Goal: Task Accomplishment & Management: Manage account settings

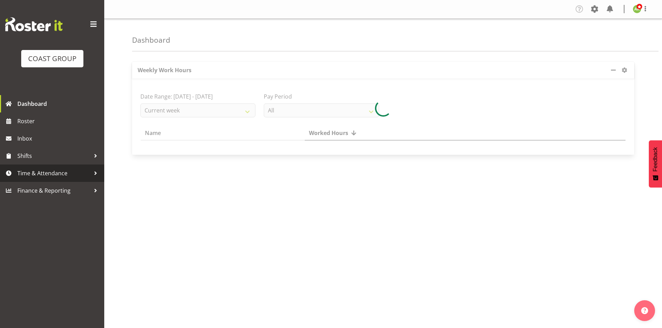
click at [48, 172] on span "Time & Attendance" at bounding box center [53, 173] width 73 height 10
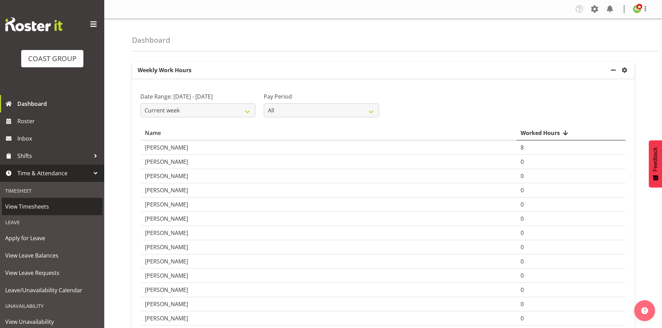
click at [48, 208] on span "View Timesheets" at bounding box center [52, 207] width 94 height 10
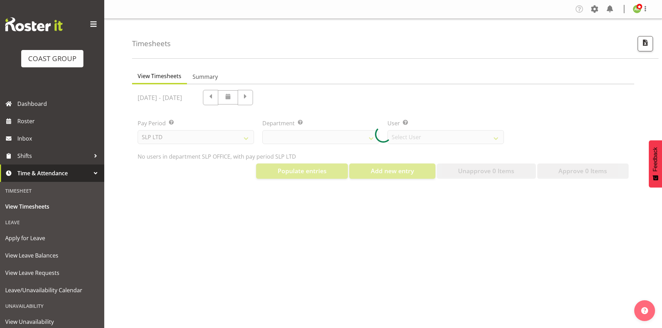
select select "25"
select select "7496"
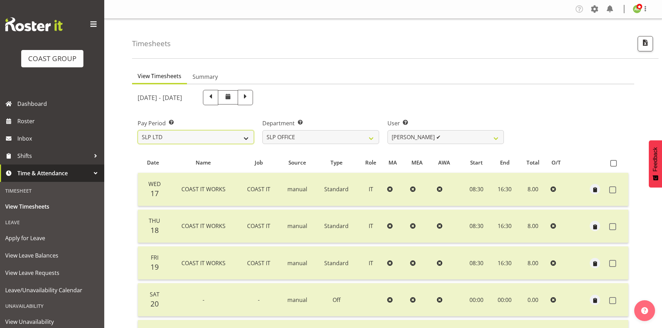
click at [240, 139] on select "SLP LTD EHS LTD DW LTD VEHICLES Carlton Events Hamilton 120 Limited Wellington …" at bounding box center [196, 137] width 116 height 14
select select "7"
click at [138, 130] on select "SLP LTD EHS LTD DW LTD VEHICLES Carlton Events [PERSON_NAME] 120 Limited Wellin…" at bounding box center [196, 137] width 116 height 14
select select
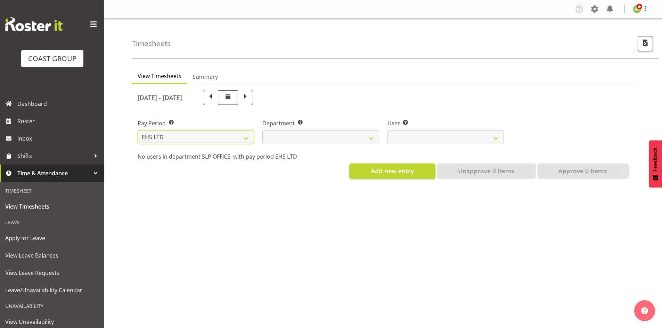
select select
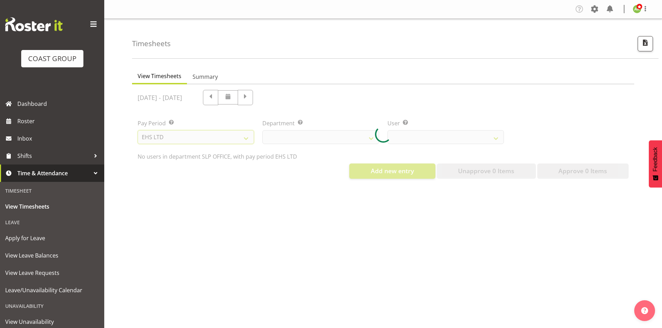
select select
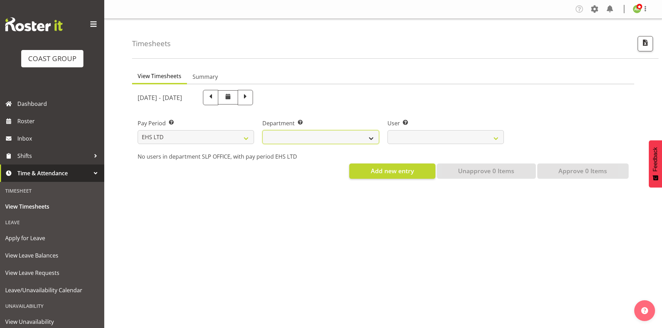
click at [318, 136] on select "EHS AKL ACCOUNTS EHS AKL CARPET EHS AKL D&B EHS AKL DESIGNER EHS AKL FURNITURE …" at bounding box center [320, 137] width 116 height 14
select select "34"
click at [262, 130] on select "EHS AKL ACCOUNTS EHS AKL CARPET EHS AKL D&B EHS AKL DESIGNER EHS AKL FURNITURE …" at bounding box center [320, 137] width 116 height 14
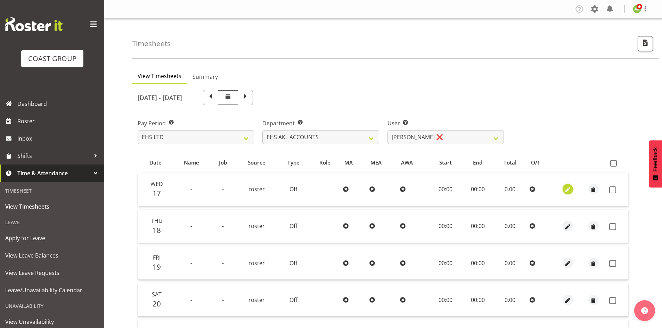
click at [571, 190] on span "button" at bounding box center [568, 190] width 8 height 8
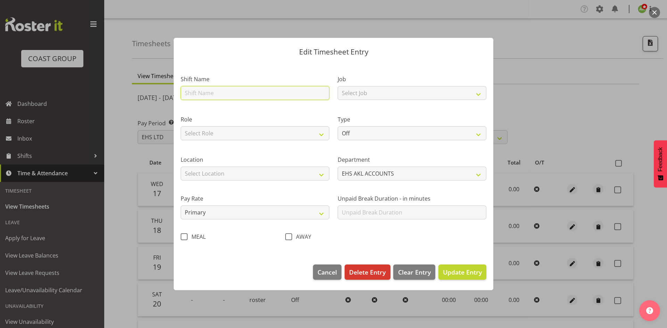
click at [279, 96] on input "text" at bounding box center [255, 93] width 149 height 14
type input "EHS AKL Warehouse/Office"
click at [250, 137] on select "Select Role ACCOUNTS" at bounding box center [255, 133] width 149 height 14
select select "204"
click at [181, 126] on select "Select Role ACCOUNTS" at bounding box center [255, 133] width 149 height 14
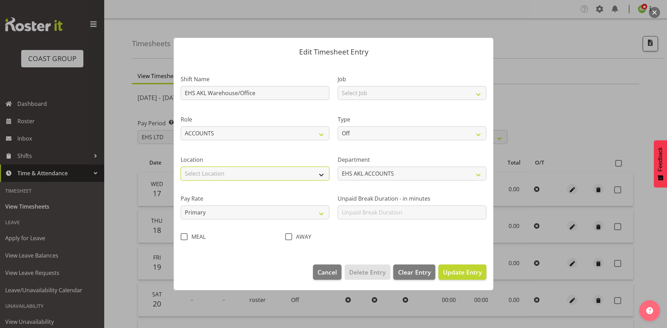
click at [233, 179] on select "Select Location CARLTON EVENTS Carlton Hamilton Carlton Wellington DW CHC DW DI…" at bounding box center [255, 174] width 149 height 14
select select "35"
click at [181, 167] on select "Select Location CARLTON EVENTS Carlton Hamilton Carlton Wellington DW CHC DW DI…" at bounding box center [255, 174] width 149 height 14
click at [371, 93] on select "Select Job 1 Carlton Events 1 Carlton Hamilton 1 Carlton Wellington 1 EHS WAREH…" at bounding box center [412, 93] width 149 height 14
select select "69"
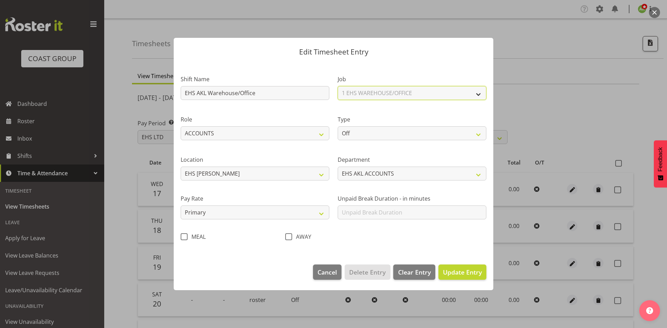
click at [338, 86] on select "Select Job 1 Carlton Events 1 Carlton Hamilton 1 Carlton Wellington 1 EHS WAREH…" at bounding box center [412, 93] width 149 height 14
click at [363, 136] on select "Off Standard Public Holiday Public Holiday (Worked) Day In Lieu Annual Leave Si…" at bounding box center [412, 133] width 149 height 14
select select "Standard"
click at [338, 126] on select "Off Standard Public Holiday Public Holiday (Worked) Day In Lieu Annual Leave Si…" at bounding box center [412, 133] width 149 height 14
select select "8"
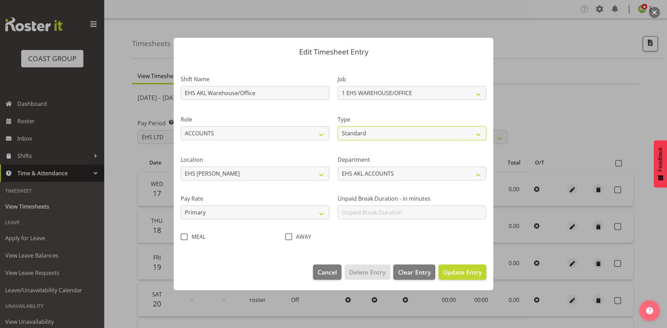
select select "2025"
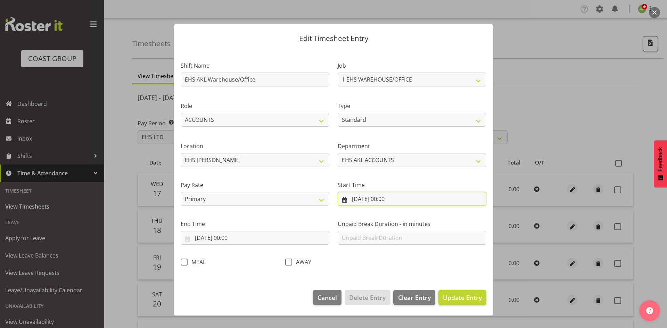
click at [381, 199] on input "17/09/2025, 00:00" at bounding box center [412, 199] width 149 height 14
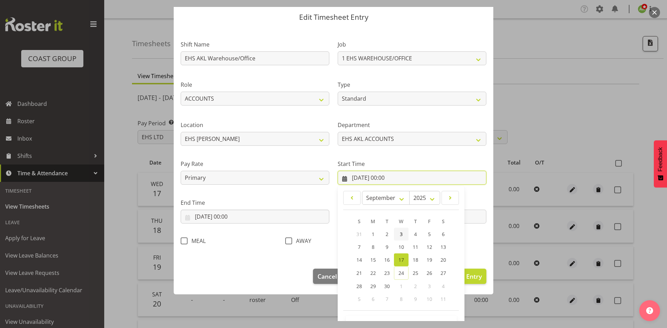
scroll to position [43, 0]
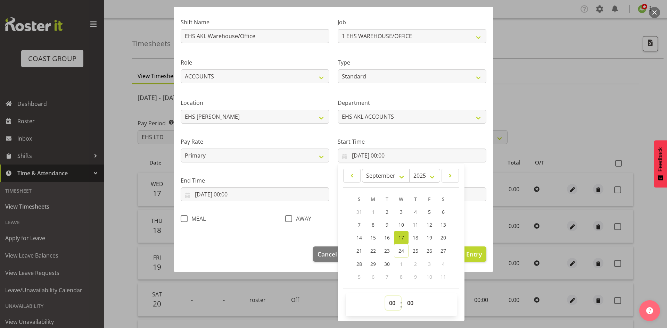
click at [388, 302] on select "00 01 02 03 04 05 06 07 08 09 10 11 12 13 14 15 16 17 18 19 20 21 22 23" at bounding box center [393, 303] width 16 height 14
select select "7"
click at [385, 296] on select "00 01 02 03 04 05 06 07 08 09 10 11 12 13 14 15 16 17 18 19 20 21 22 23" at bounding box center [393, 303] width 16 height 14
type input "17/09/2025, 07:00"
click at [405, 301] on select "00 01 02 03 04 05 06 07 08 09 10 11 12 13 14 15 16 17 18 19 20 21 22 23 24 25 2…" at bounding box center [411, 303] width 16 height 14
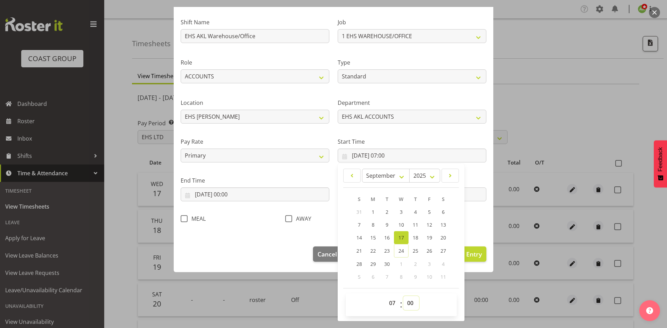
select select "30"
click at [403, 296] on select "00 01 02 03 04 05 06 07 08 09 10 11 12 13 14 15 16 17 18 19 20 21 22 23 24 25 2…" at bounding box center [411, 303] width 16 height 14
type input "17/09/2025, 07:30"
click at [243, 198] on input "17/09/2025, 00:00" at bounding box center [255, 195] width 149 height 14
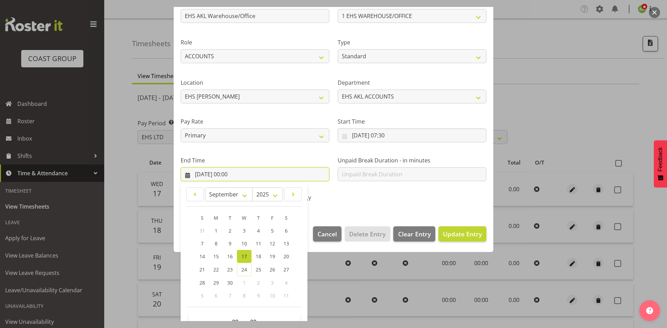
scroll to position [82, 0]
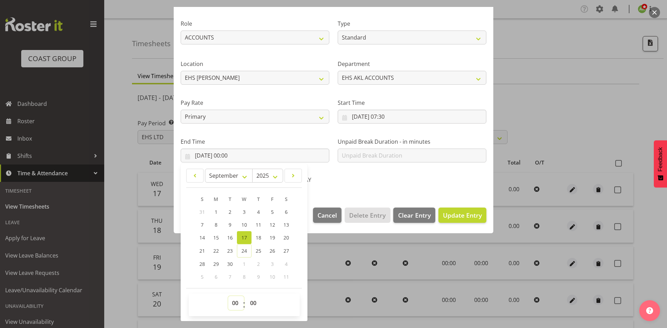
click at [241, 303] on select "00 01 02 03 04 05 06 07 08 09 10 11 12 13 14 15 16 17 18 19 20 21 22 23" at bounding box center [236, 303] width 16 height 14
select select "16"
click at [228, 296] on select "00 01 02 03 04 05 06 07 08 09 10 11 12 13 14 15 16 17 18 19 20 21 22 23" at bounding box center [236, 303] width 16 height 14
type input "17/09/2025, 16:00"
click at [460, 220] on button "Update Entry" at bounding box center [462, 215] width 48 height 15
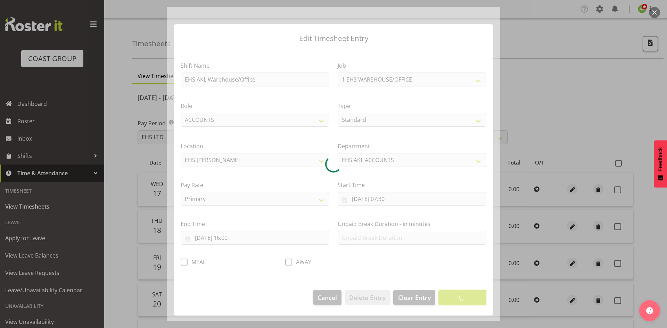
scroll to position [0, 0]
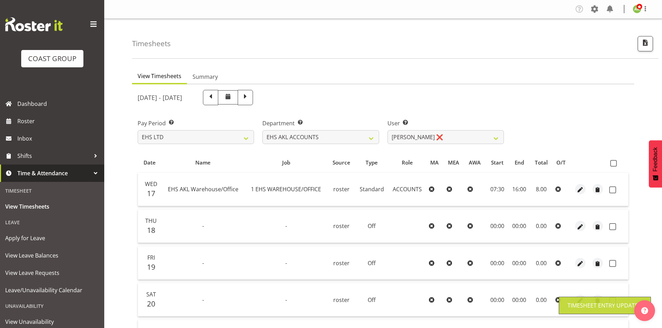
click at [569, 224] on td at bounding box center [561, 226] width 19 height 33
click at [580, 226] on span "button" at bounding box center [580, 227] width 8 height 8
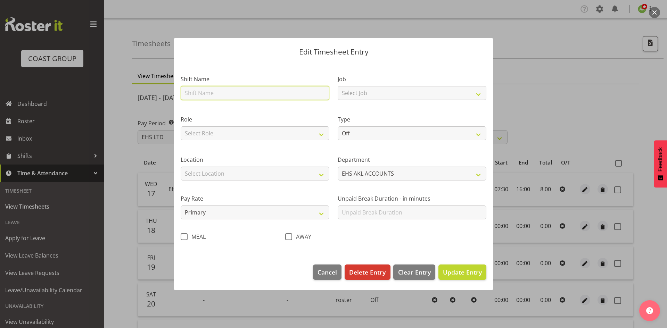
click at [244, 94] on input "text" at bounding box center [255, 93] width 149 height 14
type input "EHS AKL Warehouse/Office"
click at [239, 132] on select "Select Role ACCOUNTS" at bounding box center [255, 133] width 149 height 14
select select "204"
click at [181, 126] on select "Select Role ACCOUNTS" at bounding box center [255, 133] width 149 height 14
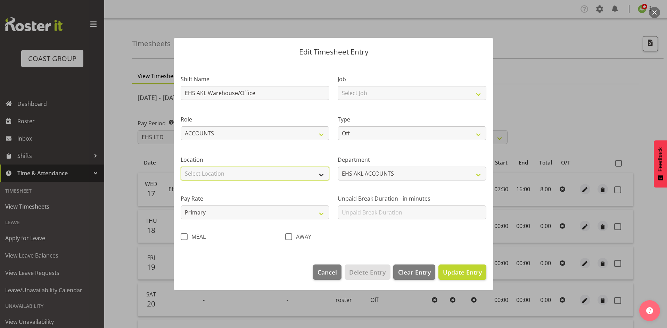
click at [235, 170] on select "Select Location CARLTON EVENTS Carlton Hamilton Carlton Wellington DW CHC DW DI…" at bounding box center [255, 174] width 149 height 14
select select "35"
click at [181, 167] on select "Select Location CARLTON EVENTS Carlton Hamilton Carlton Wellington DW CHC DW DI…" at bounding box center [255, 174] width 149 height 14
click at [397, 100] on div "Job Select Job 1 Carlton Events 1 Carlton Hamilton 1 Carlton Wellington 1 EHS W…" at bounding box center [412, 85] width 157 height 40
click at [394, 93] on select "Select Job 1 Carlton Events 1 Carlton Hamilton 1 Carlton Wellington 1 EHS WAREH…" at bounding box center [412, 93] width 149 height 14
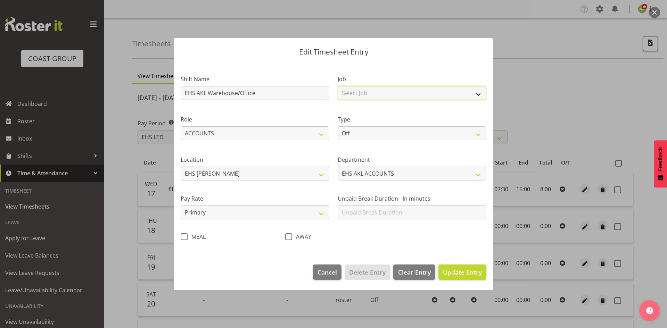
select select "69"
click at [338, 86] on select "Select Job 1 Carlton Events 1 Carlton Hamilton 1 Carlton Wellington 1 EHS WAREH…" at bounding box center [412, 93] width 149 height 14
click at [388, 135] on select "Off Standard Public Holiday Public Holiday (Worked) Day In Lieu Annual Leave Si…" at bounding box center [412, 133] width 149 height 14
select select "Standard"
click at [338, 126] on select "Off Standard Public Holiday Public Holiday (Worked) Day In Lieu Annual Leave Si…" at bounding box center [412, 133] width 149 height 14
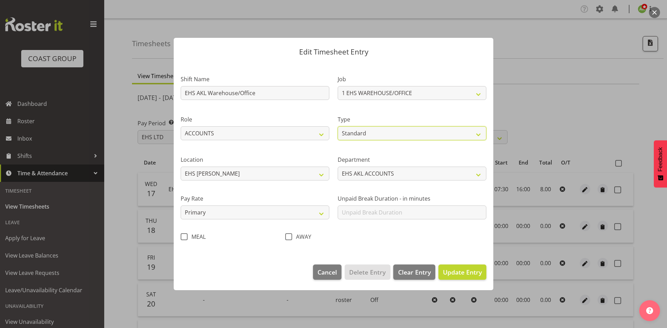
select select "8"
select select "2025"
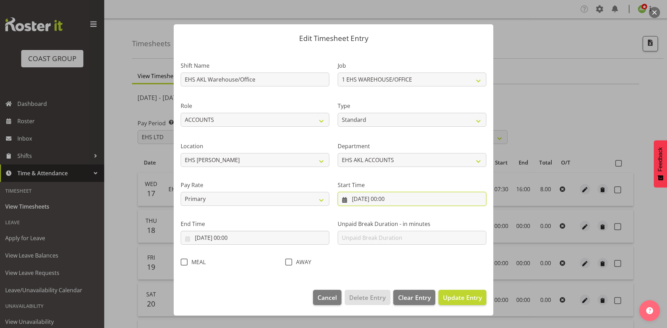
click at [381, 204] on input "18/09/2025, 00:00" at bounding box center [412, 199] width 149 height 14
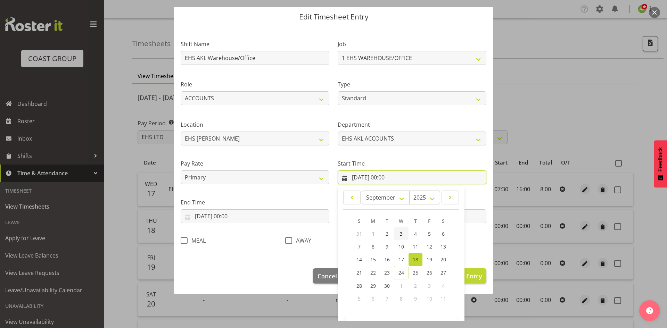
scroll to position [43, 0]
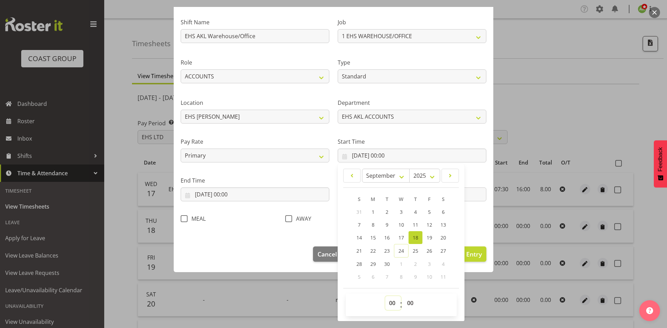
click at [394, 303] on select "00 01 02 03 04 05 06 07 08 09 10 11 12 13 14 15 16 17 18 19 20 21 22 23" at bounding box center [393, 303] width 16 height 14
select select "7"
click at [385, 296] on select "00 01 02 03 04 05 06 07 08 09 10 11 12 13 14 15 16 17 18 19 20 21 22 23" at bounding box center [393, 303] width 16 height 14
type input "18/09/2025, 07:00"
click at [408, 302] on select "00 01 02 03 04 05 06 07 08 09 10 11 12 13 14 15 16 17 18 19 20 21 22 23 24 25 2…" at bounding box center [411, 303] width 16 height 14
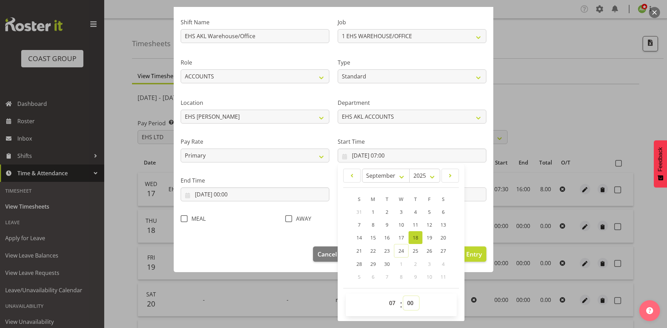
select select "30"
click at [403, 296] on select "00 01 02 03 04 05 06 07 08 09 10 11 12 13 14 15 16 17 18 19 20 21 22 23 24 25 2…" at bounding box center [411, 303] width 16 height 14
type input "18/09/2025, 07:30"
click at [234, 198] on input "18/09/2025, 00:00" at bounding box center [255, 195] width 149 height 14
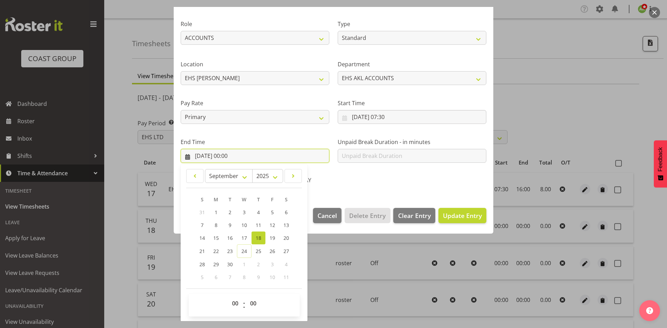
scroll to position [82, 0]
click at [236, 303] on select "00 01 02 03 04 05 06 07 08 09 10 11 12 13 14 15 16 17 18 19 20 21 22 23" at bounding box center [236, 303] width 16 height 14
select select "16"
click at [228, 296] on select "00 01 02 03 04 05 06 07 08 09 10 11 12 13 14 15 16 17 18 19 20 21 22 23" at bounding box center [236, 303] width 16 height 14
type input "18/09/2025, 16:00"
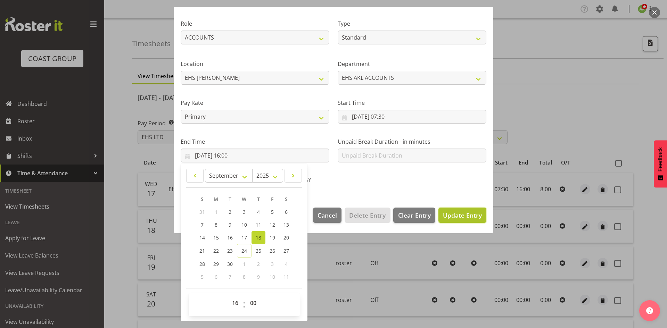
click at [453, 214] on span "Update Entry" at bounding box center [462, 215] width 39 height 8
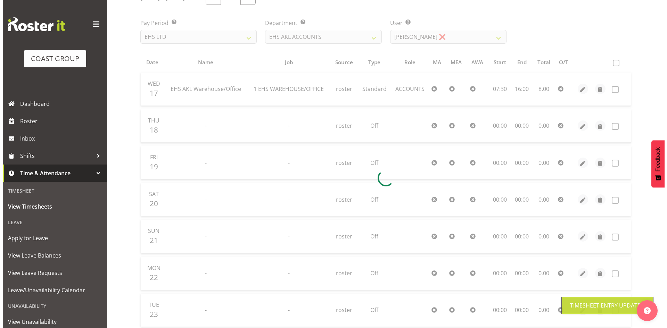
scroll to position [104, 0]
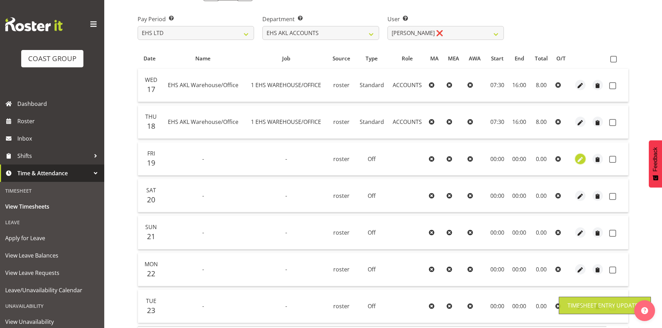
click at [580, 158] on span "button" at bounding box center [580, 160] width 8 height 8
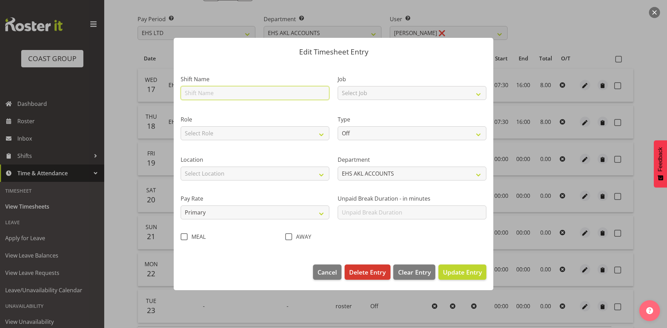
click at [264, 93] on input "text" at bounding box center [255, 93] width 149 height 14
type input "EHS AKL Warehouse/Office"
click at [256, 132] on select "Select Role ACCOUNTS" at bounding box center [255, 133] width 149 height 14
select select "204"
click at [181, 126] on select "Select Role ACCOUNTS" at bounding box center [255, 133] width 149 height 14
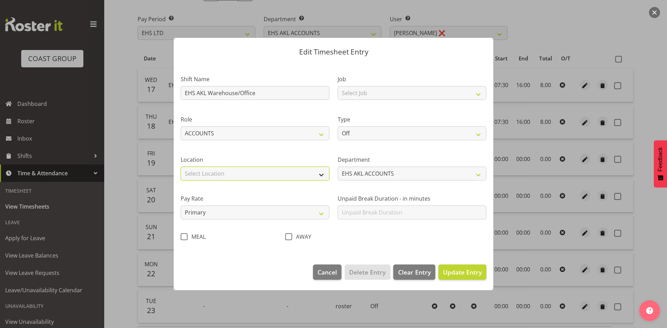
click at [230, 172] on select "Select Location CARLTON EVENTS Carlton Hamilton Carlton Wellington DW CHC DW DI…" at bounding box center [255, 174] width 149 height 14
select select "35"
click at [181, 167] on select "Select Location CARLTON EVENTS Carlton Hamilton Carlton Wellington DW CHC DW DI…" at bounding box center [255, 174] width 149 height 14
click at [375, 97] on select "Select Job 1 Carlton Events 1 Carlton Hamilton 1 Carlton Wellington 1 EHS WAREH…" at bounding box center [412, 93] width 149 height 14
select select "69"
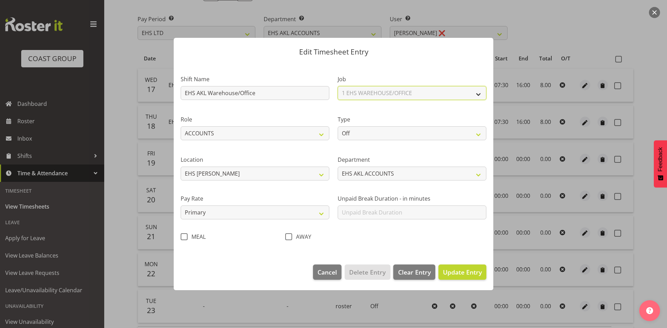
click at [338, 86] on select "Select Job 1 Carlton Events 1 Carlton Hamilton 1 Carlton Wellington 1 EHS WAREH…" at bounding box center [412, 93] width 149 height 14
click at [379, 138] on select "Off Standard Public Holiday Public Holiday (Worked) Day In Lieu Annual Leave Si…" at bounding box center [412, 133] width 149 height 14
select select "Standard"
click at [338, 126] on select "Off Standard Public Holiday Public Holiday (Worked) Day In Lieu Annual Leave Si…" at bounding box center [412, 133] width 149 height 14
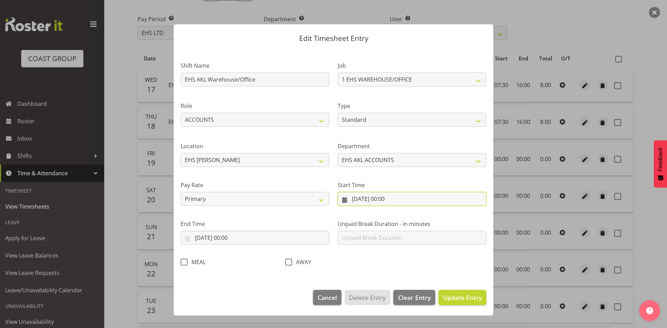
click at [385, 205] on input "19/09/2025, 00:00" at bounding box center [412, 199] width 149 height 14
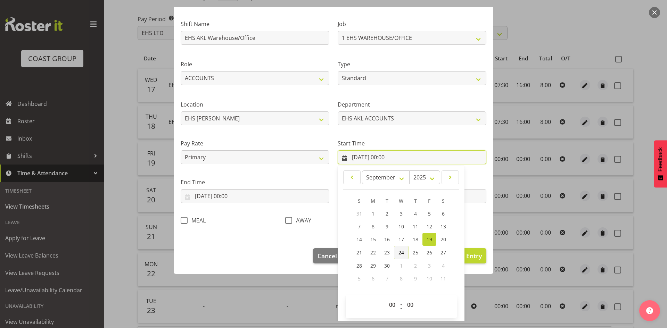
scroll to position [43, 0]
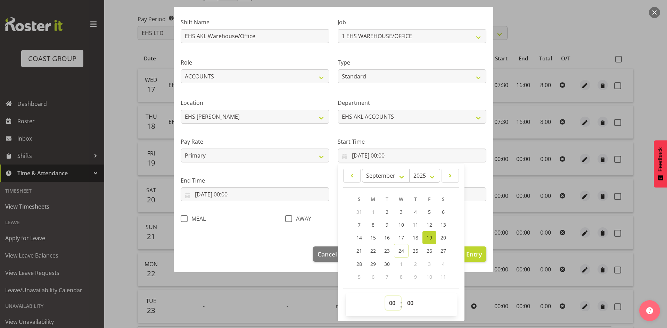
click at [386, 301] on select "00 01 02 03 04 05 06 07 08 09 10 11 12 13 14 15 16 17 18 19 20 21 22 23" at bounding box center [393, 303] width 16 height 14
select select "7"
click at [385, 296] on select "00 01 02 03 04 05 06 07 08 09 10 11 12 13 14 15 16 17 18 19 20 21 22 23" at bounding box center [393, 303] width 16 height 14
type input "19/09/2025, 07:00"
click at [409, 305] on select "00 01 02 03 04 05 06 07 08 09 10 11 12 13 14 15 16 17 18 19 20 21 22 23 24 25 2…" at bounding box center [411, 303] width 16 height 14
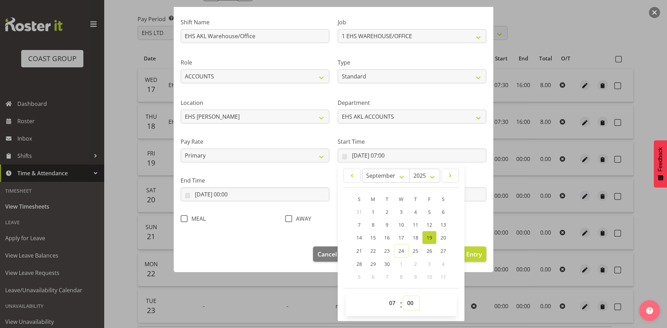
select select "30"
click at [403, 296] on select "00 01 02 03 04 05 06 07 08 09 10 11 12 13 14 15 16 17 18 19 20 21 22 23 24 25 2…" at bounding box center [411, 303] width 16 height 14
type input "19/09/2025, 07:30"
click at [235, 198] on input "19/09/2025, 00:00" at bounding box center [255, 195] width 149 height 14
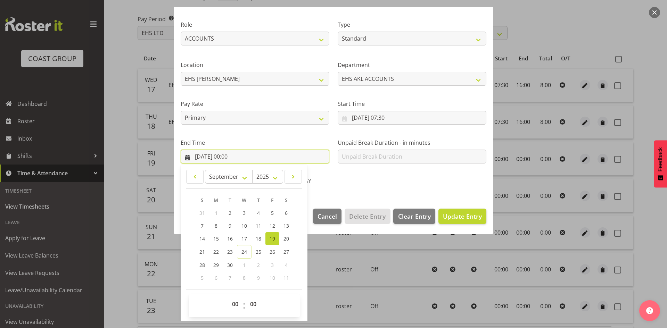
scroll to position [82, 0]
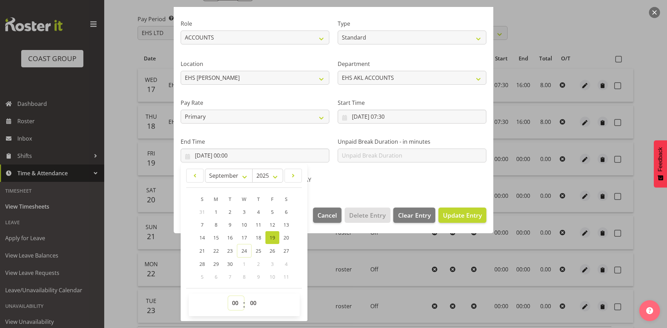
click at [235, 307] on select "00 01 02 03 04 05 06 07 08 09 10 11 12 13 14 15 16 17 18 19 20 21 22 23" at bounding box center [236, 303] width 16 height 14
select select "16"
click at [228, 296] on select "00 01 02 03 04 05 06 07 08 09 10 11 12 13 14 15 16 17 18 19 20 21 22 23" at bounding box center [236, 303] width 16 height 14
type input "19/09/2025, 16:00"
click at [463, 221] on button "Update Entry" at bounding box center [462, 215] width 48 height 15
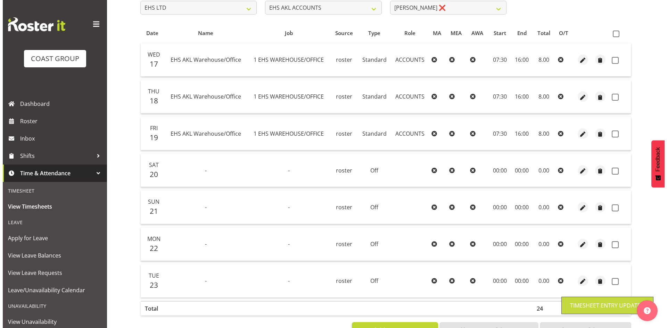
scroll to position [155, 0]
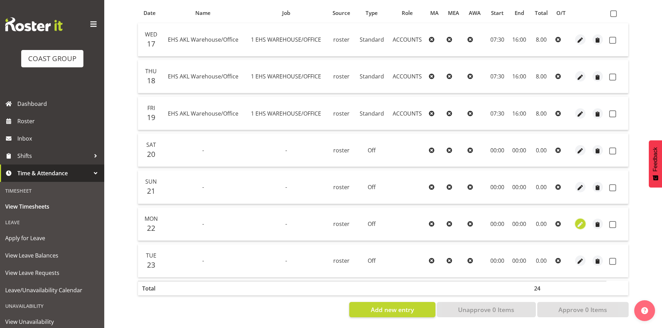
click at [582, 221] on span "button" at bounding box center [580, 225] width 8 height 8
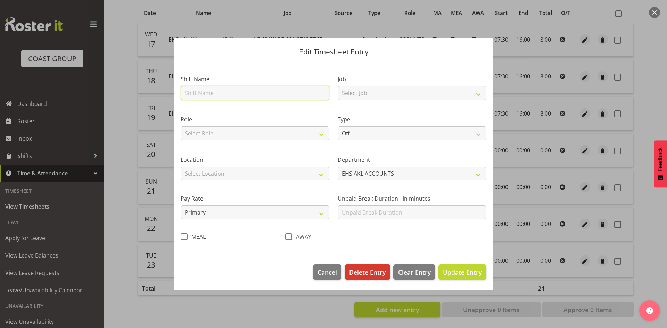
click at [253, 95] on input "text" at bounding box center [255, 93] width 149 height 14
type input "EHS AKL Warehouse/Office"
click at [245, 135] on select "Select Role ACCOUNTS" at bounding box center [255, 133] width 149 height 14
select select "204"
click at [181, 126] on select "Select Role ACCOUNTS" at bounding box center [255, 133] width 149 height 14
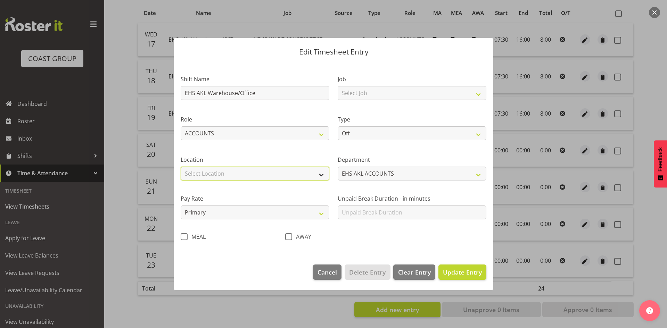
click at [228, 171] on select "Select Location CARLTON EVENTS Carlton Hamilton Carlton Wellington DW CHC DW DI…" at bounding box center [255, 174] width 149 height 14
select select "35"
click at [181, 167] on select "Select Location CARLTON EVENTS Carlton Hamilton Carlton Wellington DW CHC DW DI…" at bounding box center [255, 174] width 149 height 14
click at [361, 89] on select "Select Job 1 Carlton Events 1 Carlton Hamilton 1 Carlton Wellington 1 EHS WAREH…" at bounding box center [412, 93] width 149 height 14
select select "69"
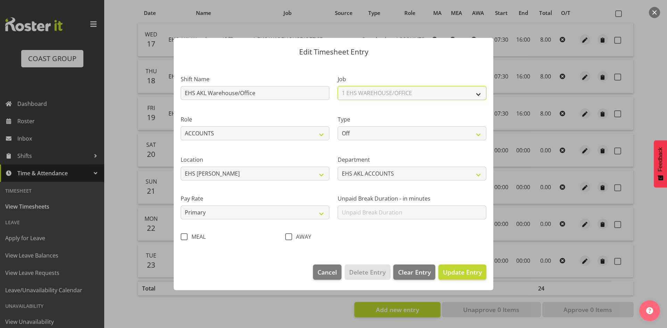
click at [338, 86] on select "Select Job 1 Carlton Events 1 Carlton Hamilton 1 Carlton Wellington 1 EHS WAREH…" at bounding box center [412, 93] width 149 height 14
click at [375, 139] on select "Off Standard Public Holiday Public Holiday (Worked) Day In Lieu Annual Leave Si…" at bounding box center [412, 133] width 149 height 14
select select "Standard"
click at [338, 126] on select "Off Standard Public Holiday Public Holiday (Worked) Day In Lieu Annual Leave Si…" at bounding box center [412, 133] width 149 height 14
select select "8"
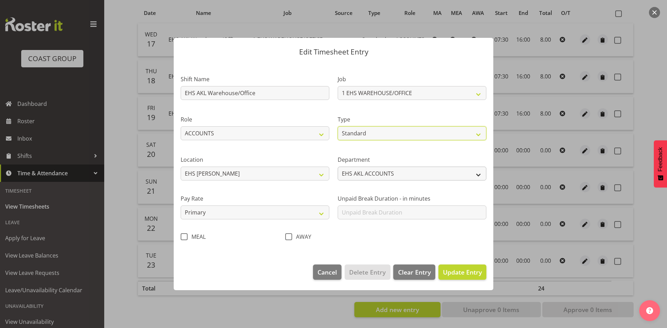
select select "2025"
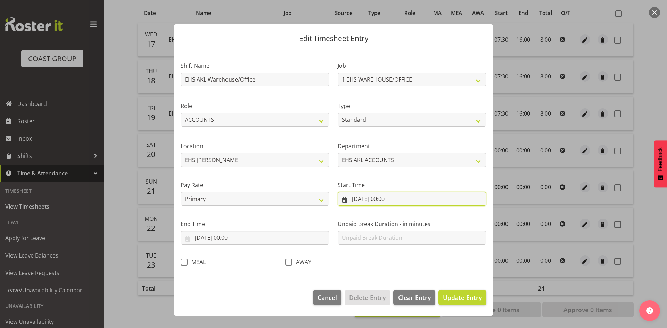
click at [391, 201] on input "22/09/2025, 00:00" at bounding box center [412, 199] width 149 height 14
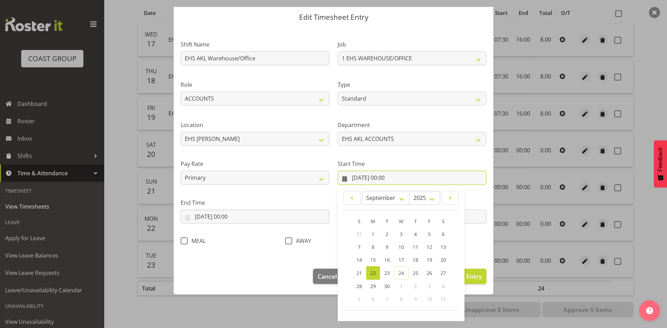
scroll to position [43, 0]
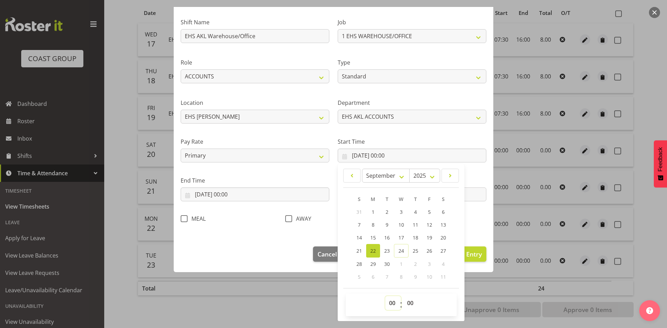
click at [396, 304] on select "00 01 02 03 04 05 06 07 08 09 10 11 12 13 14 15 16 17 18 19 20 21 22 23" at bounding box center [393, 303] width 16 height 14
select select "7"
click at [385, 296] on select "00 01 02 03 04 05 06 07 08 09 10 11 12 13 14 15 16 17 18 19 20 21 22 23" at bounding box center [393, 303] width 16 height 14
type input "22/09/2025, 07:00"
click at [410, 304] on select "00 01 02 03 04 05 06 07 08 09 10 11 12 13 14 15 16 17 18 19 20 21 22 23 24 25 2…" at bounding box center [411, 303] width 16 height 14
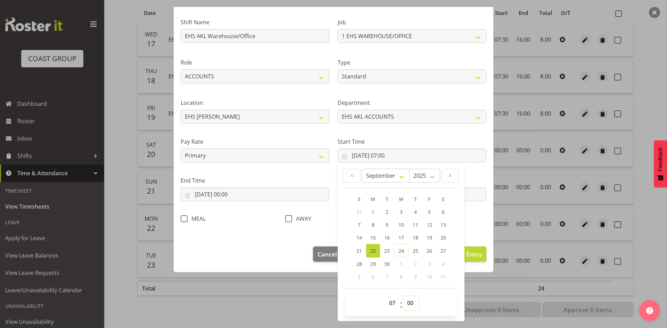
select select "30"
click at [403, 296] on select "00 01 02 03 04 05 06 07 08 09 10 11 12 13 14 15 16 17 18 19 20 21 22 23 24 25 2…" at bounding box center [411, 303] width 16 height 14
type input "22/09/2025, 07:30"
click at [236, 197] on input "22/09/2025, 00:00" at bounding box center [255, 195] width 149 height 14
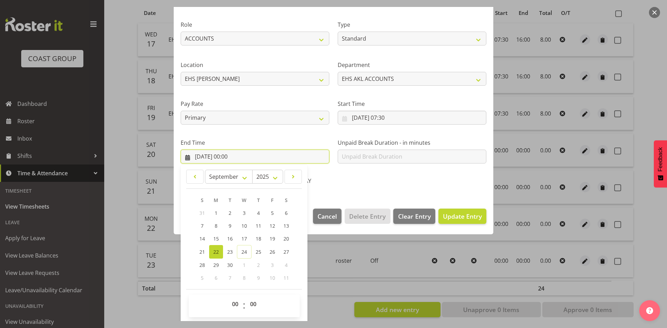
scroll to position [82, 0]
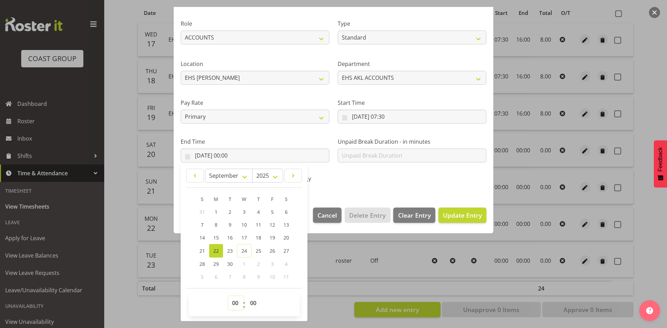
click at [235, 301] on select "00 01 02 03 04 05 06 07 08 09 10 11 12 13 14 15 16 17 18 19 20 21 22 23" at bounding box center [236, 303] width 16 height 14
select select "16"
click at [228, 296] on select "00 01 02 03 04 05 06 07 08 09 10 11 12 13 14 15 16 17 18 19 20 21 22 23" at bounding box center [236, 303] width 16 height 14
type input "22/09/2025, 16:00"
click at [465, 215] on span "Update Entry" at bounding box center [462, 215] width 39 height 8
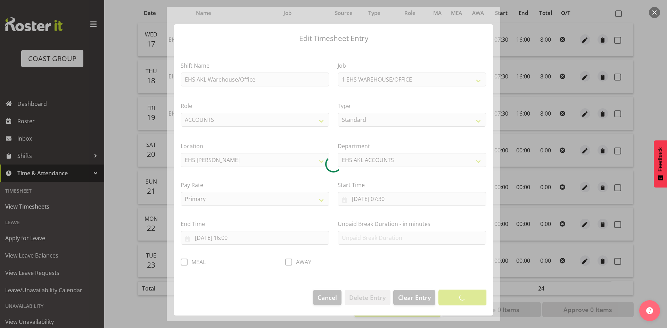
scroll to position [0, 0]
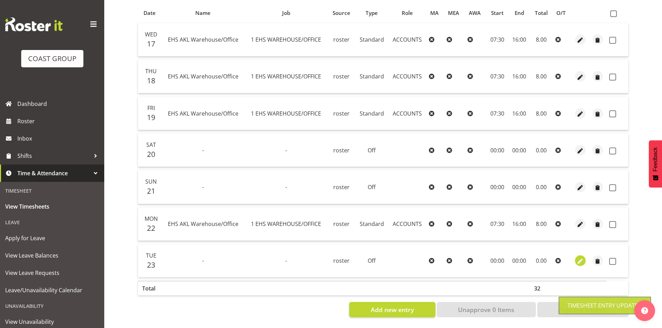
click at [581, 258] on span "button" at bounding box center [580, 262] width 8 height 8
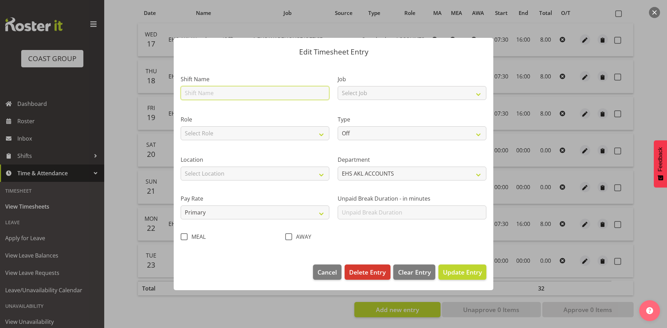
click at [242, 91] on input "text" at bounding box center [255, 93] width 149 height 14
type input "EHS AKL Warehouse/Office"
click at [233, 129] on select "Select Role ACCOUNTS" at bounding box center [255, 133] width 149 height 14
select select "204"
click at [181, 126] on select "Select Role ACCOUNTS" at bounding box center [255, 133] width 149 height 14
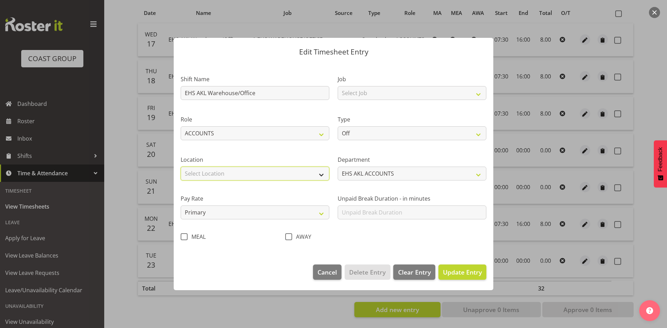
click at [227, 173] on select "Select Location CARLTON EVENTS Carlton Hamilton Carlton Wellington DW CHC DW DI…" at bounding box center [255, 174] width 149 height 14
select select "35"
click at [181, 167] on select "Select Location CARLTON EVENTS Carlton Hamilton Carlton Wellington DW CHC DW DI…" at bounding box center [255, 174] width 149 height 14
click at [370, 97] on select "Select Job 1 Carlton Events 1 Carlton Hamilton 1 Carlton Wellington 1 EHS WAREH…" at bounding box center [412, 93] width 149 height 14
select select "69"
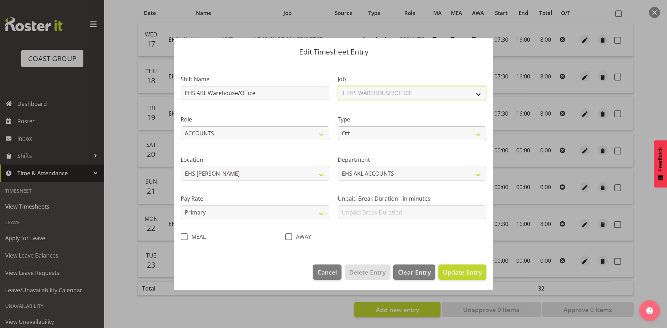
click at [338, 86] on select "Select Job 1 Carlton Events 1 Carlton Hamilton 1 Carlton Wellington 1 EHS WAREH…" at bounding box center [412, 93] width 149 height 14
click at [374, 139] on select "Off Standard Public Holiday Public Holiday (Worked) Day In Lieu Annual Leave Si…" at bounding box center [412, 133] width 149 height 14
select select "Standard"
click at [338, 126] on select "Off Standard Public Holiday Public Holiday (Worked) Day In Lieu Annual Leave Si…" at bounding box center [412, 133] width 149 height 14
select select "8"
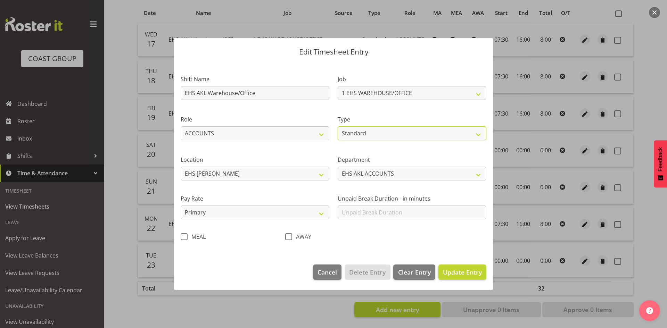
select select "2025"
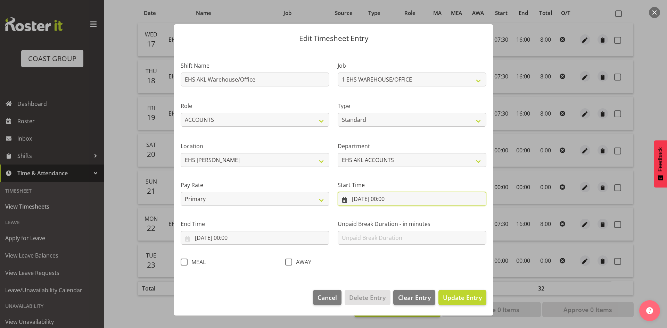
click at [371, 202] on input "23/09/2025, 00:00" at bounding box center [412, 199] width 149 height 14
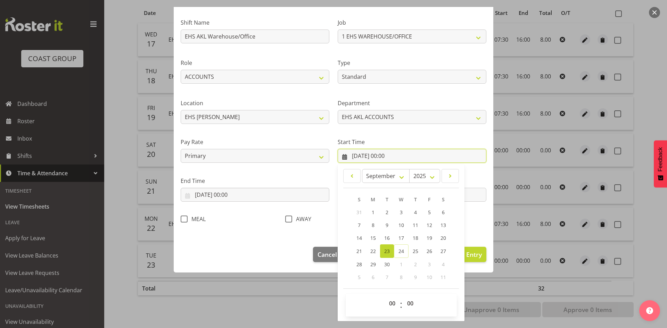
scroll to position [43, 0]
click at [395, 299] on select "00 01 02 03 04 05 06 07 08 09 10 11 12 13 14 15 16 17 18 19 20 21 22 23" at bounding box center [393, 303] width 16 height 14
select select "7"
click at [385, 296] on select "00 01 02 03 04 05 06 07 08 09 10 11 12 13 14 15 16 17 18 19 20 21 22 23" at bounding box center [393, 303] width 16 height 14
type input "23/09/2025, 07:00"
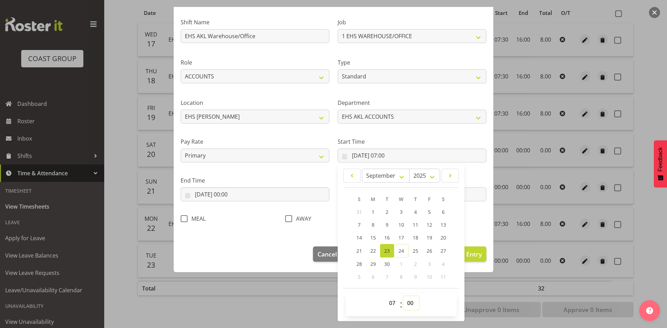
click at [411, 303] on select "00 01 02 03 04 05 06 07 08 09 10 11 12 13 14 15 16 17 18 19 20 21 22 23 24 25 2…" at bounding box center [411, 303] width 16 height 14
select select "30"
click at [403, 296] on select "00 01 02 03 04 05 06 07 08 09 10 11 12 13 14 15 16 17 18 19 20 21 22 23 24 25 2…" at bounding box center [411, 303] width 16 height 14
type input "23/09/2025, 07:30"
click at [227, 190] on input "23/09/2025, 00:00" at bounding box center [255, 195] width 149 height 14
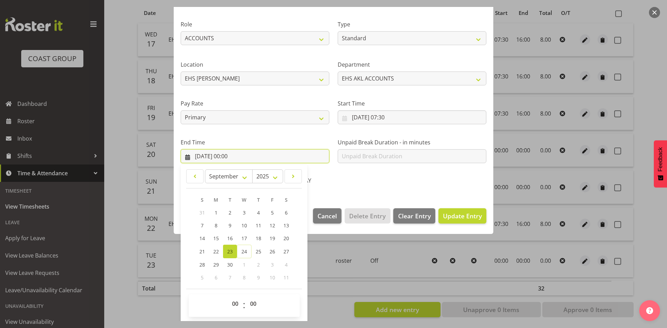
scroll to position [82, 0]
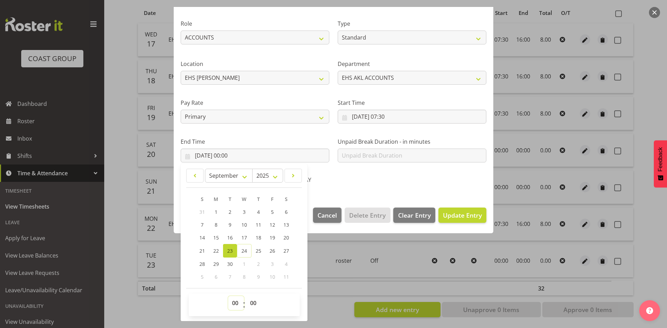
drag, startPoint x: 237, startPoint y: 300, endPoint x: 237, endPoint y: 296, distance: 3.8
click at [237, 300] on select "00 01 02 03 04 05 06 07 08 09 10 11 12 13 14 15 16 17 18 19 20 21 22 23" at bounding box center [236, 303] width 16 height 14
select select "16"
click at [228, 296] on select "00 01 02 03 04 05 06 07 08 09 10 11 12 13 14 15 16 17 18 19 20 21 22 23" at bounding box center [236, 303] width 16 height 14
type input "23/09/2025, 16:00"
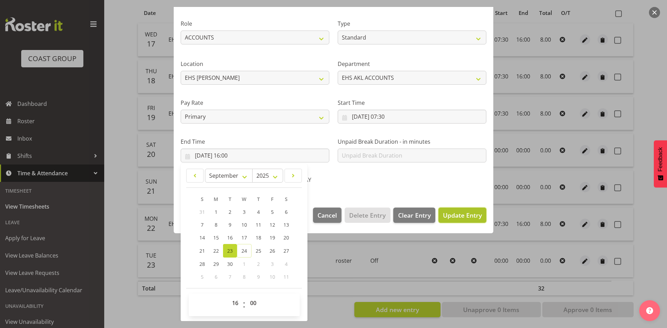
click at [459, 220] on button "Update Entry" at bounding box center [462, 215] width 48 height 15
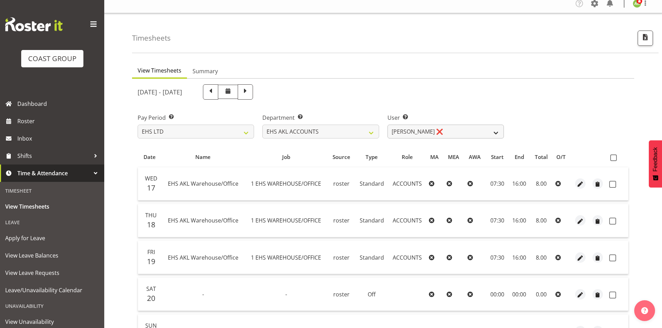
scroll to position [0, 0]
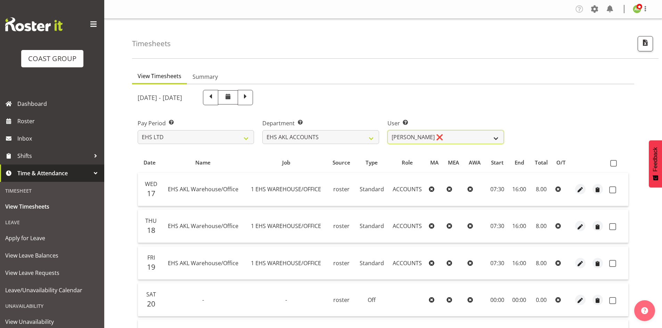
click at [464, 142] on select "Angela Kerrigan ❌ Michelle Xiang ❌ Rissa (Thitiphat) Preecharujiroj ❌ Seon Youn…" at bounding box center [445, 137] width 116 height 14
drag, startPoint x: 542, startPoint y: 138, endPoint x: 420, endPoint y: 142, distance: 122.4
click at [541, 138] on div "Pay Period Select which pay period you would like to view. SLP LTD EHS LTD DW L…" at bounding box center [382, 128] width 499 height 39
click at [332, 138] on select "EHS AKL ACCOUNTS EHS AKL CARPET EHS AKL D&B EHS AKL DESIGNER EHS AKL FURNITURE …" at bounding box center [320, 137] width 116 height 14
click at [240, 138] on select "SLP LTD EHS LTD DW LTD VEHICLES Carlton Events [PERSON_NAME] 120 Limited Wellin…" at bounding box center [196, 137] width 116 height 14
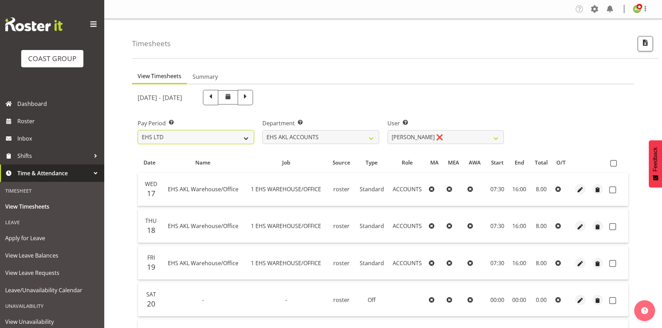
select select "115"
click at [138, 130] on select "SLP LTD EHS LTD DW LTD VEHICLES Carlton Events [PERSON_NAME] 120 Limited Wellin…" at bounding box center [196, 137] width 116 height 14
select select
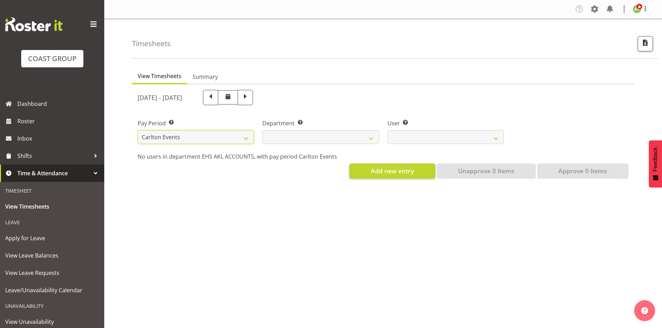
select select
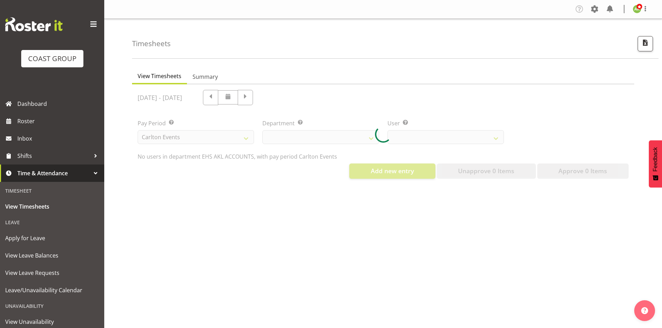
select select
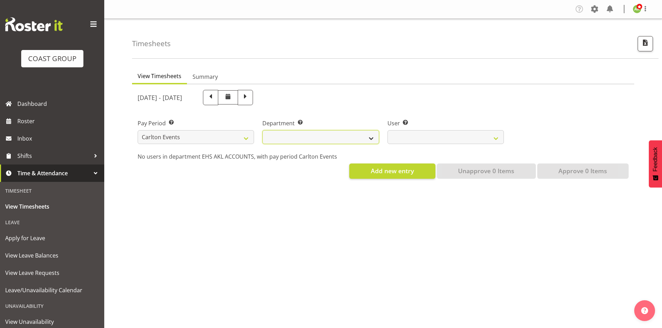
click at [324, 138] on select "CARLTON EVENTS" at bounding box center [320, 137] width 116 height 14
select select "477"
click at [262, 130] on select "CARLTON EVENTS" at bounding box center [320, 137] width 116 height 14
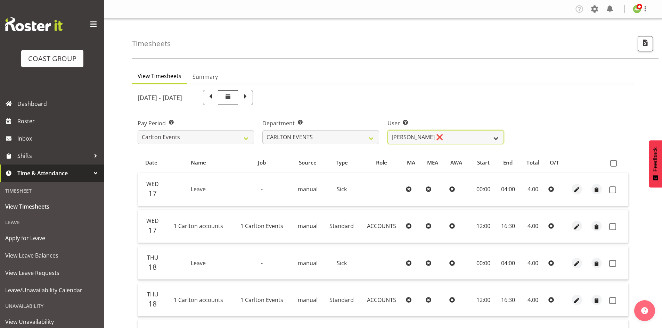
click at [432, 140] on select "Amanda Craig ❌ Antrim Kome ✔ Collin Amani ✔ Dayton Iobu ✔ Eteuati Waddie Carlto…" at bounding box center [445, 137] width 116 height 14
click at [387, 130] on select "Amanda Craig ❌ Antrim Kome ✔ Collin Amani ✔ Dayton Iobu ✔ Eteuati Waddie Carlto…" at bounding box center [445, 137] width 116 height 14
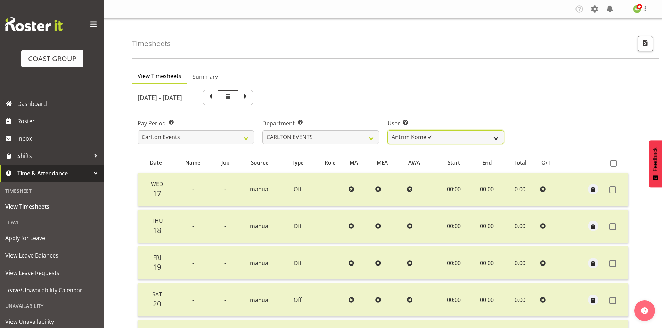
click at [430, 139] on select "Amanda Craig ❌ Antrim Kome ✔ Collin Amani ✔ Dayton Iobu ✔ Eteuati Waddie Carlto…" at bounding box center [445, 137] width 116 height 14
click at [387, 130] on select "Amanda Craig ❌ Antrim Kome ✔ Collin Amani ✔ Dayton Iobu ✔ Eteuati Waddie Carlto…" at bounding box center [445, 137] width 116 height 14
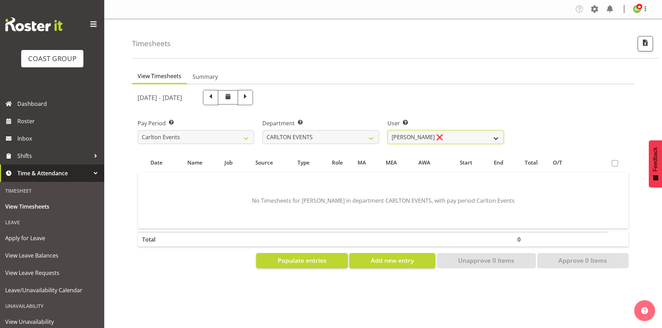
click at [483, 134] on select "Amanda Craig ❌ Antrim Kome ✔ Collin Amani ✔ Dayton Iobu ✔ Eteuati Waddie Carlto…" at bounding box center [445, 137] width 116 height 14
select select "5073"
click at [387, 130] on select "Amanda Craig ❌ Antrim Kome ✔ Collin Amani ✔ Dayton Iobu ✔ Eteuati Waddie Carlto…" at bounding box center [445, 137] width 116 height 14
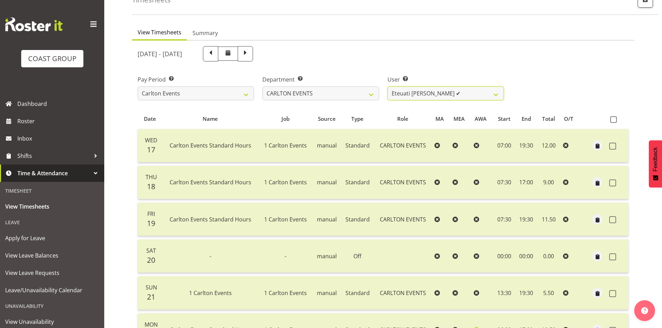
scroll to position [35, 0]
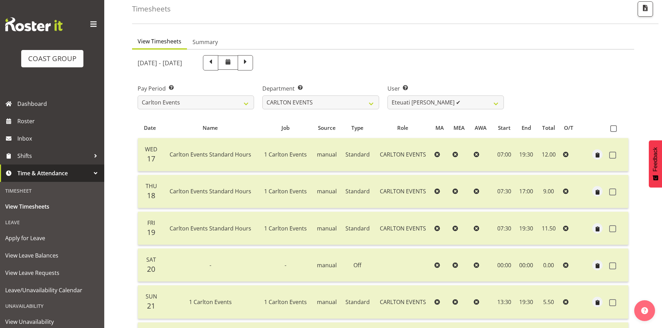
click at [476, 228] on icon at bounding box center [477, 229] width 6 height 6
click at [615, 130] on span at bounding box center [613, 128] width 7 height 7
click at [615, 130] on input "checkbox" at bounding box center [612, 128] width 5 height 5
checkbox input "true"
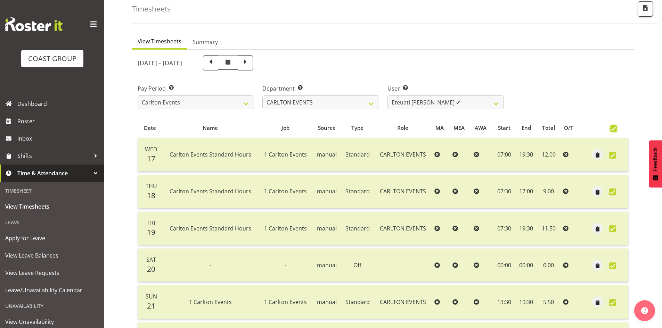
checkbox input "true"
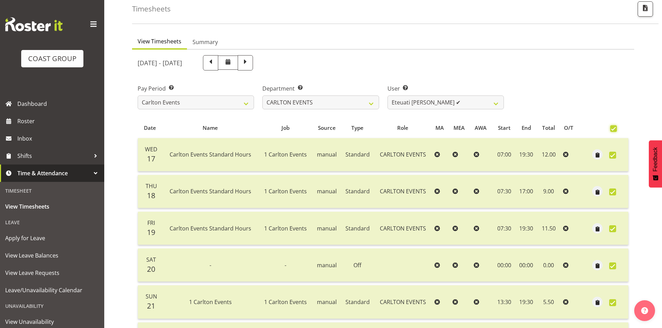
checkbox input "true"
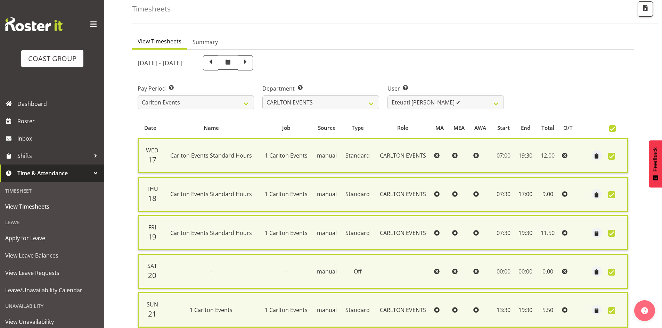
click at [476, 233] on icon at bounding box center [476, 233] width 6 height 6
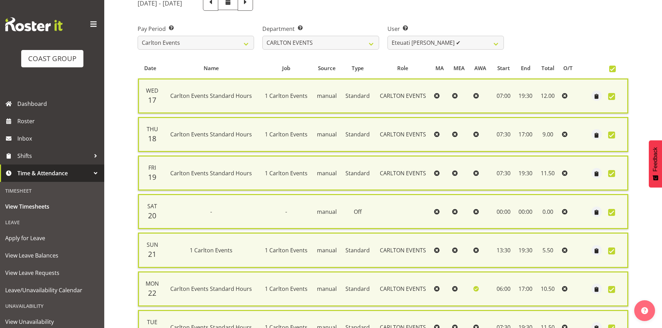
scroll to position [166, 0]
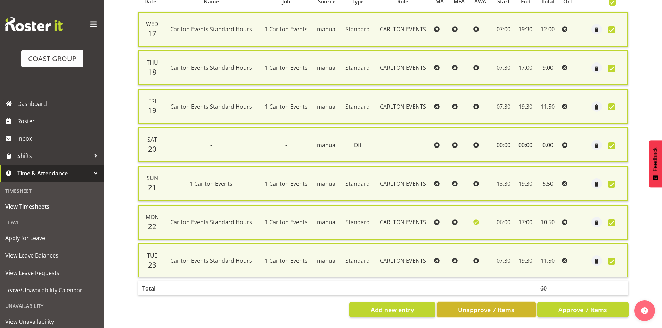
click at [505, 308] on span "Unapprove 7 Items" at bounding box center [486, 309] width 56 height 9
checkbox input "false"
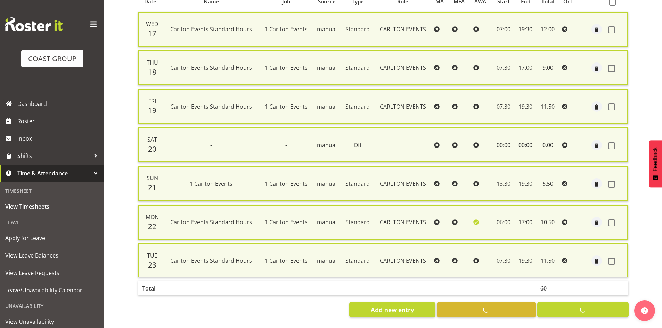
checkbox input "false"
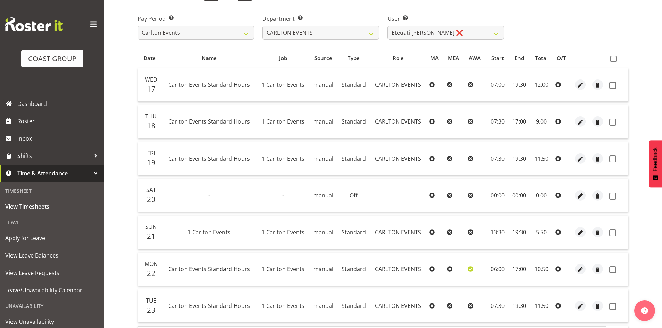
scroll to position [120, 0]
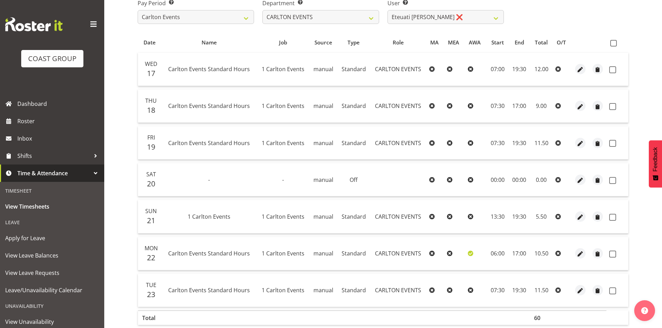
click at [470, 144] on icon at bounding box center [471, 143] width 6 height 6
click at [613, 46] on span at bounding box center [613, 43] width 7 height 7
click at [613, 46] on input "checkbox" at bounding box center [612, 43] width 5 height 5
checkbox input "true"
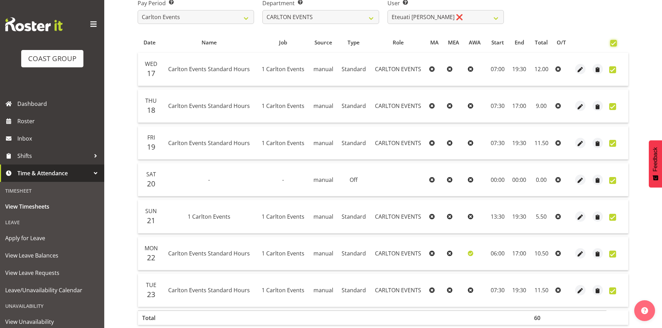
checkbox input "true"
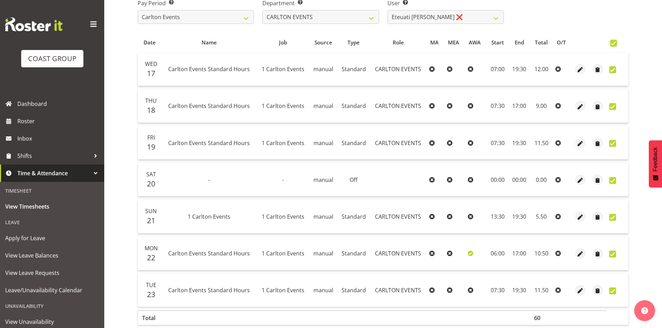
checkbox input "true"
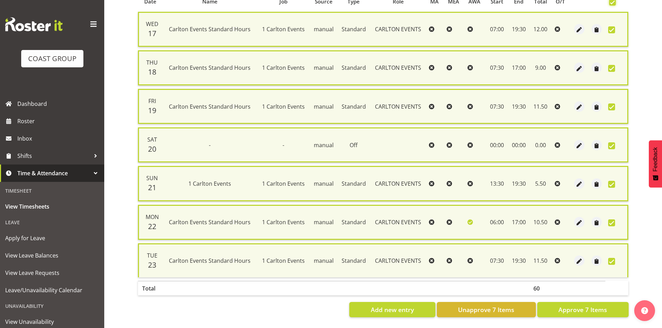
scroll to position [166, 0]
click at [591, 305] on span "Approve 7 Items" at bounding box center [582, 309] width 49 height 9
checkbox input "false"
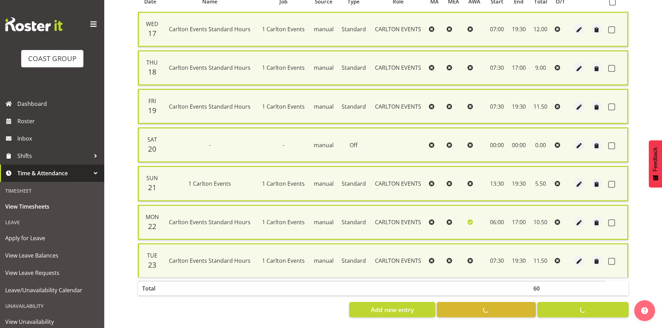
checkbox input "false"
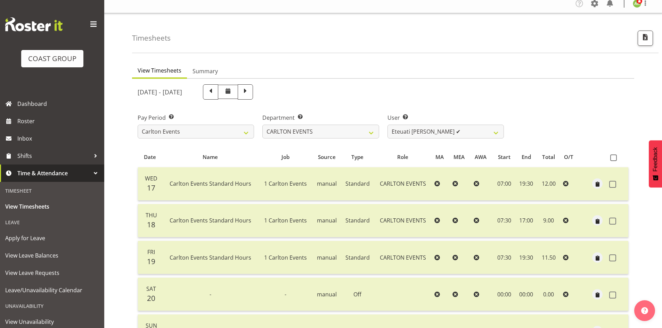
scroll to position [0, 0]
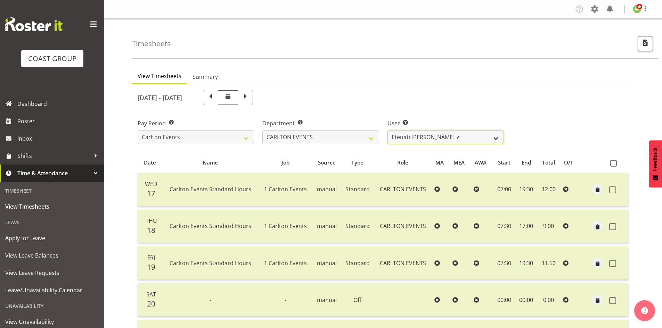
click at [442, 139] on select "Amanda Craig ❌ Antrim Kome ✔ Collin Amani ✔ Dayton Iobu ✔ Eteuati Waddie Carlto…" at bounding box center [445, 137] width 116 height 14
click at [646, 43] on span "button" at bounding box center [645, 42] width 9 height 9
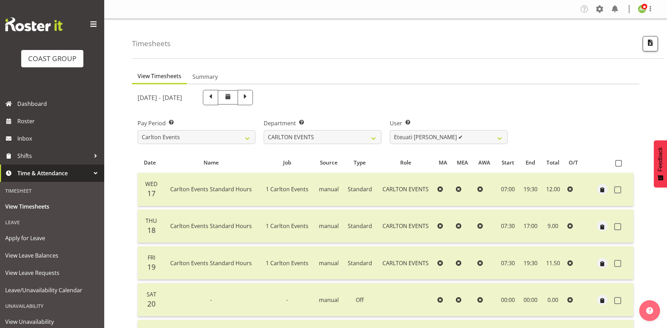
select select "115"
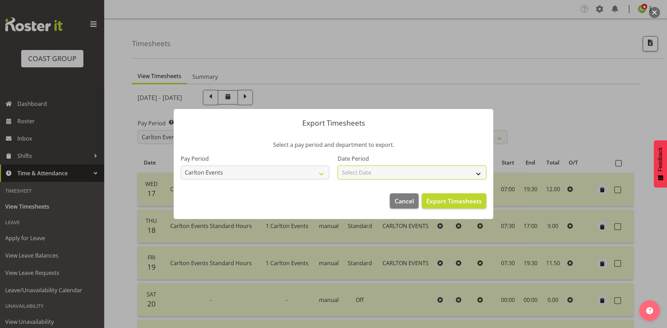
click at [404, 172] on select "Select Date Week starting [DATE] Week starting [DATE] Week starting [DATE] Week…" at bounding box center [412, 173] width 149 height 14
select select "[DATE]"
click at [338, 166] on select "Select Date Week starting [DATE] Week starting [DATE] Week starting [DATE] Week…" at bounding box center [412, 173] width 149 height 14
click at [455, 196] on button "Export Timesheets" at bounding box center [454, 201] width 65 height 15
click at [544, 113] on div at bounding box center [333, 164] width 667 height 328
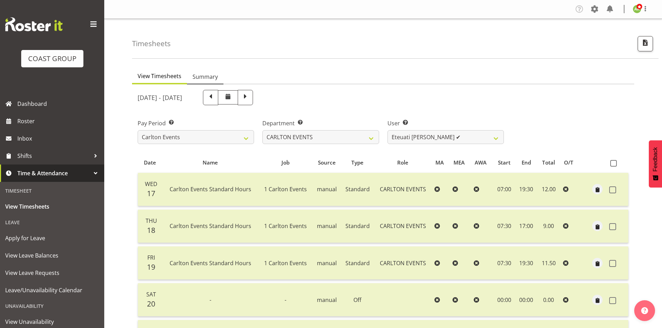
click at [212, 76] on span "Summary" at bounding box center [204, 77] width 25 height 8
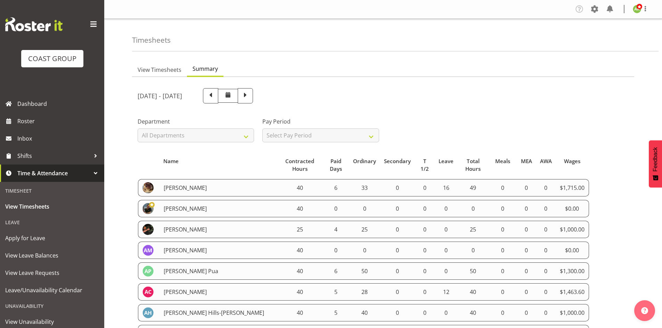
scroll to position [69, 0]
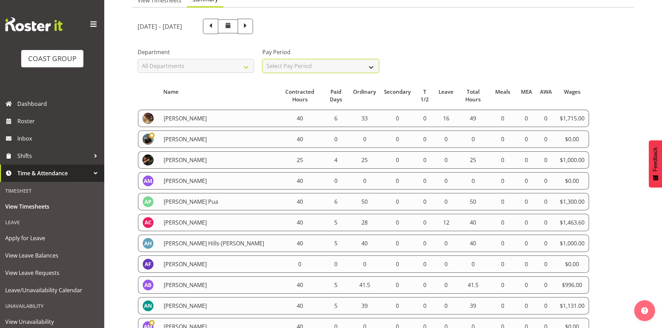
click at [327, 66] on select "Select Pay Period All Pay Periods SLP LTD EHS LTD DW LTD VEHICLES Carlton Event…" at bounding box center [320, 66] width 116 height 14
select select "115"
click at [262, 59] on select "Select Pay Period All Pay Periods SLP LTD EHS LTD DW LTD VEHICLES Carlton Event…" at bounding box center [320, 66] width 116 height 14
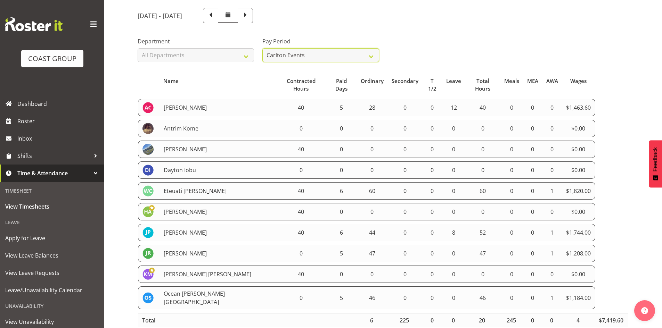
scroll to position [86, 0]
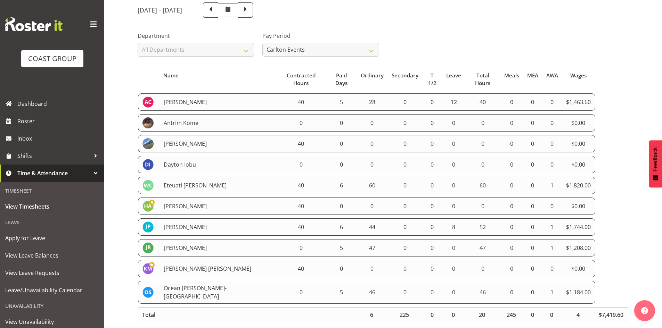
drag, startPoint x: 139, startPoint y: 92, endPoint x: 589, endPoint y: 286, distance: 490.0
click at [589, 286] on tbody "Amanda Craig 40 5 28 0 0 12 40 0 0 0 $1,463.60 Antrim Kome 0 0 0 0 0 0 0 0 0 0 …" at bounding box center [383, 198] width 490 height 211
copy tbody "Amanda Craig 40 5 28 0 0 12 40 0 0 0 $1,463.60 Antrim Kome 0 0 0 0 0 0 0 0 0 0 …"
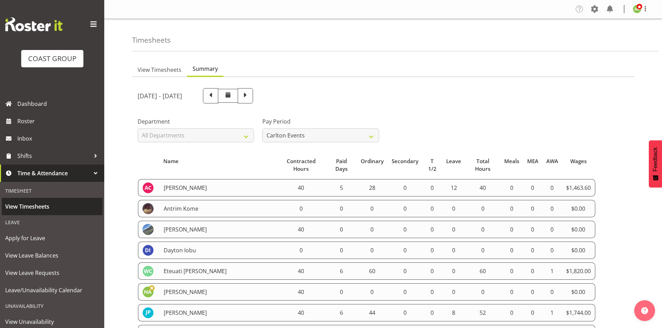
click at [44, 203] on span "View Timesheets" at bounding box center [52, 207] width 94 height 10
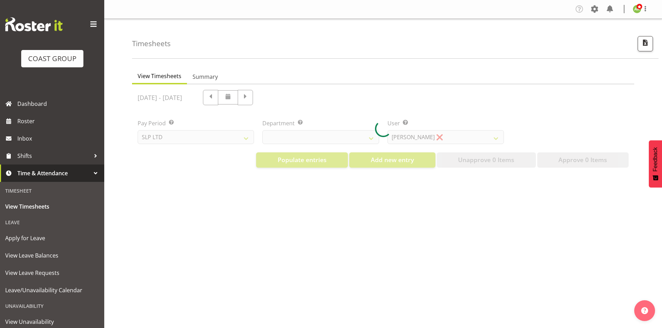
select select "25"
select select "7496"
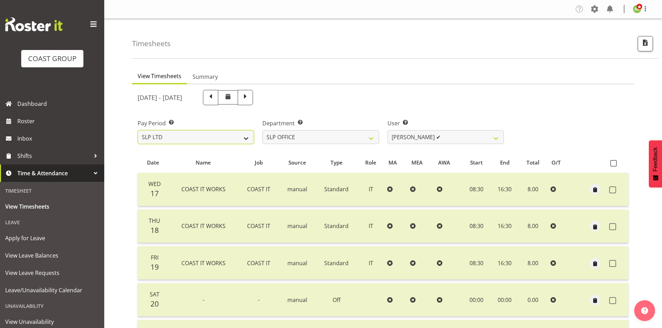
click at [246, 139] on select "SLP LTD EHS LTD DW LTD VEHICLES Carlton Events Hamilton 120 Limited Wellington …" at bounding box center [196, 137] width 116 height 14
select select "149"
click at [138, 130] on select "SLP LTD EHS LTD DW LTD VEHICLES Carlton Events Hamilton 120 Limited Wellington …" at bounding box center [196, 137] width 116 height 14
select select
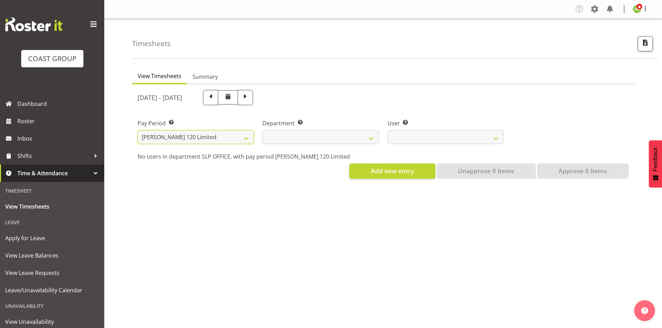
select select
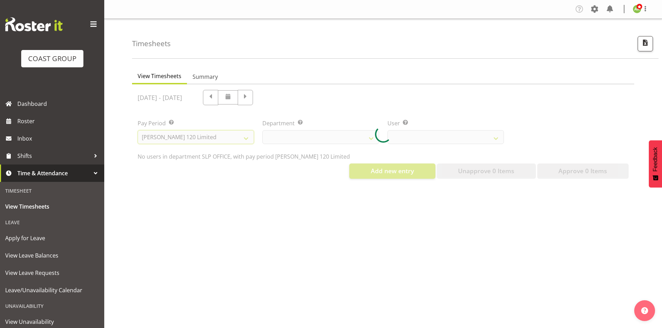
select select
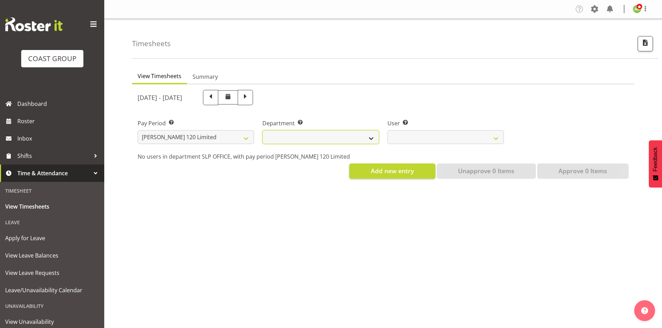
click at [335, 136] on select "[PERSON_NAME]" at bounding box center [320, 137] width 116 height 14
select select "751"
click at [262, 130] on select "[PERSON_NAME]" at bounding box center [320, 137] width 116 height 14
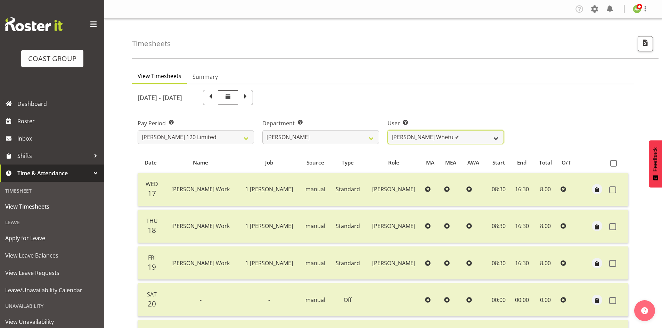
click at [461, 141] on select "Geoffrey Te Whetu ✔ Layton Gardener ✔ Olivia Lindale ❌ Stephanie Hill-Grant ✔ T…" at bounding box center [445, 137] width 116 height 14
click at [210, 136] on select "SLP LTD EHS LTD DW LTD VEHICLES Carlton Events Hamilton 120 Limited Wellington …" at bounding box center [196, 137] width 116 height 14
select select "150"
click at [138, 130] on select "SLP LTD EHS LTD DW LTD VEHICLES Carlton Events Hamilton 120 Limited Wellington …" at bounding box center [196, 137] width 116 height 14
select select
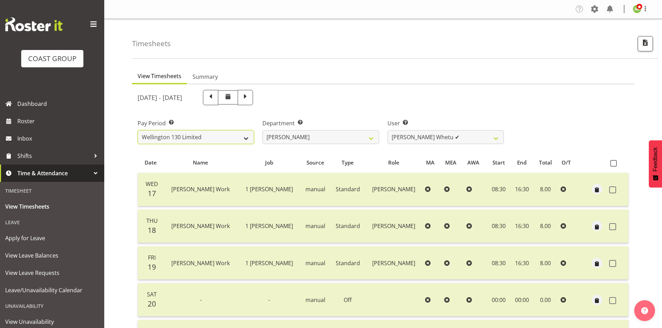
select select
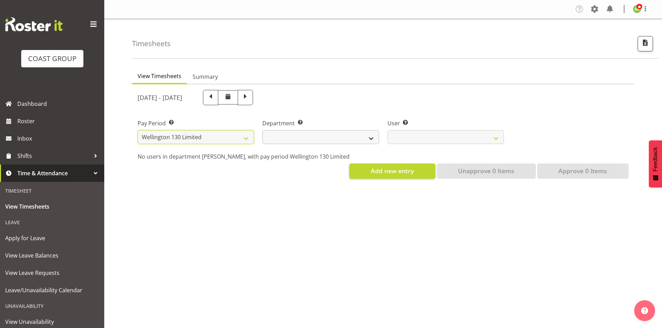
select select
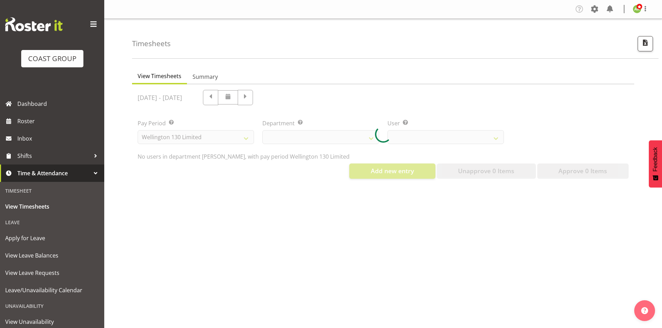
select select
click at [348, 138] on div at bounding box center [383, 134] width 502 height 100
select select
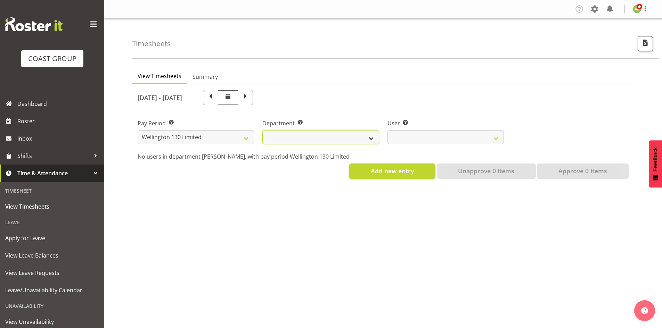
click at [332, 136] on select "[PERSON_NAME][GEOGRAPHIC_DATA]" at bounding box center [320, 137] width 116 height 14
click at [330, 144] on div "Department Select which department you would like to view. Carlton Wellington" at bounding box center [320, 128] width 125 height 39
click at [336, 135] on select "[PERSON_NAME][GEOGRAPHIC_DATA]" at bounding box center [320, 137] width 116 height 14
select select "752"
click at [262, 130] on select "[PERSON_NAME][GEOGRAPHIC_DATA]" at bounding box center [320, 137] width 116 height 14
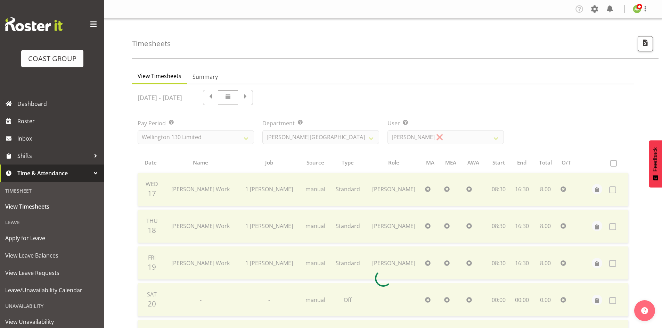
click at [445, 139] on div at bounding box center [383, 278] width 502 height 388
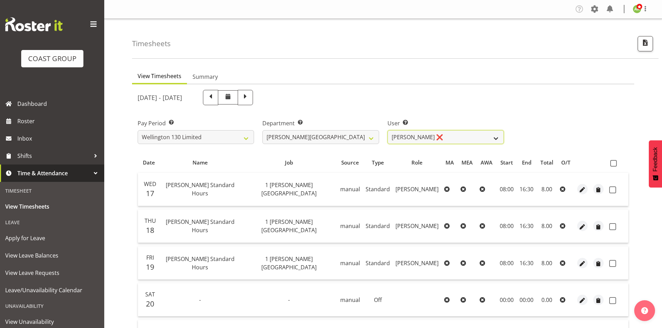
click at [467, 139] on select "Andreana Norris ❌ Antonios Ziogas ❌ Craig Paul Norris ❌ Gaki Ziogas ❌ Gladys Ma…" at bounding box center [445, 137] width 116 height 14
click at [212, 136] on select "SLP LTD EHS LTD DW LTD VEHICLES Carlton Events [PERSON_NAME] 120 Limited Wellin…" at bounding box center [196, 137] width 116 height 14
select select "8"
click at [138, 130] on select "SLP LTD EHS LTD DW LTD VEHICLES Carlton Events Hamilton 120 Limited Wellington …" at bounding box center [196, 137] width 116 height 14
select select
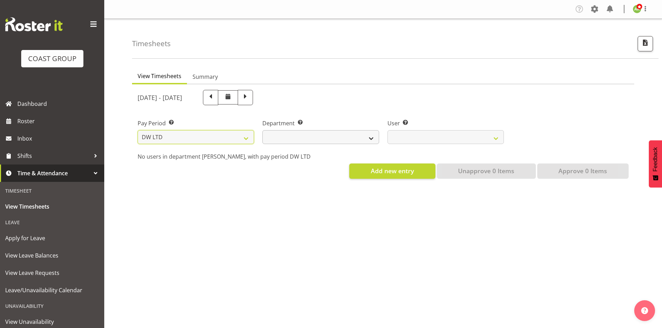
select select
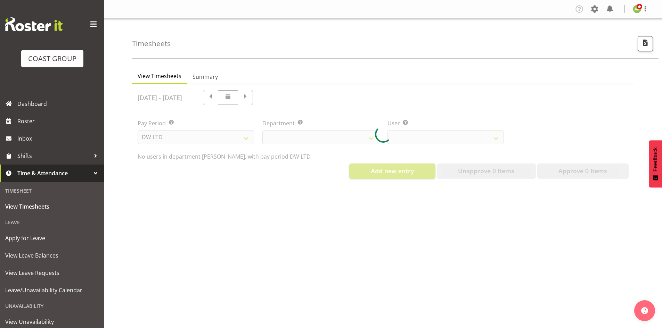
select select
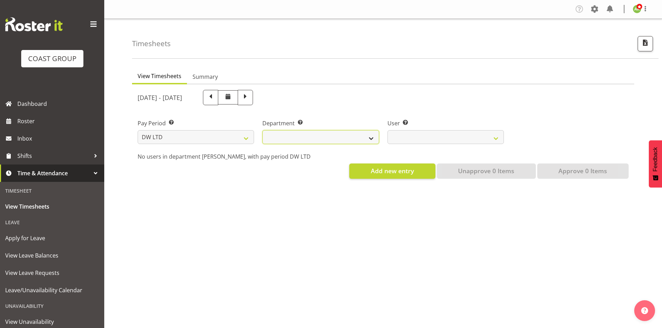
click at [326, 141] on select "[PERSON_NAME] [PERSON_NAME] ACCOUNTS/OFFICE [PERSON_NAME] DESIGN [PERSON_NAME] …" at bounding box center [320, 137] width 116 height 14
select select "112"
click at [262, 130] on select "[PERSON_NAME] [PERSON_NAME] ACCOUNTS/OFFICE [PERSON_NAME] DESIGN [PERSON_NAME] …" at bounding box center [320, 137] width 116 height 14
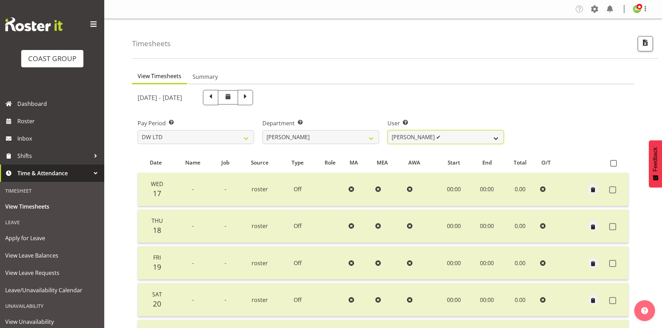
click at [437, 140] on select "Andrew McFadzean ✔ Boston Morgan-Horan ❌ Chanel Toleafoa ✔ Gene Burton ✔ Ian Si…" at bounding box center [445, 137] width 116 height 14
select select "1177"
click at [387, 130] on select "Andrew McFadzean ✔ Boston Morgan-Horan ❌ Chanel Toleafoa ✔ Gene Burton ✔ Ian Si…" at bounding box center [445, 137] width 116 height 14
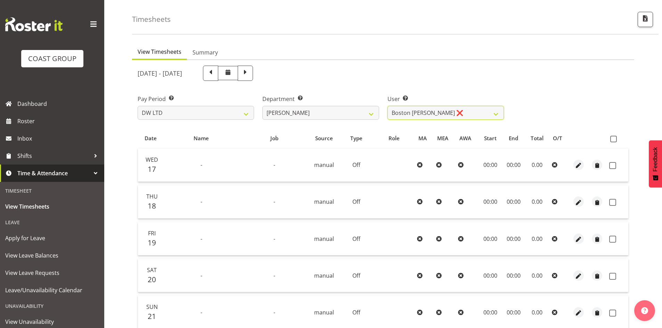
scroll to position [16, 0]
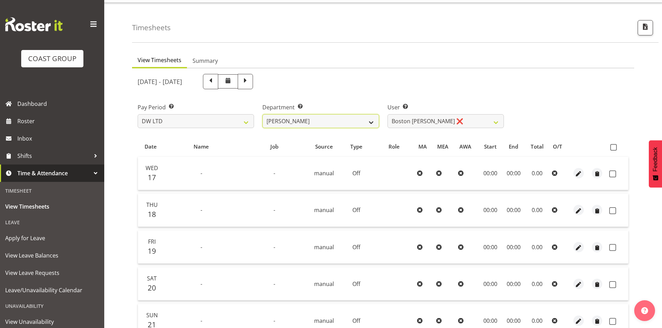
click at [364, 123] on select "[PERSON_NAME] [PERSON_NAME] ACCOUNTS/OFFICE [PERSON_NAME] DESIGN [PERSON_NAME] …" at bounding box center [320, 121] width 116 height 14
click at [262, 114] on select "[PERSON_NAME] [PERSON_NAME] ACCOUNTS/OFFICE [PERSON_NAME] DESIGN [PERSON_NAME] …" at bounding box center [320, 121] width 116 height 14
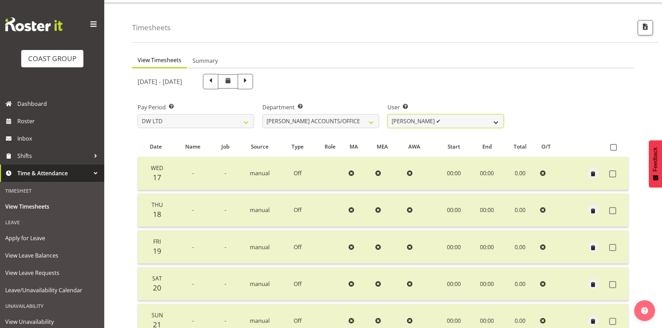
click at [490, 126] on select "[PERSON_NAME] ✔" at bounding box center [445, 121] width 116 height 14
click at [326, 124] on select "[PERSON_NAME] [PERSON_NAME] ACCOUNTS/OFFICE [PERSON_NAME] DESIGN [PERSON_NAME] …" at bounding box center [320, 121] width 116 height 14
click at [262, 114] on select "[PERSON_NAME] [PERSON_NAME] ACCOUNTS/OFFICE [PERSON_NAME] DESIGN [PERSON_NAME] …" at bounding box center [320, 121] width 116 height 14
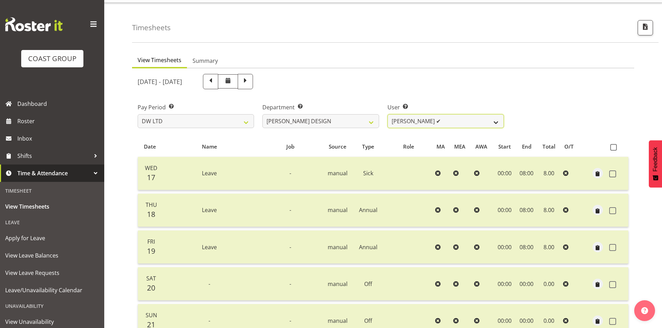
click at [478, 124] on select "[PERSON_NAME] ✔ [PERSON_NAME] [PERSON_NAME] ✔" at bounding box center [445, 121] width 116 height 14
click at [323, 120] on select "[PERSON_NAME] [PERSON_NAME] ACCOUNTS/OFFICE [PERSON_NAME] DESIGN [PERSON_NAME] …" at bounding box center [320, 121] width 116 height 14
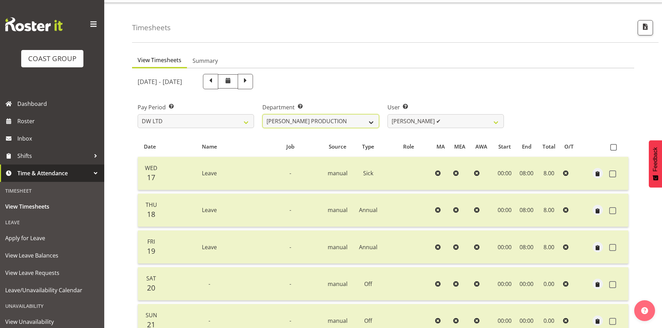
click at [262, 114] on select "[PERSON_NAME] [PERSON_NAME] ACCOUNTS/OFFICE [PERSON_NAME] DESIGN [PERSON_NAME] …" at bounding box center [320, 121] width 116 height 14
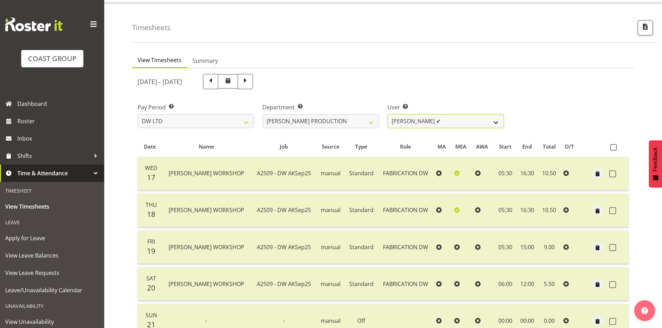
click at [488, 123] on select "[PERSON_NAME] ✔" at bounding box center [445, 121] width 116 height 14
click at [339, 122] on select "[PERSON_NAME] [PERSON_NAME] ACCOUNTS/OFFICE [PERSON_NAME] DESIGN [PERSON_NAME] …" at bounding box center [320, 121] width 116 height 14
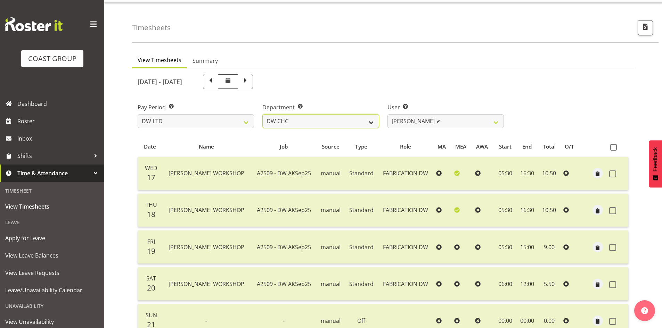
click at [262, 114] on select "[PERSON_NAME] [PERSON_NAME] ACCOUNTS/OFFICE [PERSON_NAME] DESIGN [PERSON_NAME] …" at bounding box center [320, 121] width 116 height 14
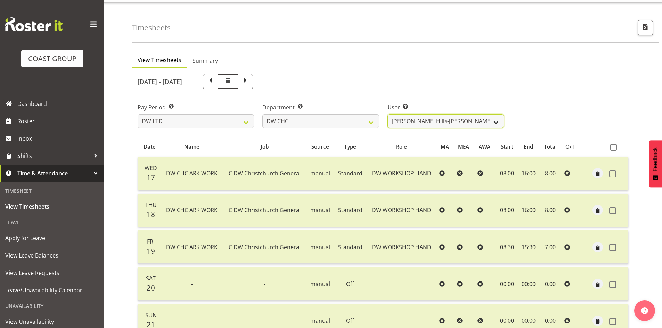
click at [486, 121] on select "[PERSON_NAME] Hills-[PERSON_NAME] ✔ [PERSON_NAME] ✔ [PERSON_NAME] ✔ [PERSON_NAM…" at bounding box center [445, 121] width 116 height 14
click at [331, 122] on select "DW AKL DW AKL ACCOUNTS/OFFICE DW AKL DESIGN DW AKL PRODUCTION DW CHC DW CHC DES…" at bounding box center [320, 121] width 116 height 14
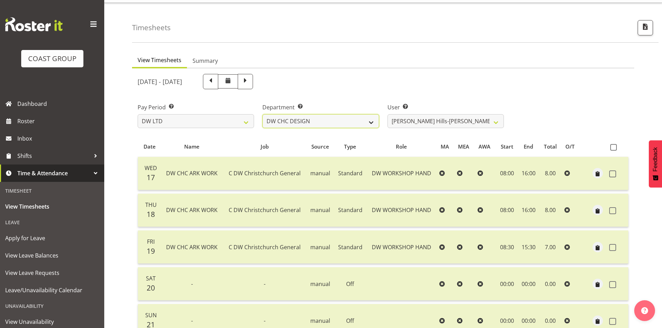
click at [262, 114] on select "DW AKL DW AKL ACCOUNTS/OFFICE DW AKL DESIGN DW AKL PRODUCTION DW CHC DW CHC DES…" at bounding box center [320, 121] width 116 height 14
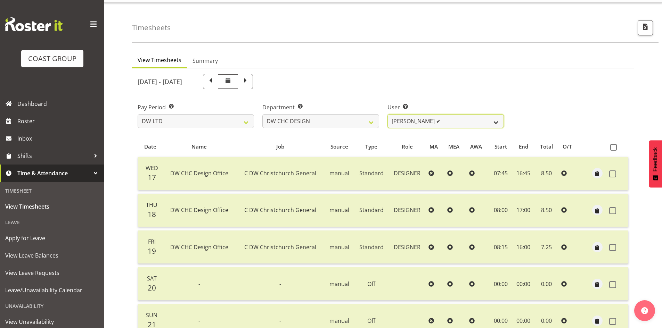
click at [492, 121] on select "Amy Robinson ✔ Jeremy Hogan ✔ Jorgelina Villar ✔" at bounding box center [445, 121] width 116 height 14
click at [345, 120] on select "DW AKL DW AKL ACCOUNTS/OFFICE DW AKL DESIGN DW AKL PRODUCTION DW CHC DW CHC DES…" at bounding box center [320, 121] width 116 height 14
select select "29"
click at [262, 114] on select "DW AKL DW AKL ACCOUNTS/OFFICE DW AKL DESIGN DW AKL PRODUCTION DW CHC DW CHC DES…" at bounding box center [320, 121] width 116 height 14
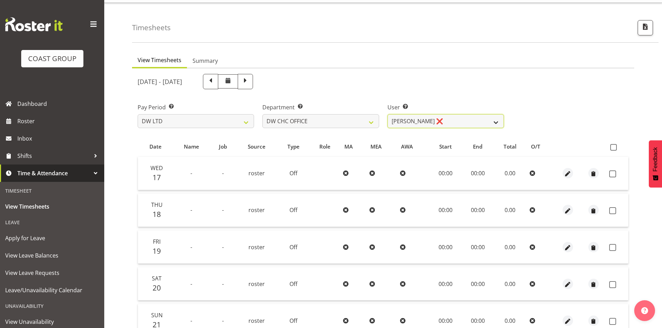
click at [487, 123] on select "Monique Mitchell ❌" at bounding box center [445, 121] width 116 height 14
click at [612, 146] on span at bounding box center [613, 147] width 7 height 7
click at [612, 146] on input "checkbox" at bounding box center [612, 147] width 5 height 5
checkbox input "true"
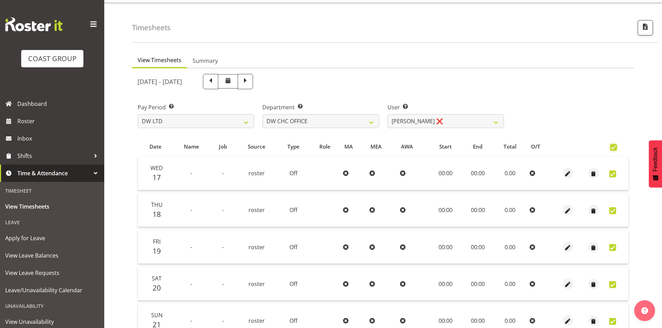
checkbox input "true"
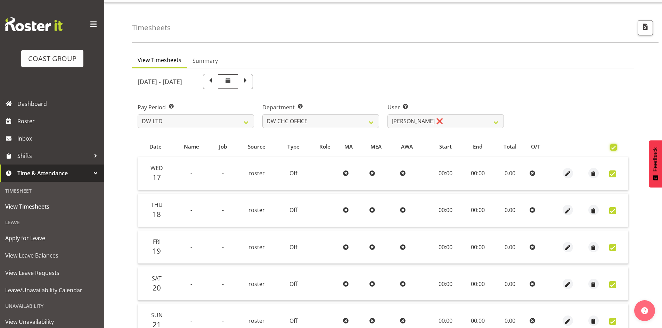
checkbox input "true"
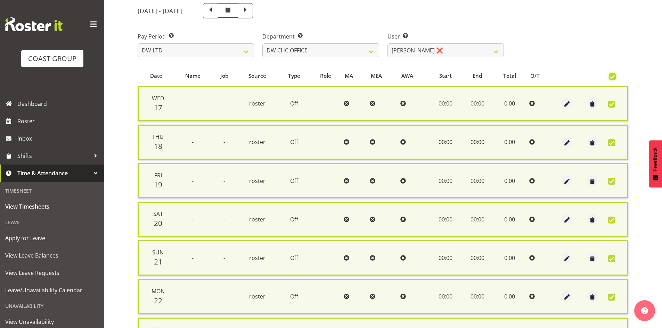
scroll to position [166, 0]
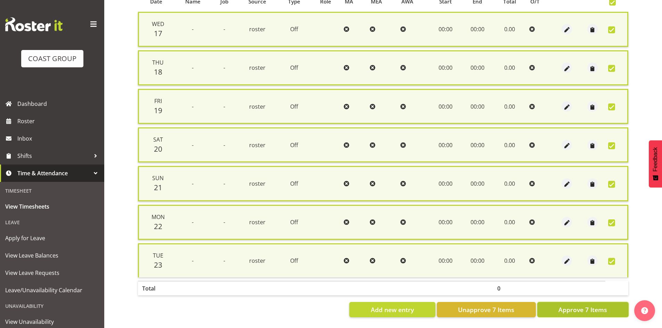
click at [594, 305] on span "Approve 7 Items" at bounding box center [582, 309] width 49 height 9
checkbox input "false"
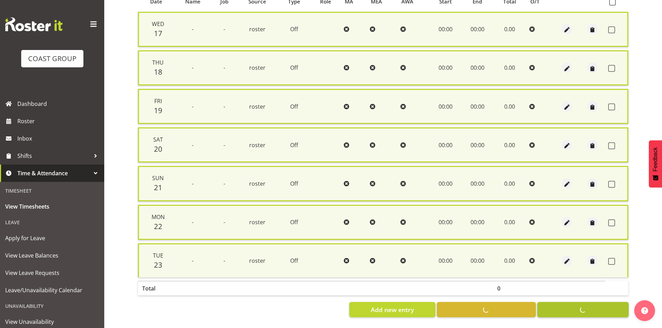
checkbox input "false"
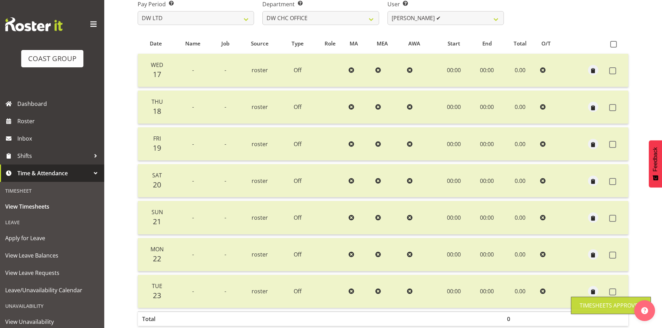
scroll to position [85, 0]
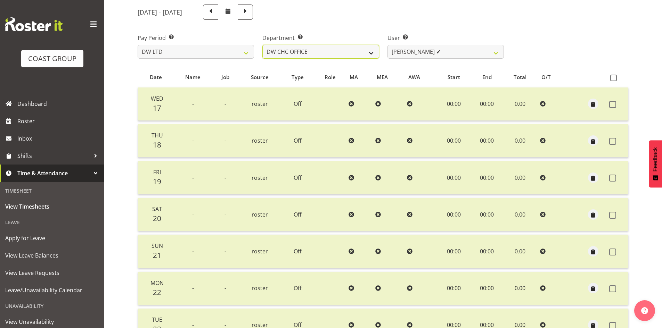
click at [361, 49] on select "DW AKL DW AKL ACCOUNTS/OFFICE DW AKL DESIGN DW AKL PRODUCTION DW CHC DW CHC DES…" at bounding box center [320, 52] width 116 height 14
click at [262, 45] on select "DW AKL DW AKL ACCOUNTS/OFFICE DW AKL DESIGN DW AKL PRODUCTION DW CHC DW CHC DES…" at bounding box center [320, 52] width 116 height 14
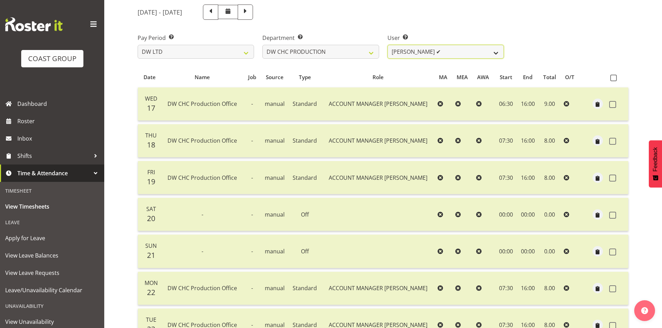
click at [493, 54] on select "Jason Garvey ✔" at bounding box center [445, 52] width 116 height 14
click at [361, 51] on select "DW AKL DW AKL ACCOUNTS/OFFICE DW AKL DESIGN DW AKL PRODUCTION DW CHC DW CHC DES…" at bounding box center [320, 52] width 116 height 14
select select "30"
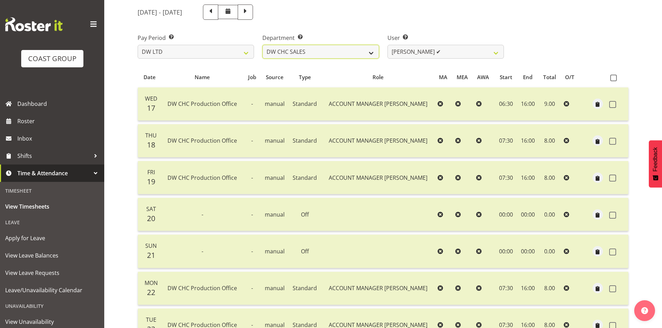
click at [262, 45] on select "DW AKL DW AKL ACCOUNTS/OFFICE DW AKL DESIGN DW AKL PRODUCTION DW CHC DW CHC DES…" at bounding box center [320, 52] width 116 height 14
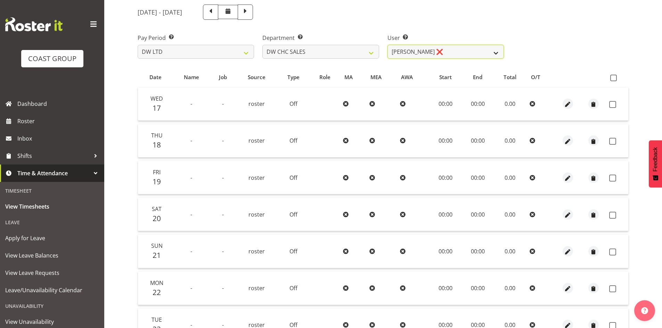
click at [489, 54] on select "Dayle Eathorne ❌" at bounding box center [445, 52] width 116 height 14
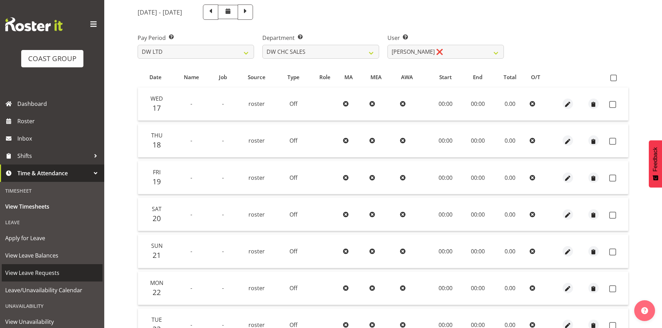
click at [50, 274] on span "View Leave Requests" at bounding box center [52, 273] width 94 height 10
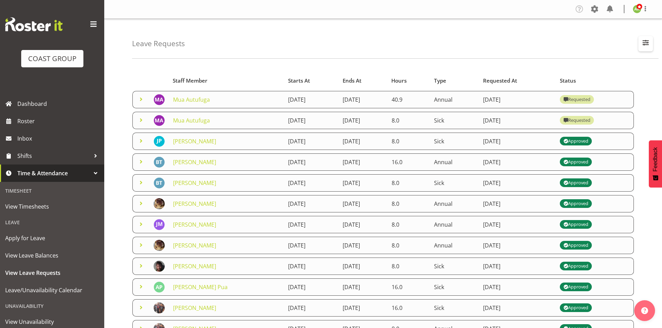
click at [643, 47] on span "button" at bounding box center [645, 42] width 9 height 9
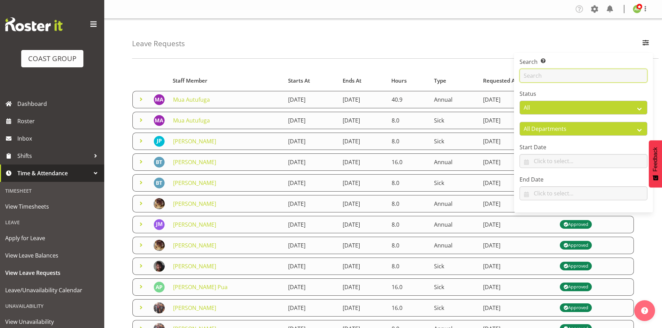
click at [591, 79] on input "text" at bounding box center [583, 76] width 128 height 14
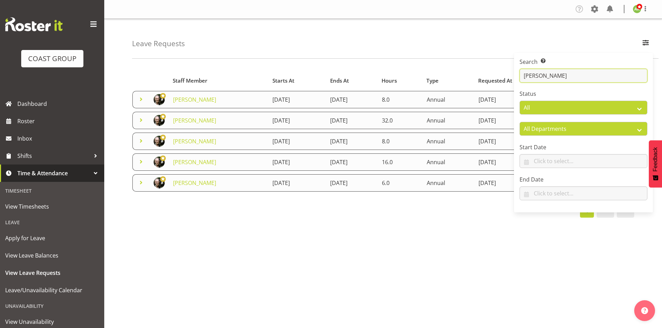
type input "dayle"
click at [523, 33] on div "Leave Requests Search Search for a particular employee dayle Status All Approve…" at bounding box center [395, 39] width 526 height 40
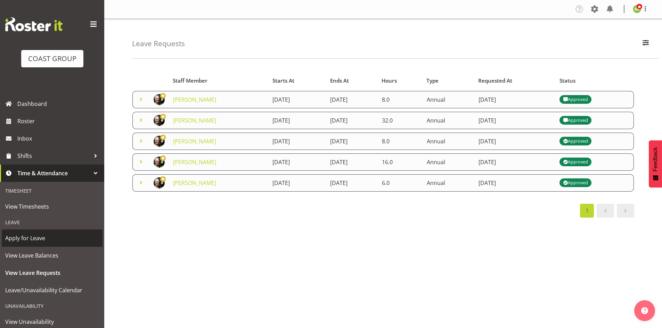
drag, startPoint x: 43, startPoint y: 237, endPoint x: 50, endPoint y: 234, distance: 7.7
click at [43, 236] on span "Apply for Leave" at bounding box center [52, 238] width 94 height 10
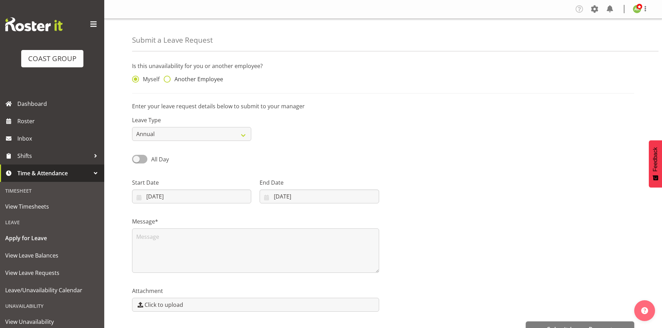
click at [191, 82] on span "Another Employee" at bounding box center [197, 79] width 52 height 7
click at [168, 82] on input "Another Employee" at bounding box center [166, 79] width 5 height 5
radio input "true"
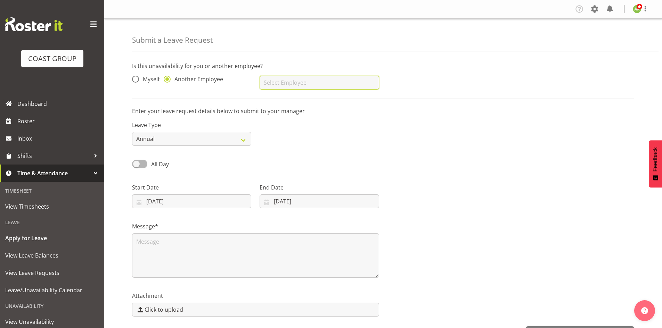
click at [291, 83] on input "text" at bounding box center [319, 83] width 119 height 14
click at [286, 99] on span "[PERSON_NAME]" at bounding box center [286, 100] width 43 height 8
type input "[PERSON_NAME]"
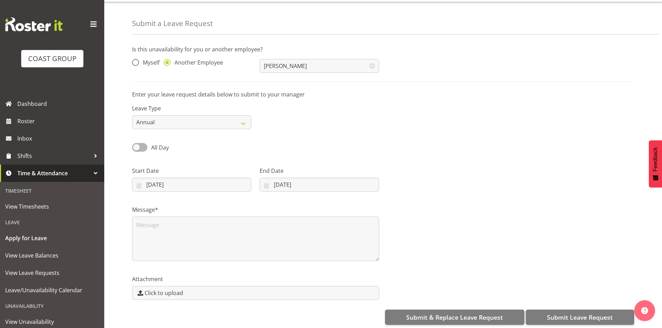
scroll to position [24, 0]
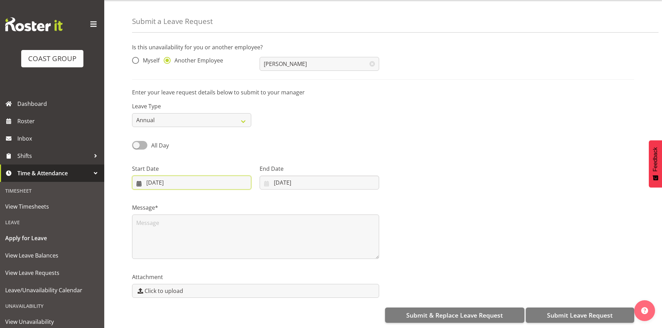
click at [204, 177] on input "24/09/2025" at bounding box center [191, 183] width 119 height 14
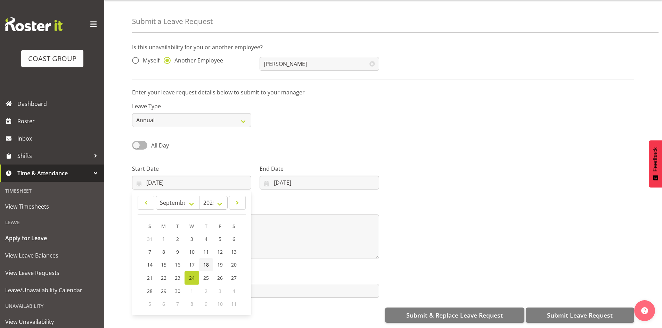
click at [208, 262] on span "18" at bounding box center [206, 265] width 6 height 7
type input "18/09/2025"
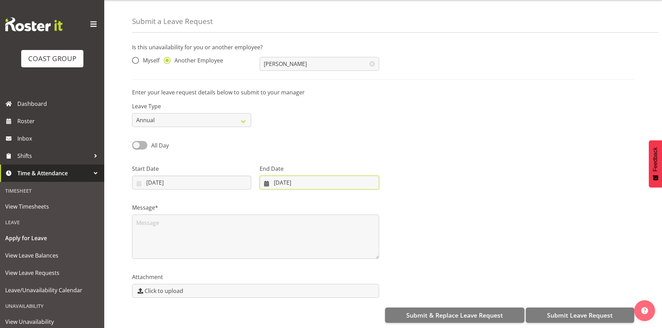
click at [302, 176] on input "24/09/2025" at bounding box center [319, 183] width 119 height 14
click at [302, 275] on span "23" at bounding box center [301, 278] width 6 height 7
type input "23/09/2025"
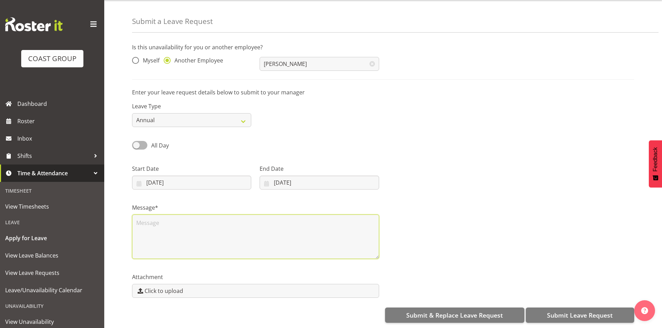
click at [257, 236] on textarea at bounding box center [255, 237] width 247 height 44
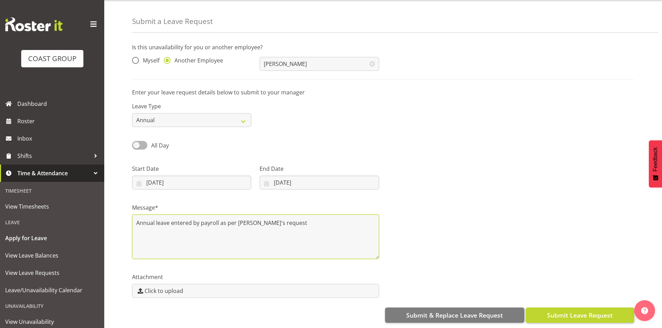
type textarea "Annual leave entered by payroll as per [PERSON_NAME]'s request"
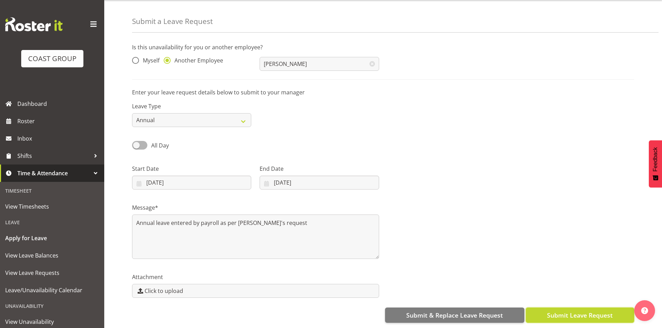
click at [555, 313] on span "Submit Leave Request" at bounding box center [580, 315] width 66 height 9
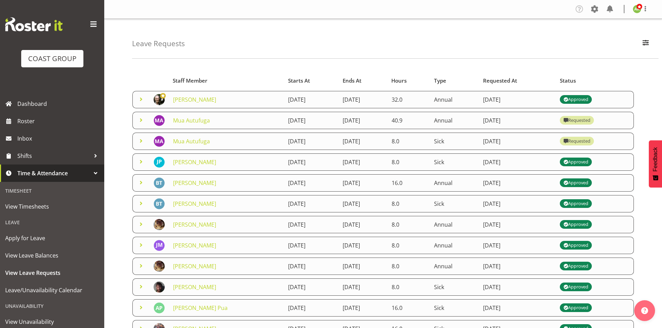
click at [140, 101] on span at bounding box center [141, 99] width 8 height 8
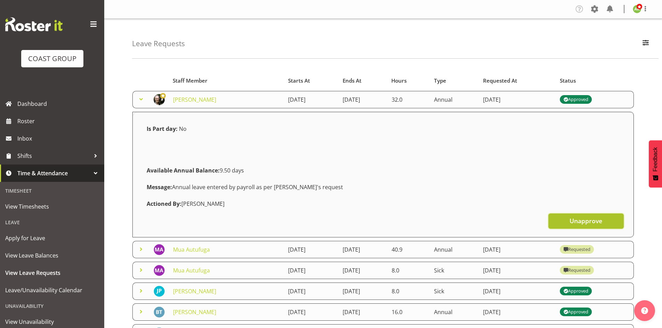
click at [585, 222] on span "Unapprove" at bounding box center [585, 220] width 33 height 9
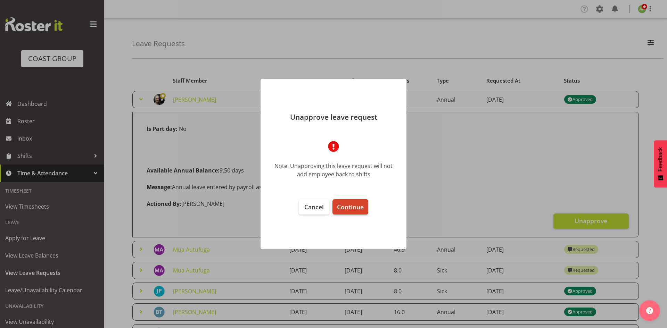
click at [350, 209] on span "Continue" at bounding box center [350, 207] width 27 height 8
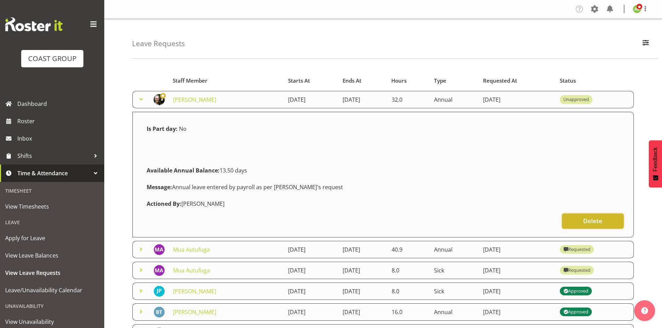
click at [583, 224] on span "Delete" at bounding box center [592, 220] width 19 height 9
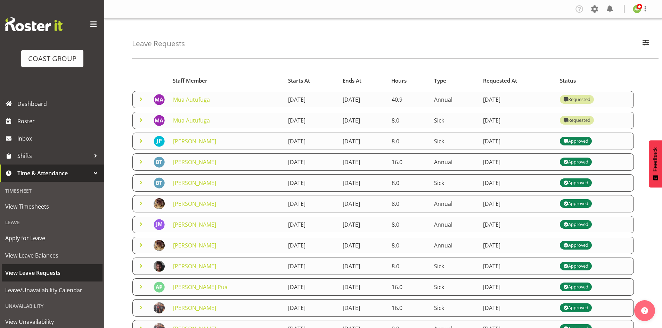
click at [50, 271] on span "View Leave Requests" at bounding box center [52, 273] width 94 height 10
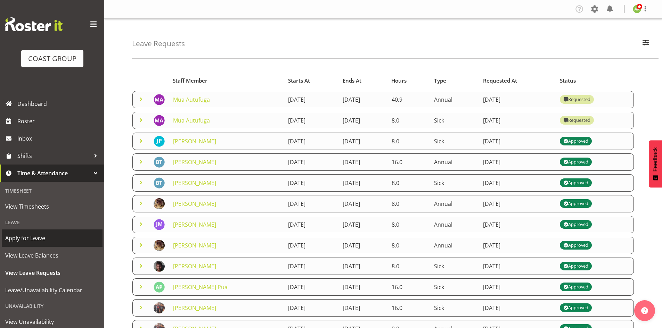
click at [44, 241] on span "Apply for Leave" at bounding box center [52, 238] width 94 height 10
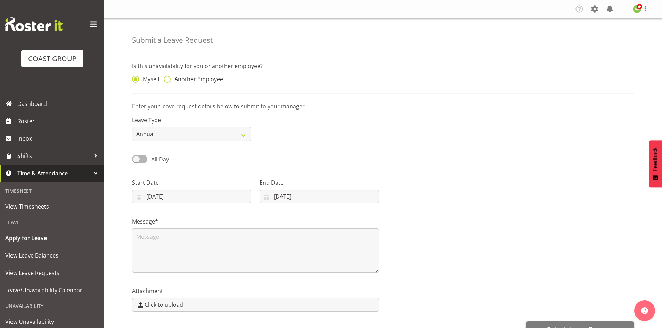
click at [181, 77] on span "Another Employee" at bounding box center [197, 79] width 52 height 7
click at [168, 77] on input "Another Employee" at bounding box center [166, 79] width 5 height 5
radio input "true"
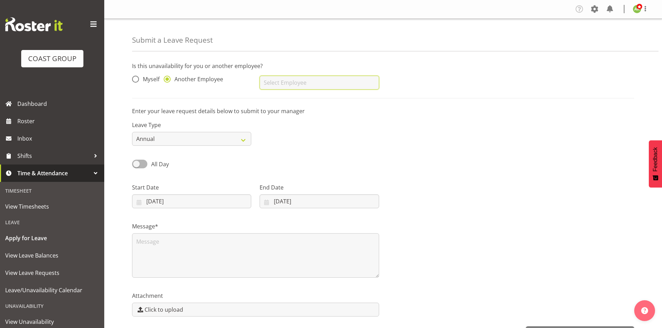
click at [284, 80] on input "text" at bounding box center [319, 83] width 119 height 14
click at [290, 100] on span "[PERSON_NAME]" at bounding box center [286, 100] width 43 height 8
type input "[PERSON_NAME]"
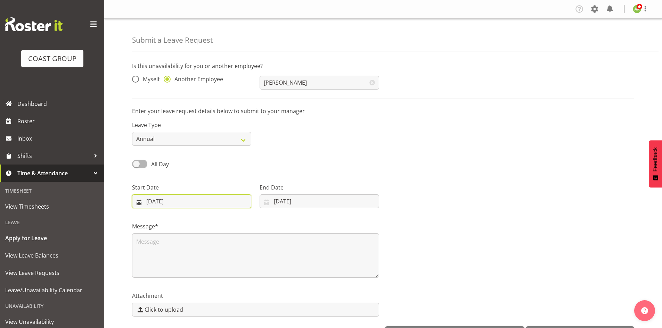
click at [191, 202] on input "[DATE]" at bounding box center [191, 202] width 119 height 14
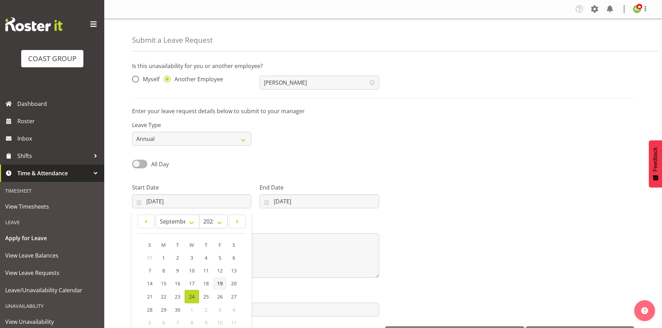
click at [219, 284] on span "19" at bounding box center [220, 283] width 6 height 7
type input "[DATE]"
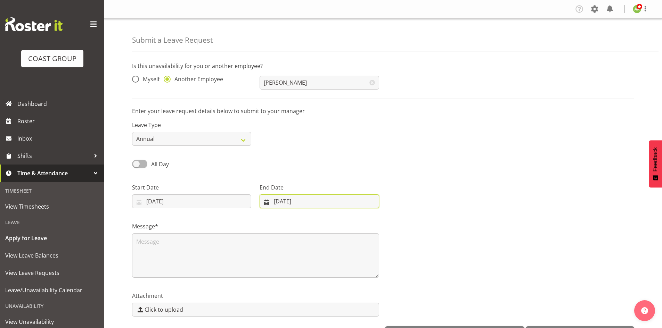
click at [294, 200] on input "[DATE]" at bounding box center [319, 202] width 119 height 14
click at [301, 297] on span "23" at bounding box center [301, 297] width 6 height 7
type input "[DATE]"
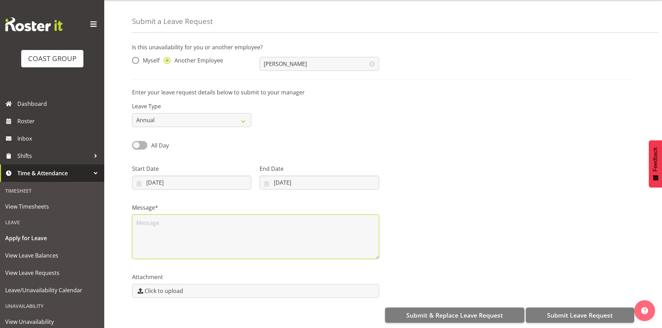
click at [213, 224] on textarea at bounding box center [255, 237] width 247 height 44
click at [251, 219] on textarea "Annual leave entered by payroll as per Dayles request" at bounding box center [255, 237] width 247 height 44
type textarea "Annual leave entered by payroll as per [PERSON_NAME]'s request"
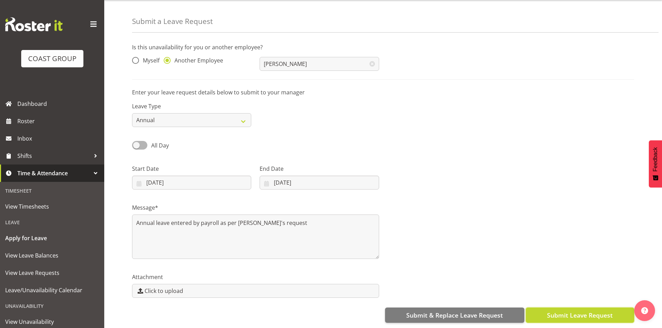
click at [572, 308] on button "Submit Leave Request" at bounding box center [580, 315] width 108 height 15
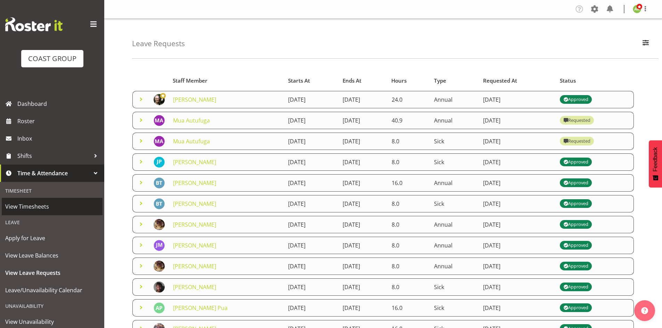
click at [33, 203] on span "View Timesheets" at bounding box center [52, 207] width 94 height 10
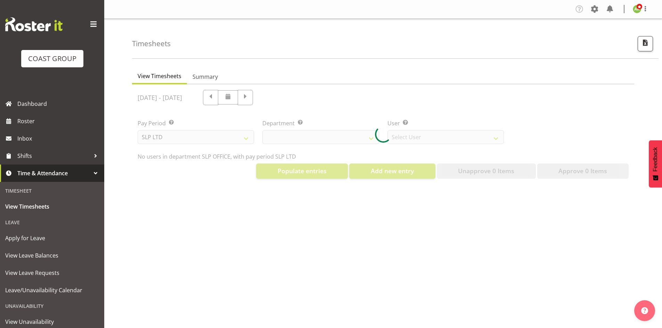
click at [230, 137] on div at bounding box center [383, 134] width 502 height 100
select select "25"
select select "7496"
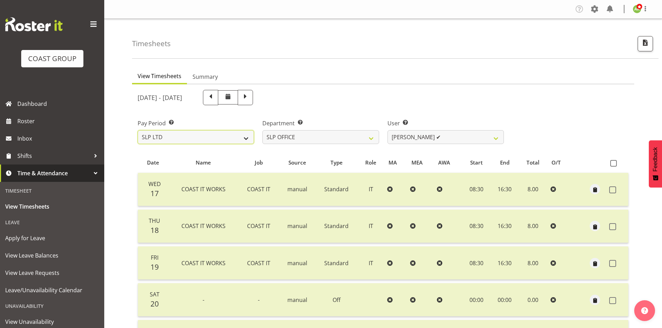
click at [230, 137] on select "SLP LTD EHS LTD DW LTD VEHICLES Carlton Events [PERSON_NAME] 120 Limited Wellin…" at bounding box center [196, 137] width 116 height 14
select select "8"
click at [138, 130] on select "SLP LTD EHS LTD DW LTD VEHICLES Carlton Events [PERSON_NAME] 120 Limited Wellin…" at bounding box center [196, 137] width 116 height 14
select select
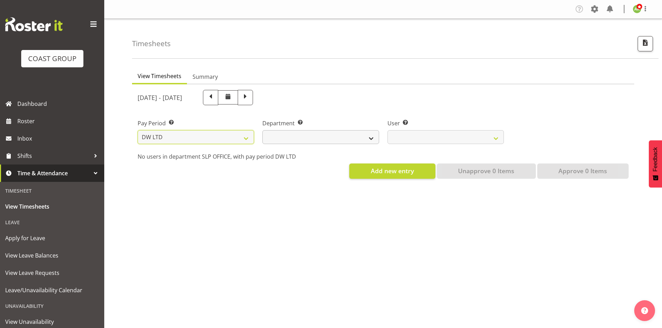
select select
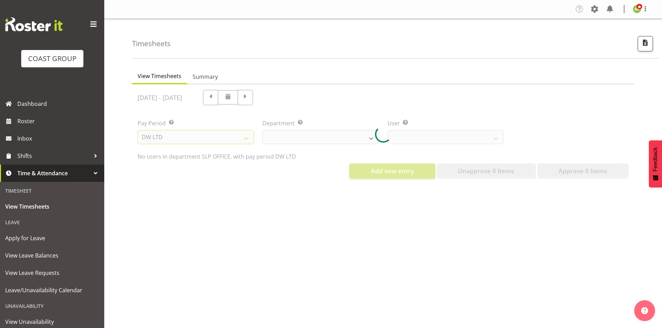
select select
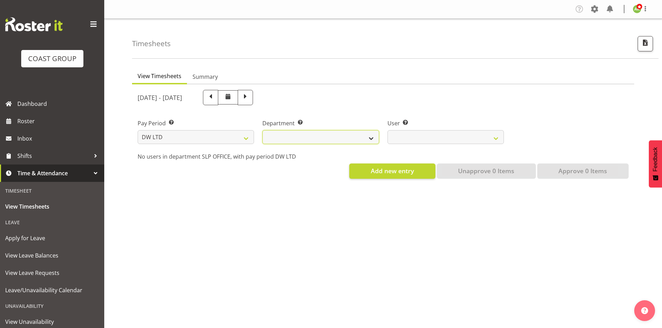
click at [361, 135] on select "[PERSON_NAME] [PERSON_NAME] ACCOUNTS/OFFICE [PERSON_NAME] DESIGN [PERSON_NAME] …" at bounding box center [320, 137] width 116 height 14
click at [262, 130] on select "[PERSON_NAME] [PERSON_NAME] ACCOUNTS/OFFICE [PERSON_NAME] DESIGN [PERSON_NAME] …" at bounding box center [320, 137] width 116 height 14
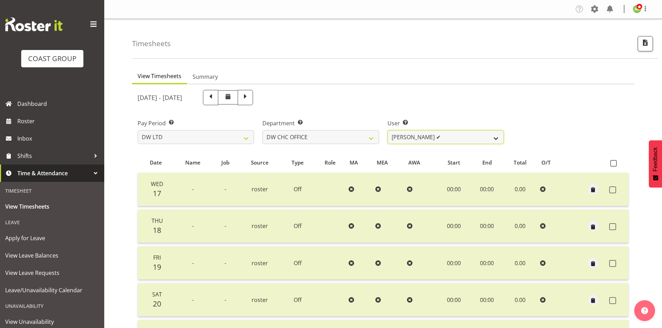
click at [441, 135] on select "[PERSON_NAME] ✔" at bounding box center [445, 137] width 116 height 14
click at [357, 137] on select "[PERSON_NAME] [PERSON_NAME] ACCOUNTS/OFFICE [PERSON_NAME] DESIGN [PERSON_NAME] …" at bounding box center [320, 137] width 116 height 14
click at [262, 130] on select "[PERSON_NAME] [PERSON_NAME] ACCOUNTS/OFFICE [PERSON_NAME] DESIGN [PERSON_NAME] …" at bounding box center [320, 137] width 116 height 14
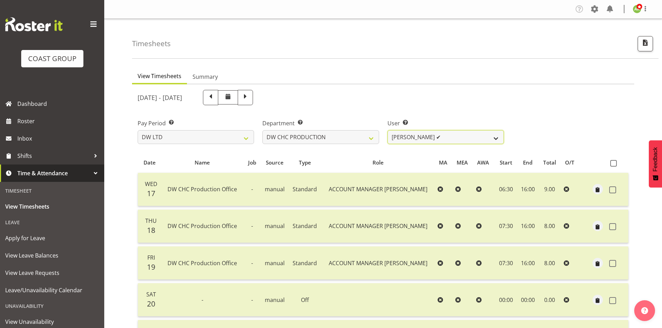
click at [481, 138] on select "[PERSON_NAME] ✔" at bounding box center [445, 137] width 116 height 14
click at [349, 143] on select "[PERSON_NAME] [PERSON_NAME] ACCOUNTS/OFFICE [PERSON_NAME] DESIGN [PERSON_NAME] …" at bounding box center [320, 137] width 116 height 14
select select "30"
click at [262, 130] on select "[PERSON_NAME] [PERSON_NAME] ACCOUNTS/OFFICE [PERSON_NAME] DESIGN [PERSON_NAME] …" at bounding box center [320, 137] width 116 height 14
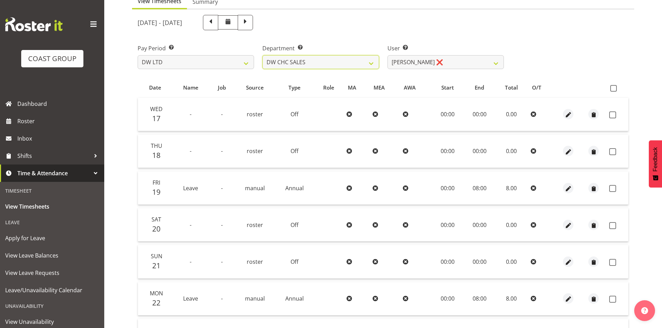
scroll to position [104, 0]
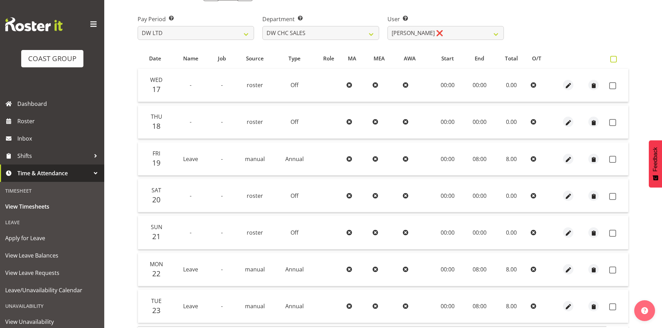
click at [613, 60] on span at bounding box center [613, 59] width 7 height 7
click at [613, 60] on input "checkbox" at bounding box center [612, 59] width 5 height 5
checkbox input "true"
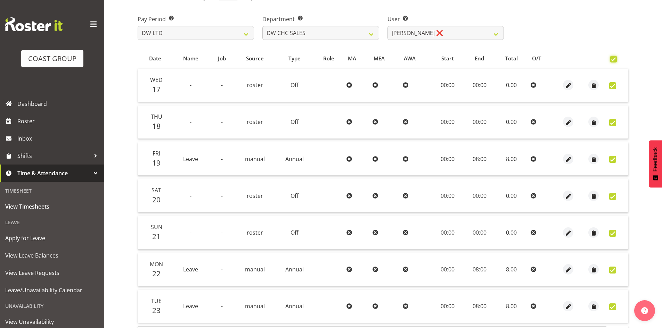
checkbox input "true"
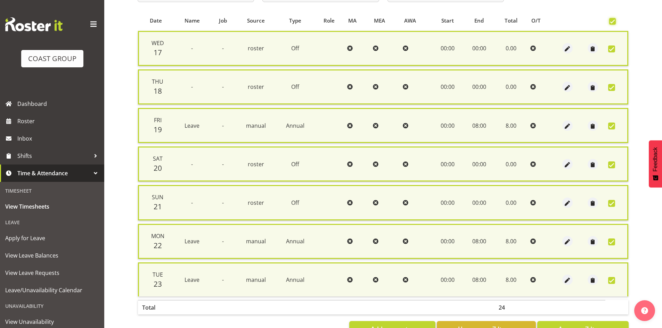
scroll to position [166, 0]
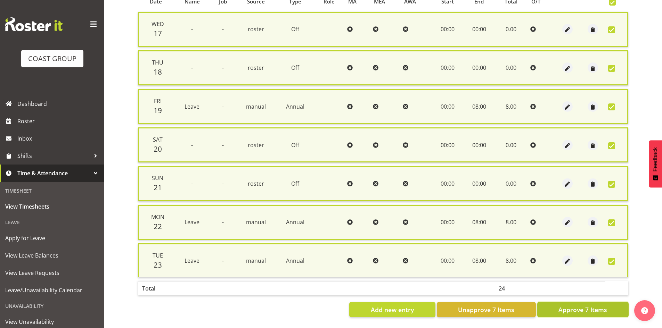
click at [589, 305] on span "Approve 7 Items" at bounding box center [582, 309] width 49 height 9
checkbox input "false"
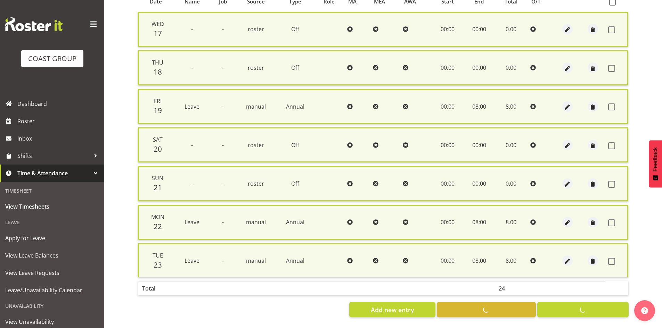
checkbox input "false"
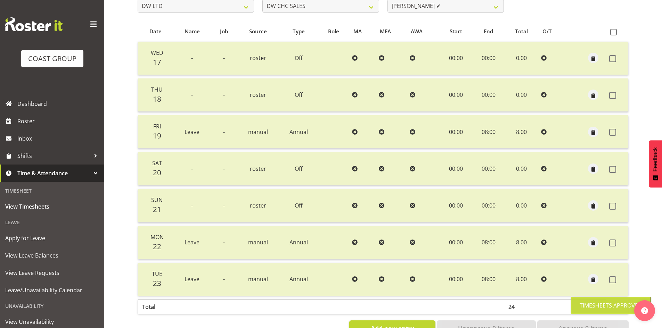
scroll to position [85, 0]
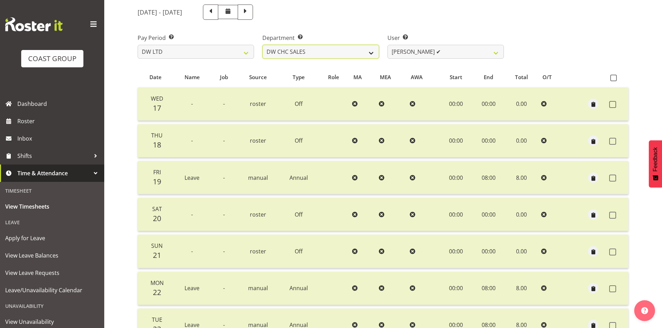
click at [361, 52] on select "DW AKL DW AKL ACCOUNTS/OFFICE DW AKL DESIGN DW AKL PRODUCTION DW CHC DW CHC DES…" at bounding box center [320, 52] width 116 height 14
click at [262, 45] on select "DW AKL DW AKL ACCOUNTS/OFFICE DW AKL DESIGN DW AKL PRODUCTION DW CHC DW CHC DES…" at bounding box center [320, 52] width 116 height 14
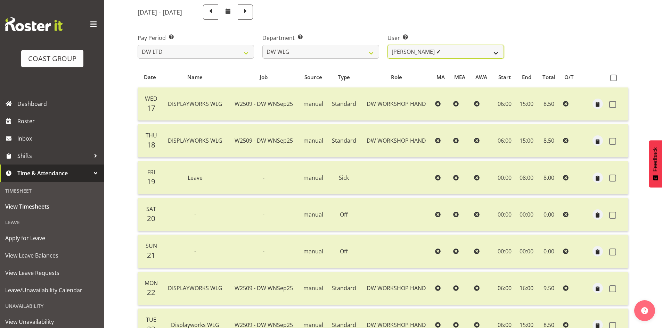
click at [467, 52] on select "Cassie Phillips ✔ Darryl Dickinson ✔ Josh Provoost ✔ Ken Barnden ✔ Stanley Elli…" at bounding box center [445, 52] width 116 height 14
drag, startPoint x: 345, startPoint y: 55, endPoint x: 346, endPoint y: 58, distance: 3.7
click at [345, 55] on select "DW AKL DW AKL ACCOUNTS/OFFICE DW AKL DESIGN DW AKL PRODUCTION DW CHC DW CHC DES…" at bounding box center [320, 52] width 116 height 14
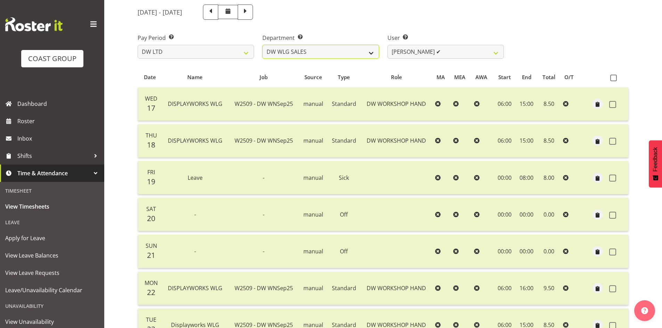
click at [262, 45] on select "DW AKL DW AKL ACCOUNTS/OFFICE DW AKL DESIGN DW AKL PRODUCTION DW CHC DW CHC DES…" at bounding box center [320, 52] width 116 height 14
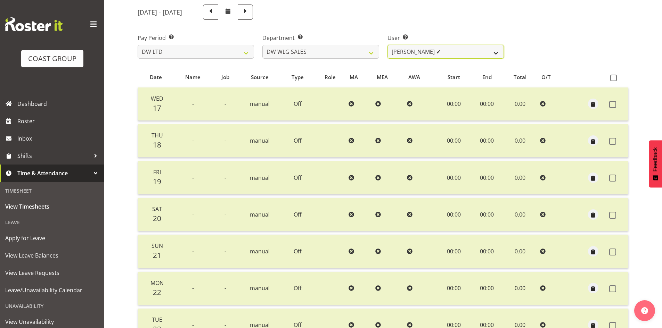
click at [465, 52] on select "Wayne Eathorne ✔" at bounding box center [445, 52] width 116 height 14
click at [354, 49] on select "DW AKL DW AKL ACCOUNTS/OFFICE DW AKL DESIGN DW AKL PRODUCTION DW CHC DW CHC DES…" at bounding box center [320, 52] width 116 height 14
select select "112"
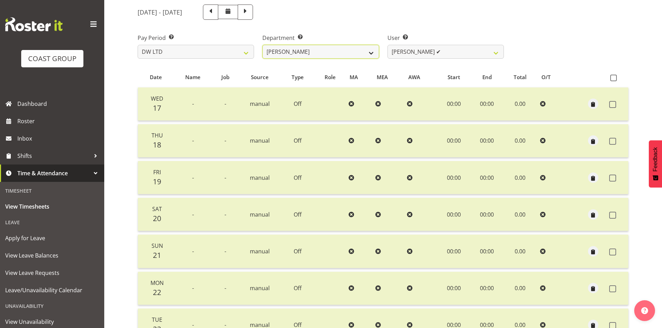
click at [262, 45] on select "DW AKL DW AKL ACCOUNTS/OFFICE DW AKL DESIGN DW AKL PRODUCTION DW CHC DW CHC DES…" at bounding box center [320, 52] width 116 height 14
click at [475, 51] on select "Andrew McFadzean ✔ Boston Morgan-Horan ❌ Chanel Toleafoa ✔ Gene Burton ✔ Ian Si…" at bounding box center [445, 52] width 116 height 14
select select "1177"
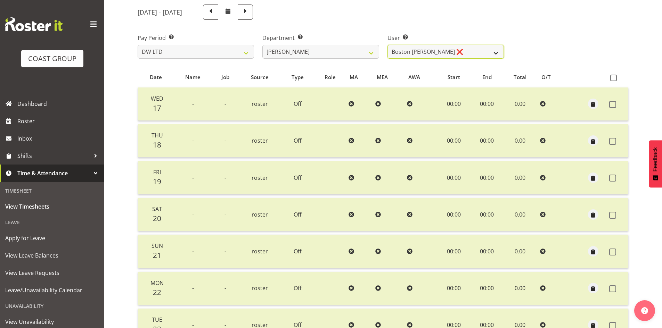
click at [387, 45] on select "Andrew McFadzean ✔ Boston Morgan-Horan ❌ Chanel Toleafoa ✔ Gene Burton ✔ Ian Si…" at bounding box center [445, 52] width 116 height 14
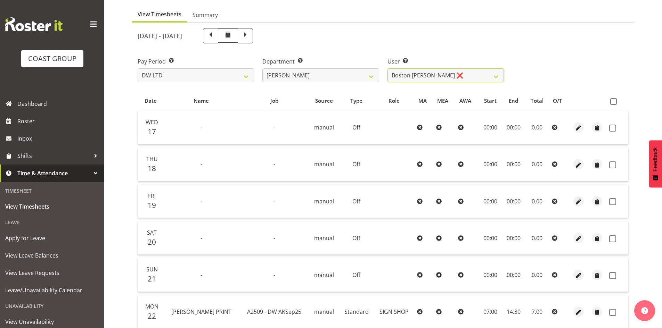
scroll to position [0, 0]
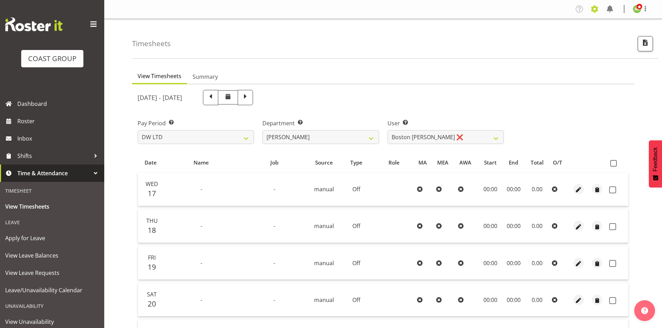
click at [593, 10] on span at bounding box center [594, 8] width 11 height 11
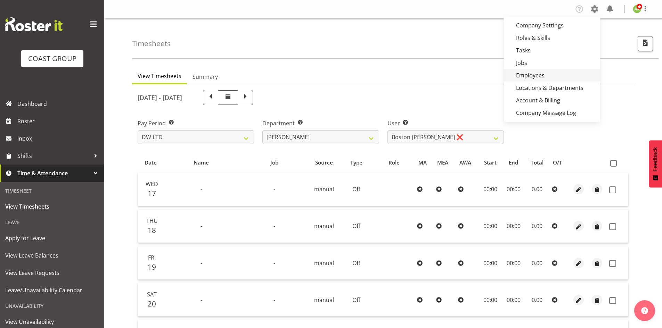
click at [542, 73] on link "Employees" at bounding box center [552, 75] width 96 height 13
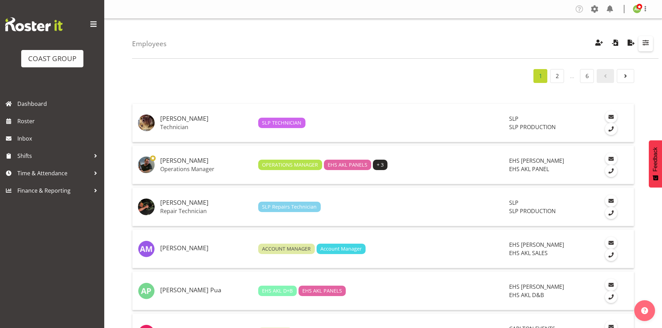
click at [647, 44] on span "button" at bounding box center [645, 42] width 9 height 9
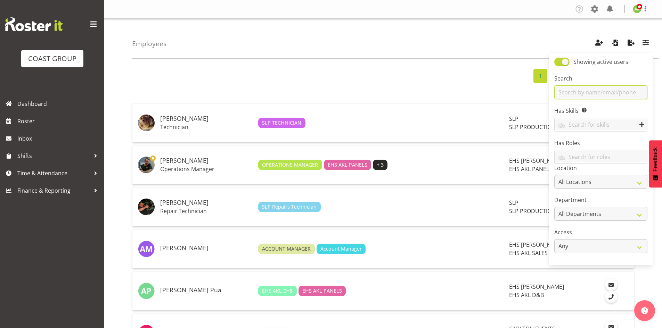
click at [600, 96] on input "text" at bounding box center [600, 92] width 93 height 14
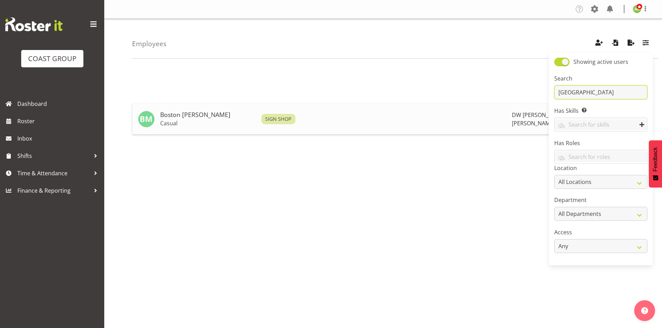
type input "[GEOGRAPHIC_DATA]"
click at [183, 112] on h5 "Boston [PERSON_NAME]" at bounding box center [208, 115] width 96 height 7
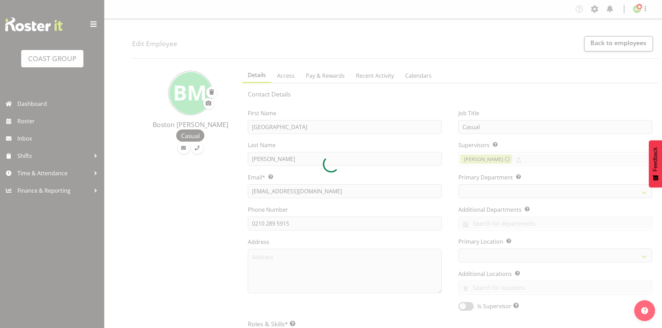
select select "TimelineWeek"
select select
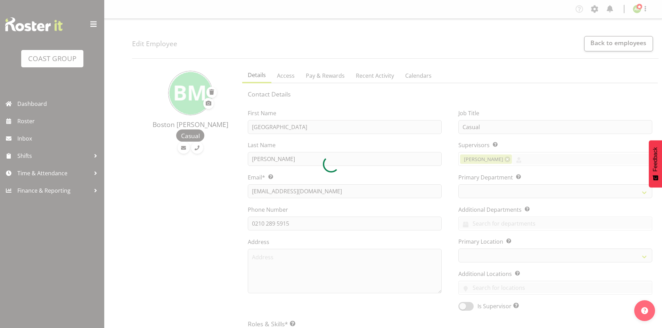
select select "112"
select select "37"
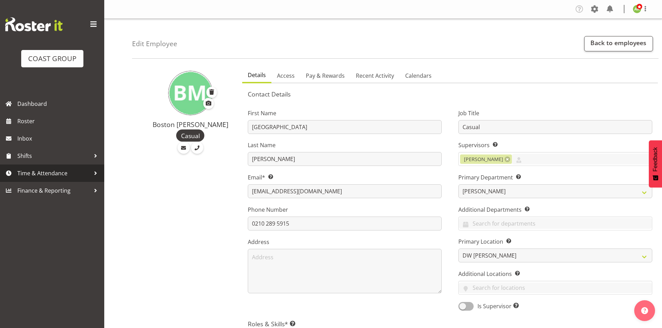
click at [46, 176] on span "Time & Attendance" at bounding box center [53, 173] width 73 height 10
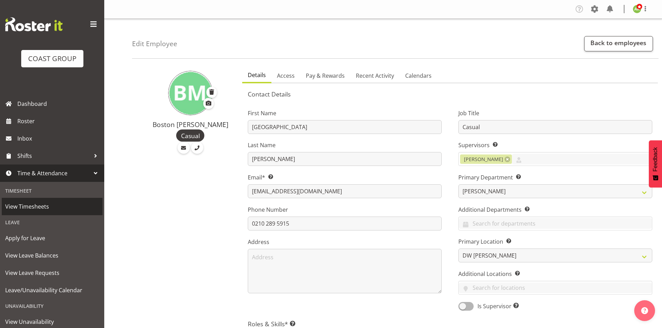
click at [49, 208] on span "View Timesheets" at bounding box center [52, 207] width 94 height 10
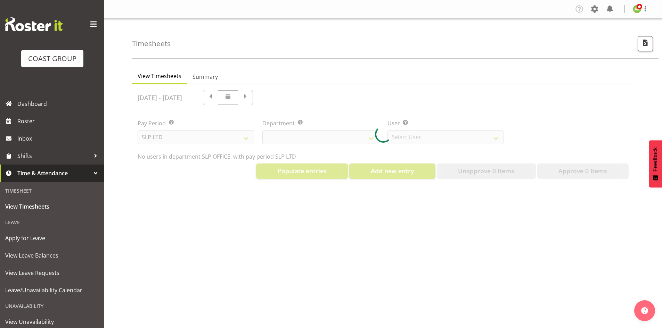
select select "25"
select select "7496"
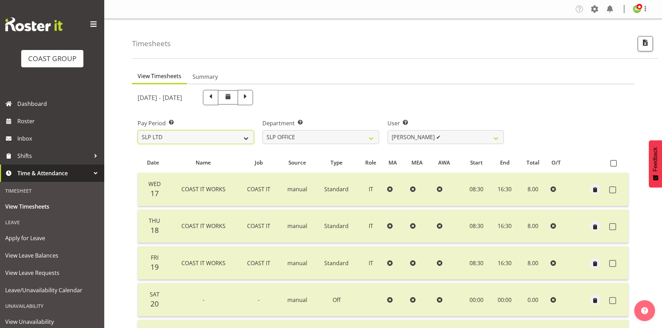
drag, startPoint x: 239, startPoint y: 140, endPoint x: 240, endPoint y: 144, distance: 4.3
click at [239, 140] on select "SLP LTD EHS LTD DW LTD VEHICLES Carlton Events [PERSON_NAME] 120 Limited Wellin…" at bounding box center [196, 137] width 116 height 14
select select "8"
click at [138, 130] on select "SLP LTD EHS LTD DW LTD VEHICLES Carlton Events [PERSON_NAME] 120 Limited Wellin…" at bounding box center [196, 137] width 116 height 14
select select
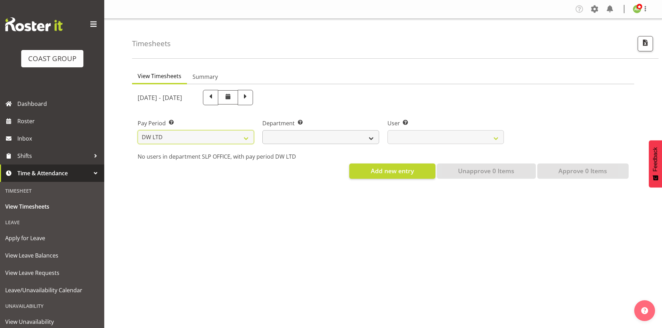
select select
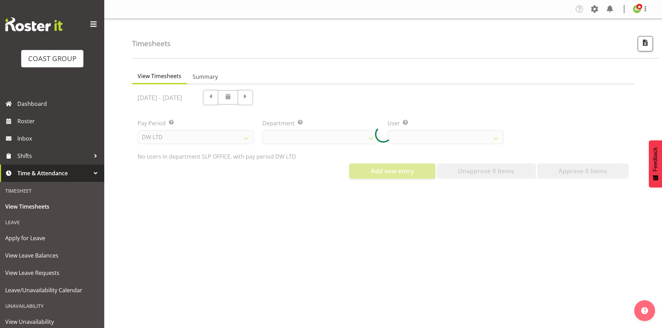
click at [340, 139] on div at bounding box center [383, 134] width 502 height 100
select select
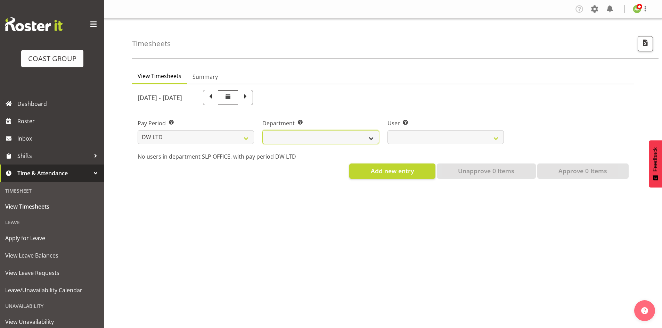
click at [375, 141] on select "[PERSON_NAME] [PERSON_NAME] ACCOUNTS/OFFICE [PERSON_NAME] DESIGN [PERSON_NAME] …" at bounding box center [320, 137] width 116 height 14
click at [262, 130] on select "[PERSON_NAME] [PERSON_NAME] ACCOUNTS/OFFICE [PERSON_NAME] DESIGN [PERSON_NAME] …" at bounding box center [320, 137] width 116 height 14
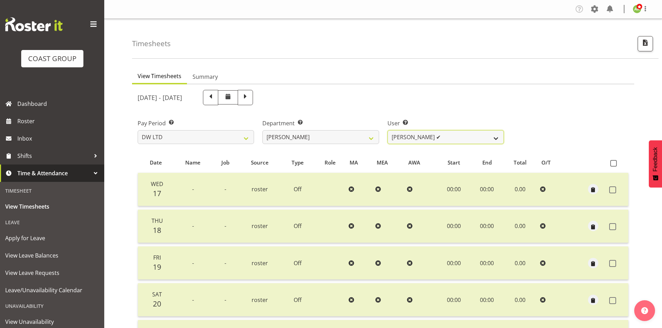
click at [452, 140] on select "[PERSON_NAME] ✔ Boston [PERSON_NAME] ✔ [PERSON_NAME] ✔ [PERSON_NAME] ✔ [PERSON_…" at bounding box center [445, 137] width 116 height 14
click at [337, 138] on select "[PERSON_NAME] [PERSON_NAME] ACCOUNTS/OFFICE [PERSON_NAME] DESIGN [PERSON_NAME] …" at bounding box center [320, 137] width 116 height 14
click at [262, 130] on select "[PERSON_NAME] [PERSON_NAME] ACCOUNTS/OFFICE [PERSON_NAME] DESIGN [PERSON_NAME] …" at bounding box center [320, 137] width 116 height 14
click at [458, 142] on select "[PERSON_NAME] ✔" at bounding box center [445, 137] width 116 height 14
click at [338, 137] on select "DW AKL DW AKL ACCOUNTS/OFFICE DW AKL DESIGN DW AKL PRODUCTION DW CHC DW CHC DES…" at bounding box center [320, 137] width 116 height 14
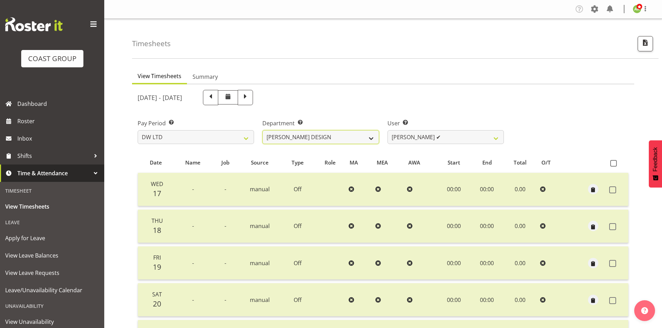
click at [262, 130] on select "DW AKL DW AKL ACCOUNTS/OFFICE DW AKL DESIGN DW AKL PRODUCTION DW CHC DW CHC DES…" at bounding box center [320, 137] width 116 height 14
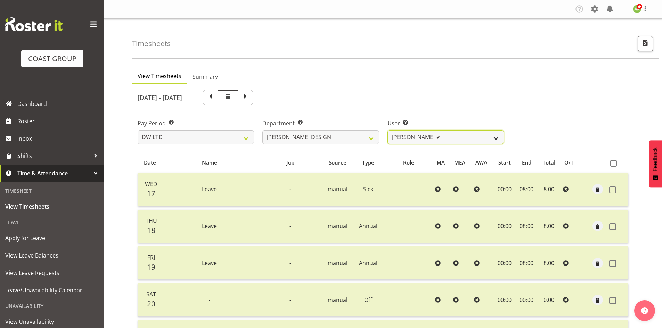
click at [473, 137] on select "Benjamin Thomas Geden ✔ Darren Shiu Lun Lau ✔" at bounding box center [445, 137] width 116 height 14
click at [334, 136] on select "DW AKL DW AKL ACCOUNTS/OFFICE DW AKL DESIGN DW AKL PRODUCTION DW CHC DW CHC DES…" at bounding box center [320, 137] width 116 height 14
click at [262, 130] on select "[PERSON_NAME] [PERSON_NAME] ACCOUNTS/OFFICE [PERSON_NAME] DESIGN [PERSON_NAME] …" at bounding box center [320, 137] width 116 height 14
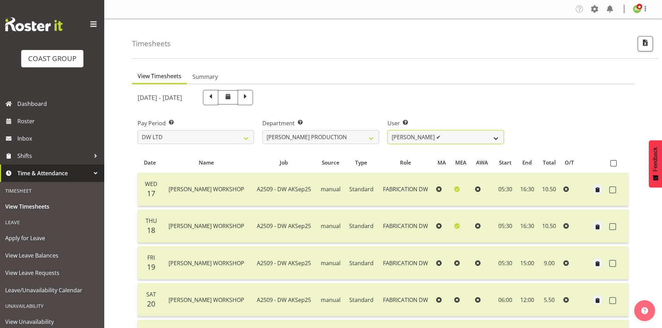
click at [456, 141] on select "[PERSON_NAME] ✔" at bounding box center [445, 137] width 116 height 14
click at [336, 134] on select "[PERSON_NAME] [PERSON_NAME] ACCOUNTS/OFFICE [PERSON_NAME] DESIGN [PERSON_NAME] …" at bounding box center [320, 137] width 116 height 14
click at [262, 130] on select "[PERSON_NAME] [PERSON_NAME] ACCOUNTS/OFFICE [PERSON_NAME] DESIGN [PERSON_NAME] …" at bounding box center [320, 137] width 116 height 14
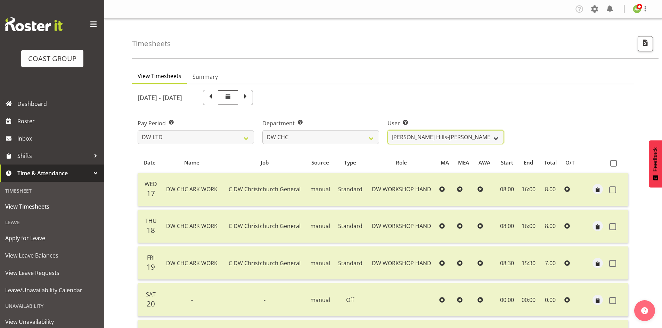
click at [476, 140] on select "[PERSON_NAME] Hills-[PERSON_NAME] ✔ [PERSON_NAME] ✔ [PERSON_NAME] ✔ [PERSON_NAM…" at bounding box center [445, 137] width 116 height 14
click at [324, 136] on select "[PERSON_NAME] [PERSON_NAME] ACCOUNTS/OFFICE [PERSON_NAME] DESIGN [PERSON_NAME] …" at bounding box center [320, 137] width 116 height 14
click at [262, 130] on select "[PERSON_NAME] [PERSON_NAME] ACCOUNTS/OFFICE [PERSON_NAME] DESIGN [PERSON_NAME] …" at bounding box center [320, 137] width 116 height 14
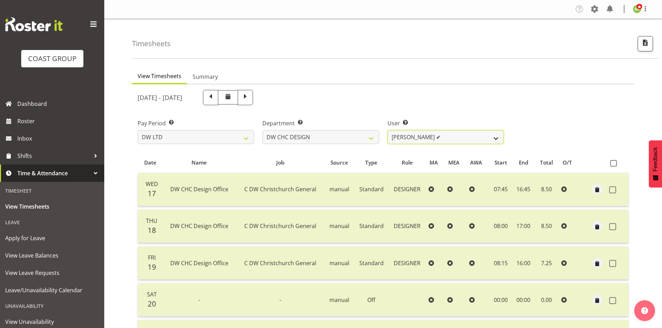
click at [481, 140] on select "[PERSON_NAME] ✔ [PERSON_NAME] ✔ [PERSON_NAME] ✔" at bounding box center [445, 137] width 116 height 14
click at [365, 140] on select "[PERSON_NAME] [PERSON_NAME] ACCOUNTS/OFFICE [PERSON_NAME] DESIGN [PERSON_NAME] …" at bounding box center [320, 137] width 116 height 14
click at [262, 130] on select "[PERSON_NAME] [PERSON_NAME] ACCOUNTS/OFFICE [PERSON_NAME] DESIGN [PERSON_NAME] …" at bounding box center [320, 137] width 116 height 14
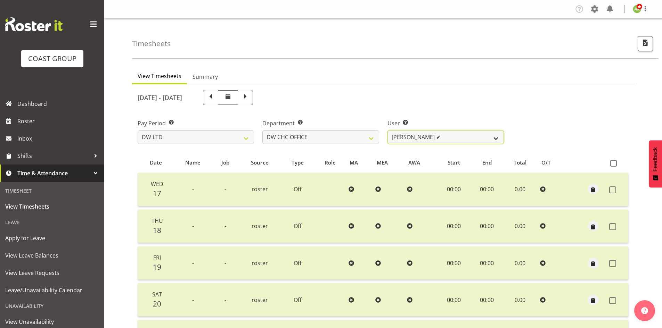
click at [485, 137] on select "[PERSON_NAME] ✔" at bounding box center [445, 137] width 116 height 14
click at [357, 139] on select "[PERSON_NAME] [PERSON_NAME] ACCOUNTS/OFFICE [PERSON_NAME] DESIGN [PERSON_NAME] …" at bounding box center [320, 137] width 116 height 14
click at [262, 130] on select "[PERSON_NAME] [PERSON_NAME] ACCOUNTS/OFFICE [PERSON_NAME] DESIGN [PERSON_NAME] …" at bounding box center [320, 137] width 116 height 14
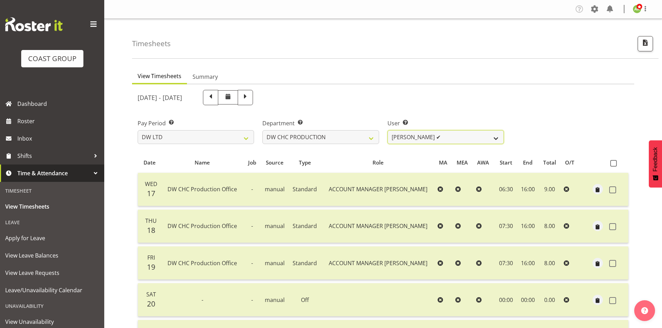
click at [470, 140] on select "[PERSON_NAME] ✔" at bounding box center [445, 137] width 116 height 14
click at [348, 141] on select "[PERSON_NAME] [PERSON_NAME] ACCOUNTS/OFFICE [PERSON_NAME] DESIGN [PERSON_NAME] …" at bounding box center [320, 137] width 116 height 14
click at [262, 130] on select "[PERSON_NAME] [PERSON_NAME] ACCOUNTS/OFFICE [PERSON_NAME] DESIGN [PERSON_NAME] …" at bounding box center [320, 137] width 116 height 14
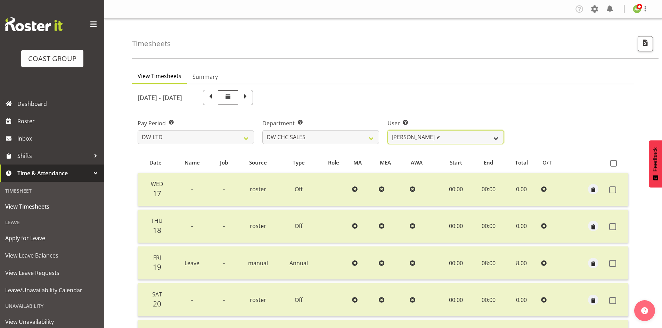
drag, startPoint x: 488, startPoint y: 137, endPoint x: 464, endPoint y: 134, distance: 23.8
click at [488, 137] on select "Dayle Eathorne ✔" at bounding box center [445, 137] width 116 height 14
click at [329, 138] on select "[PERSON_NAME] [PERSON_NAME] ACCOUNTS/OFFICE [PERSON_NAME] DESIGN [PERSON_NAME] …" at bounding box center [320, 137] width 116 height 14
click at [262, 130] on select "[PERSON_NAME] [PERSON_NAME] ACCOUNTS/OFFICE [PERSON_NAME] DESIGN [PERSON_NAME] …" at bounding box center [320, 137] width 116 height 14
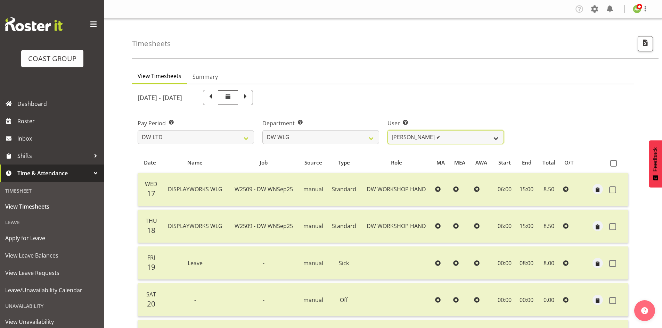
click at [483, 138] on select "[PERSON_NAME] ✔ [PERSON_NAME] ✔ [PERSON_NAME] ✔ [PERSON_NAME] ✔ [PERSON_NAME] ✔…" at bounding box center [445, 137] width 116 height 14
click at [355, 140] on select "[PERSON_NAME] [PERSON_NAME] ACCOUNTS/OFFICE [PERSON_NAME] DESIGN [PERSON_NAME] …" at bounding box center [320, 137] width 116 height 14
select select "32"
click at [262, 130] on select "[PERSON_NAME] [PERSON_NAME] ACCOUNTS/OFFICE [PERSON_NAME] DESIGN [PERSON_NAME] …" at bounding box center [320, 137] width 116 height 14
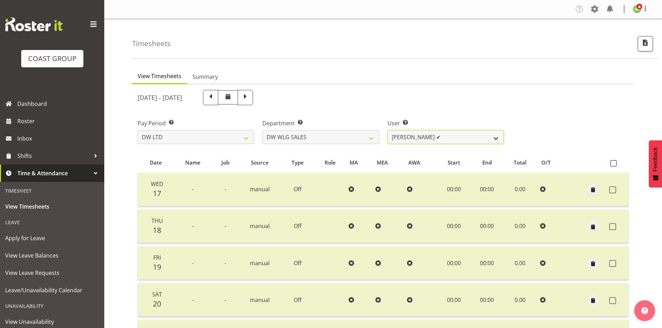
click at [490, 138] on select "[PERSON_NAME] ✔" at bounding box center [445, 137] width 116 height 14
click at [604, 77] on ul "View Timesheets Summary" at bounding box center [383, 76] width 502 height 15
click at [642, 40] on span "button" at bounding box center [645, 42] width 9 height 9
select select "8"
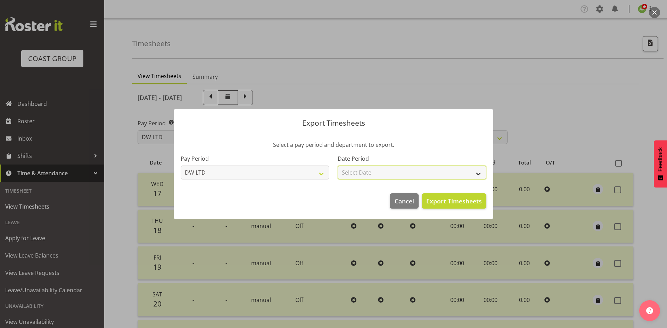
click at [401, 172] on select "Select Date Week starting [DATE] Week starting [DATE] Week starting [DATE] Week…" at bounding box center [412, 173] width 149 height 14
select select "[DATE]"
click at [338, 166] on select "Select Date Week starting [DATE] Week starting [DATE] Week starting [DATE] Week…" at bounding box center [412, 173] width 149 height 14
click at [467, 203] on span "Export Timesheets" at bounding box center [454, 201] width 56 height 9
click at [536, 108] on div at bounding box center [333, 164] width 667 height 328
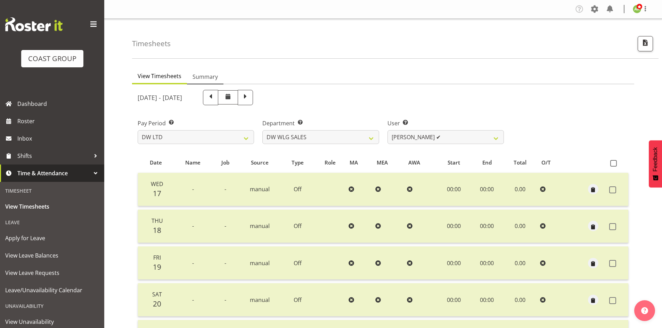
click at [220, 79] on link "Summary" at bounding box center [205, 77] width 36 height 15
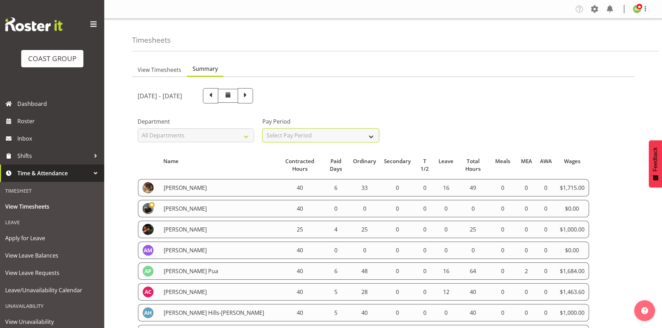
click at [297, 137] on select "Select Pay Period All Pay Periods SLP LTD EHS LTD DW LTD VEHICLES Carlton Event…" at bounding box center [320, 136] width 116 height 14
select select "8"
click at [262, 129] on select "Select Pay Period All Pay Periods SLP LTD EHS LTD DW LTD VEHICLES Carlton Event…" at bounding box center [320, 136] width 116 height 14
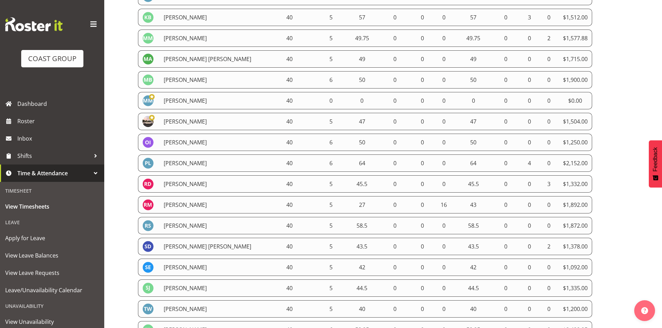
scroll to position [899, 0]
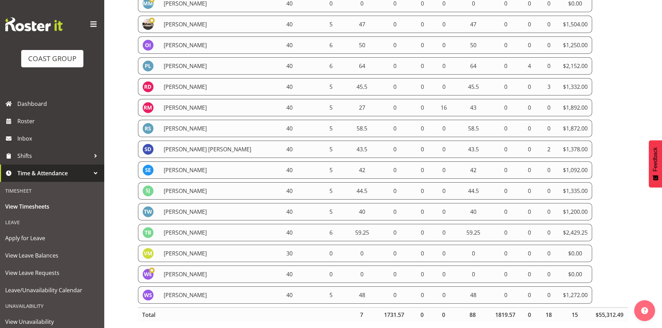
drag, startPoint x: 140, startPoint y: 75, endPoint x: 593, endPoint y: 282, distance: 497.5
copy tbody "Ambrose Hills-Simonsen 40 5 40 0 0 0 40 0 0 0 $1,000.00 Amy Robinson 40 5 41.5 …"
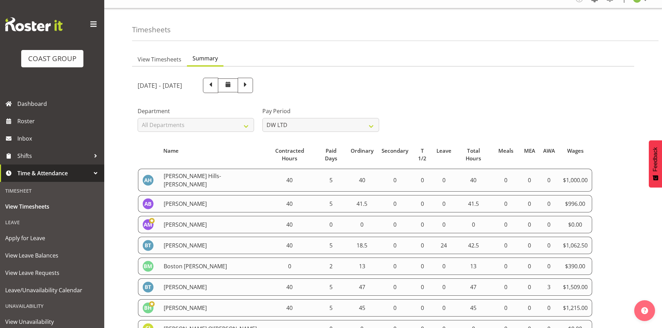
scroll to position [0, 0]
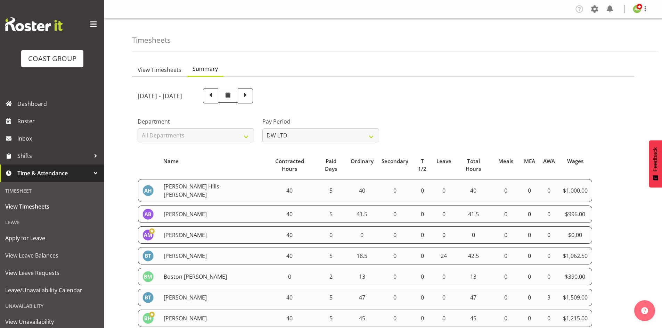
click at [151, 69] on span "View Timesheets" at bounding box center [160, 70] width 44 height 8
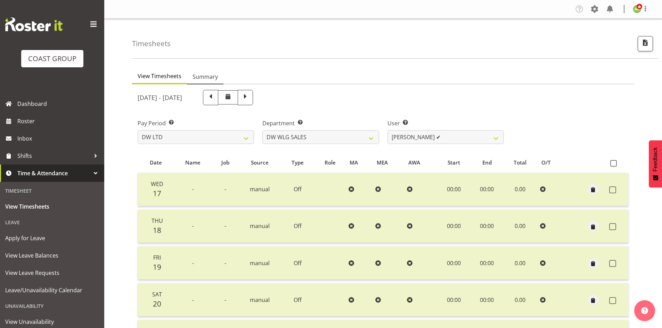
click at [206, 76] on span "Summary" at bounding box center [204, 77] width 25 height 8
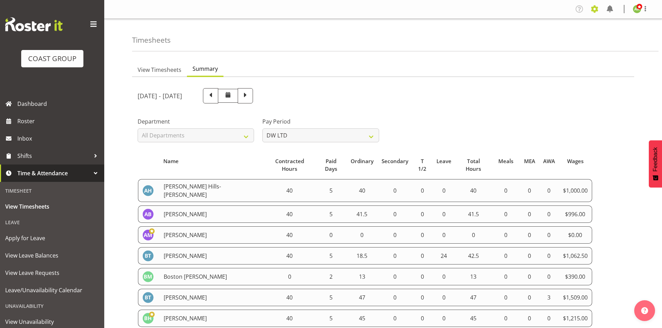
click at [591, 10] on span at bounding box center [594, 8] width 11 height 11
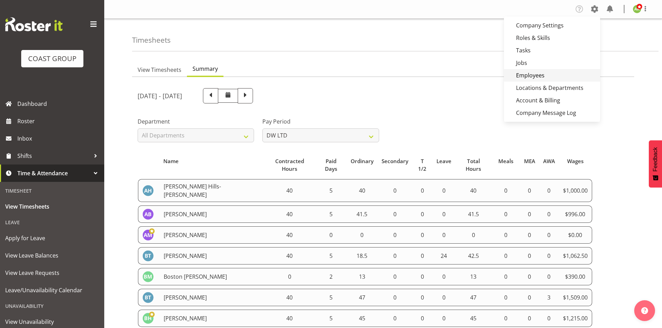
click at [531, 74] on link "Employees" at bounding box center [552, 75] width 96 height 13
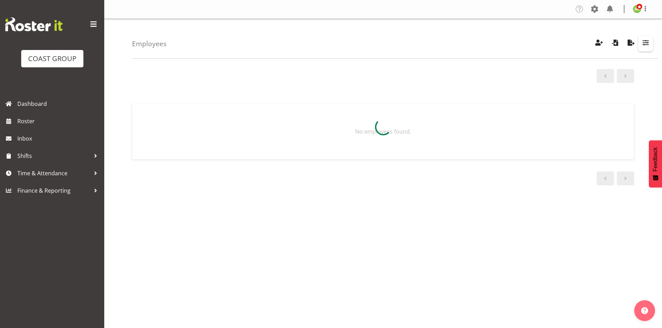
click at [643, 46] on span "button" at bounding box center [645, 42] width 9 height 9
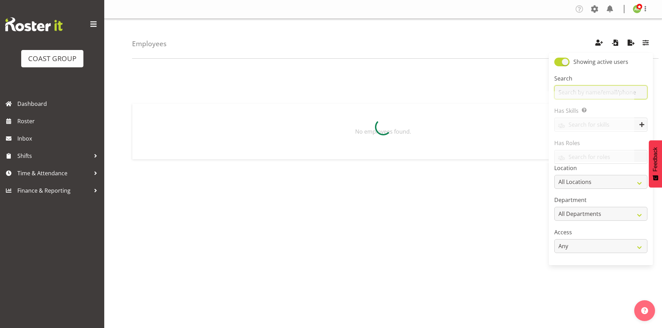
click at [592, 90] on input "text" at bounding box center [600, 92] width 93 height 14
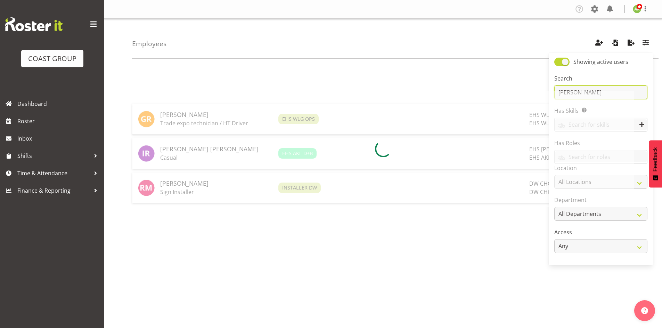
type input "[PERSON_NAME]"
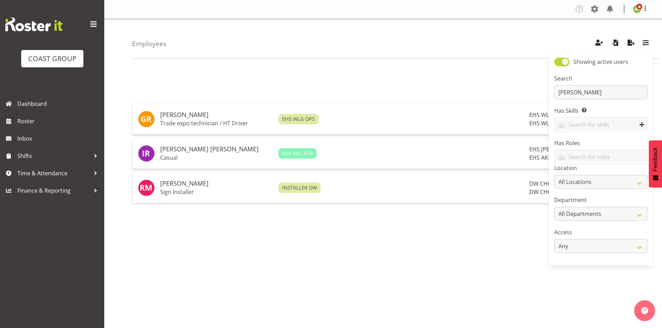
click at [213, 182] on h5 "[PERSON_NAME]" at bounding box center [216, 183] width 113 height 7
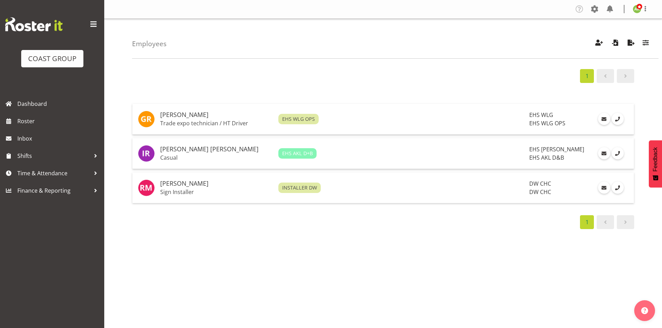
click at [213, 182] on h5 "[PERSON_NAME]" at bounding box center [216, 183] width 113 height 7
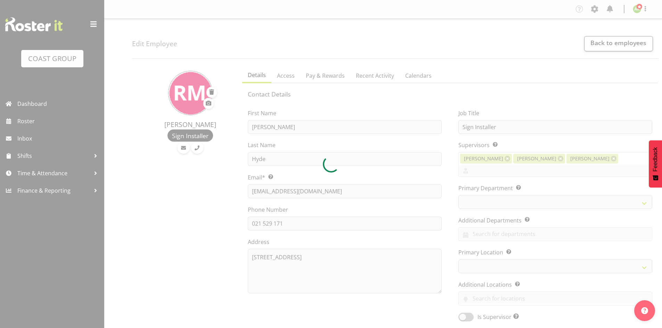
select select "TimelineWeek"
select select
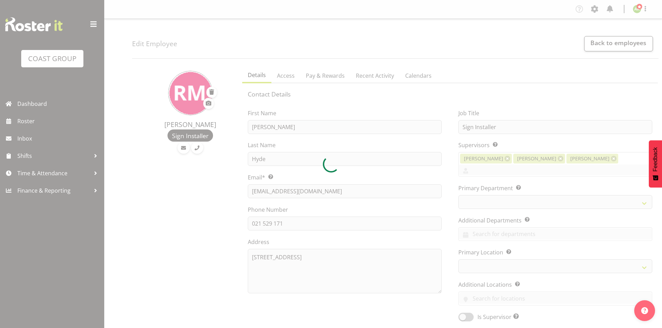
click at [41, 171] on div at bounding box center [331, 164] width 662 height 328
select select
select select "36"
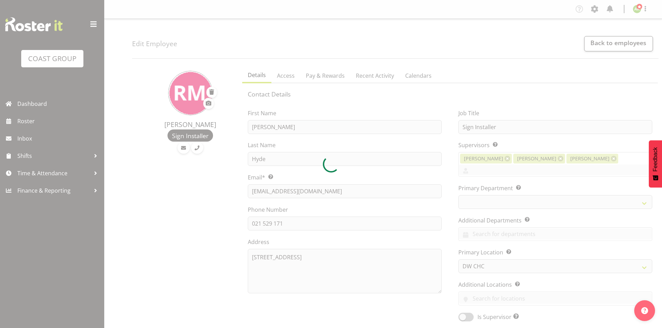
select select "28"
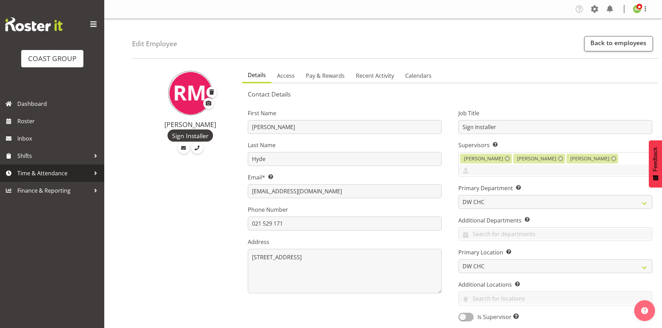
click at [57, 175] on span "Time & Attendance" at bounding box center [53, 173] width 73 height 10
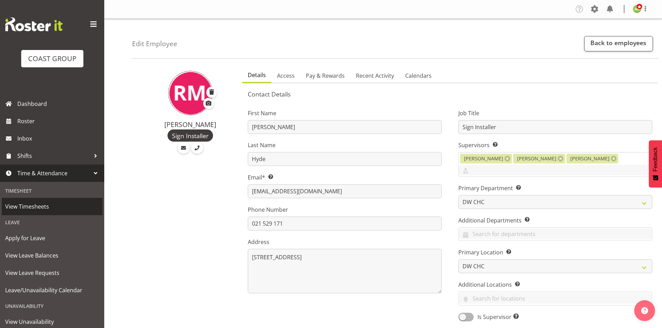
click at [49, 200] on link "View Timesheets" at bounding box center [52, 206] width 101 height 17
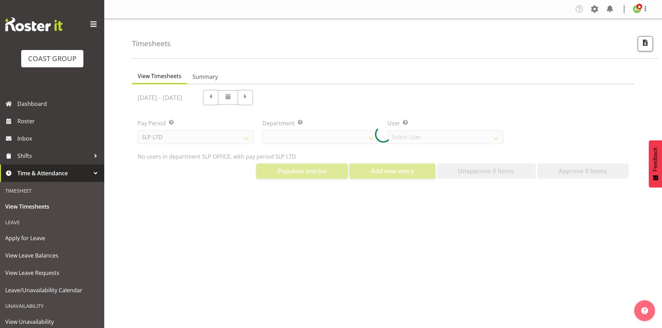
click at [232, 142] on div at bounding box center [383, 134] width 502 height 100
select select "25"
select select "7496"
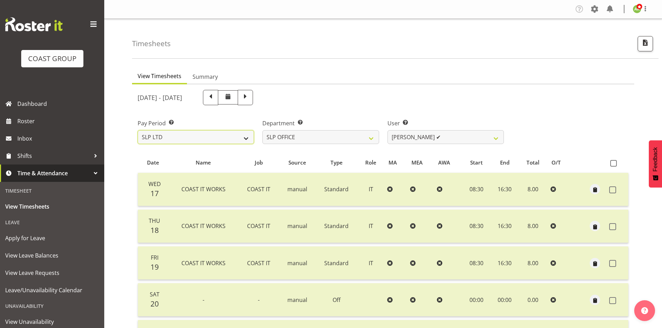
click at [231, 139] on select "SLP LTD EHS LTD DW LTD VEHICLES Carlton Events [PERSON_NAME] 120 Limited Wellin…" at bounding box center [196, 137] width 116 height 14
select select "8"
click at [138, 130] on select "SLP LTD EHS LTD DW LTD VEHICLES Carlton Events [PERSON_NAME] 120 Limited Wellin…" at bounding box center [196, 137] width 116 height 14
select select
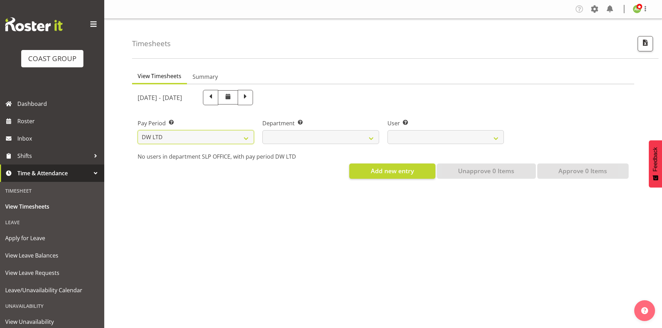
select select
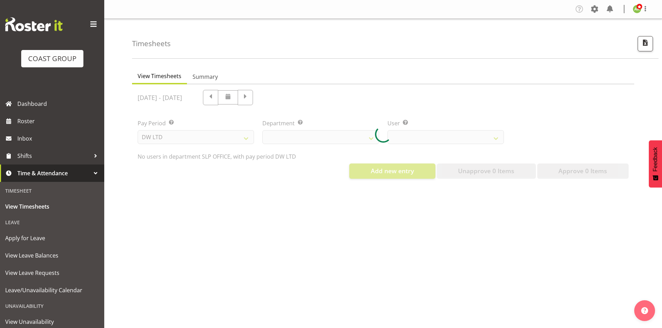
click at [336, 140] on div at bounding box center [383, 134] width 502 height 100
select select
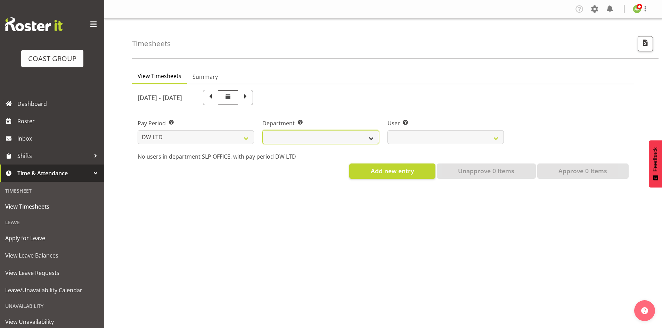
click at [336, 140] on select "[PERSON_NAME] [PERSON_NAME] ACCOUNTS/OFFICE [PERSON_NAME] DESIGN [PERSON_NAME] …" at bounding box center [320, 137] width 116 height 14
click at [262, 130] on select "[PERSON_NAME] [PERSON_NAME] ACCOUNTS/OFFICE [PERSON_NAME] DESIGN [PERSON_NAME] …" at bounding box center [320, 137] width 116 height 14
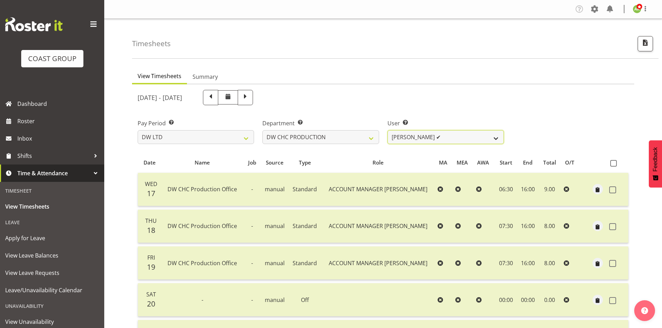
click at [454, 137] on select "[PERSON_NAME] ✔" at bounding box center [445, 137] width 116 height 14
click at [353, 143] on select "[PERSON_NAME] [PERSON_NAME] ACCOUNTS/OFFICE [PERSON_NAME] DESIGN [PERSON_NAME] …" at bounding box center [320, 137] width 116 height 14
click at [262, 130] on select "[PERSON_NAME] [PERSON_NAME] ACCOUNTS/OFFICE [PERSON_NAME] DESIGN [PERSON_NAME] …" at bounding box center [320, 137] width 116 height 14
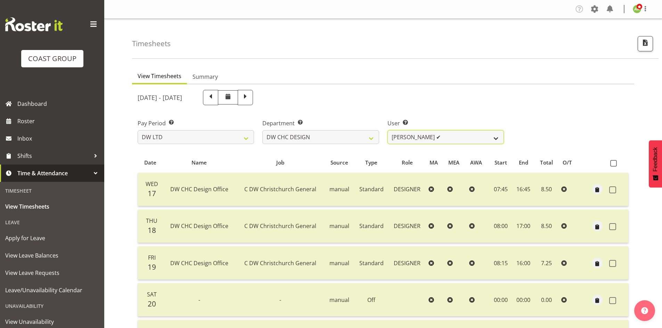
click at [456, 141] on select "[PERSON_NAME] ✔ [PERSON_NAME] ✔ [PERSON_NAME] ✔" at bounding box center [445, 137] width 116 height 14
click at [334, 145] on div "Department Select which department you would like to view. [PERSON_NAME] [PERSO…" at bounding box center [320, 128] width 125 height 39
click at [333, 140] on select "[PERSON_NAME] [PERSON_NAME] ACCOUNTS/OFFICE [PERSON_NAME] DESIGN [PERSON_NAME] …" at bounding box center [320, 137] width 116 height 14
click at [262, 130] on select "[PERSON_NAME] [PERSON_NAME] ACCOUNTS/OFFICE [PERSON_NAME] DESIGN [PERSON_NAME] …" at bounding box center [320, 137] width 116 height 14
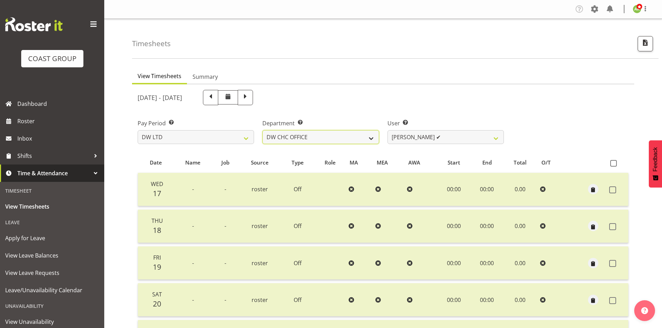
drag, startPoint x: 338, startPoint y: 138, endPoint x: 342, endPoint y: 143, distance: 6.5
click at [341, 142] on select "[PERSON_NAME] [PERSON_NAME] ACCOUNTS/OFFICE [PERSON_NAME] DESIGN [PERSON_NAME] …" at bounding box center [320, 137] width 116 height 14
click at [262, 130] on select "[PERSON_NAME] [PERSON_NAME] ACCOUNTS/OFFICE [PERSON_NAME] DESIGN [PERSON_NAME] …" at bounding box center [320, 137] width 116 height 14
click at [354, 135] on select "[PERSON_NAME] [PERSON_NAME] ACCOUNTS/OFFICE [PERSON_NAME] DESIGN [PERSON_NAME] …" at bounding box center [320, 137] width 116 height 14
click at [262, 130] on select "[PERSON_NAME] [PERSON_NAME] ACCOUNTS/OFFICE [PERSON_NAME] DESIGN [PERSON_NAME] …" at bounding box center [320, 137] width 116 height 14
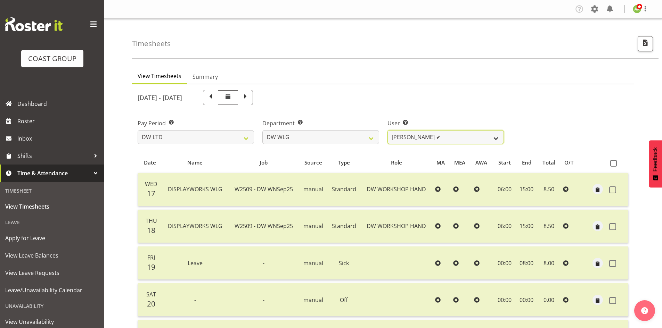
click at [450, 140] on select "[PERSON_NAME] ✔ [PERSON_NAME] ✔ [PERSON_NAME] ✔ [PERSON_NAME] ✔ [PERSON_NAME] ✔…" at bounding box center [445, 137] width 116 height 14
click at [343, 141] on select "[PERSON_NAME] [PERSON_NAME] ACCOUNTS/OFFICE [PERSON_NAME] DESIGN [PERSON_NAME] …" at bounding box center [320, 137] width 116 height 14
click at [262, 130] on select "[PERSON_NAME] [PERSON_NAME] ACCOUNTS/OFFICE [PERSON_NAME] DESIGN [PERSON_NAME] …" at bounding box center [320, 137] width 116 height 14
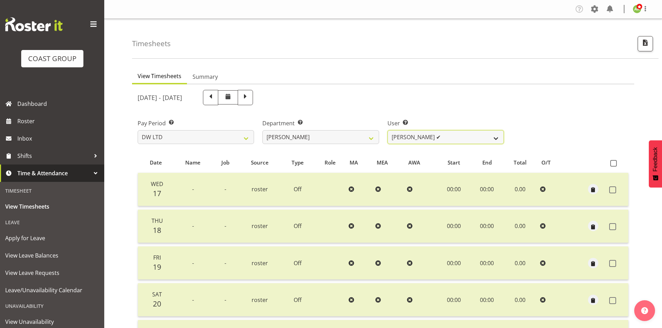
click at [435, 137] on select "[PERSON_NAME] ✔ Boston [PERSON_NAME] ✔ [PERSON_NAME] ✔ [PERSON_NAME] ✔ [PERSON_…" at bounding box center [445, 137] width 116 height 14
drag, startPoint x: 344, startPoint y: 136, endPoint x: 344, endPoint y: 141, distance: 5.2
click at [344, 136] on select "[PERSON_NAME] [PERSON_NAME] ACCOUNTS/OFFICE [PERSON_NAME] DESIGN [PERSON_NAME] …" at bounding box center [320, 137] width 116 height 14
click at [262, 130] on select "[PERSON_NAME] [PERSON_NAME] ACCOUNTS/OFFICE [PERSON_NAME] DESIGN [PERSON_NAME] …" at bounding box center [320, 137] width 116 height 14
click at [344, 142] on select "[PERSON_NAME] [PERSON_NAME] ACCOUNTS/OFFICE [PERSON_NAME] DESIGN [PERSON_NAME] …" at bounding box center [320, 137] width 116 height 14
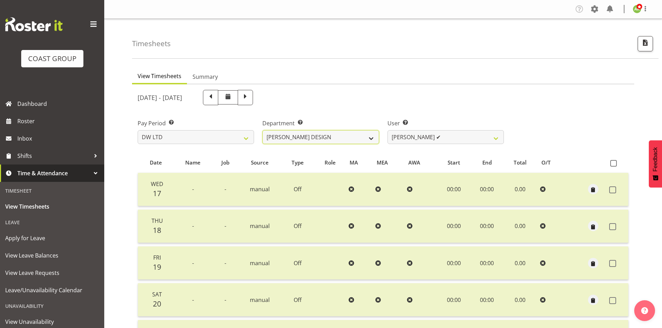
click at [262, 130] on select "[PERSON_NAME] [PERSON_NAME] ACCOUNTS/OFFICE [PERSON_NAME] DESIGN [PERSON_NAME] …" at bounding box center [320, 137] width 116 height 14
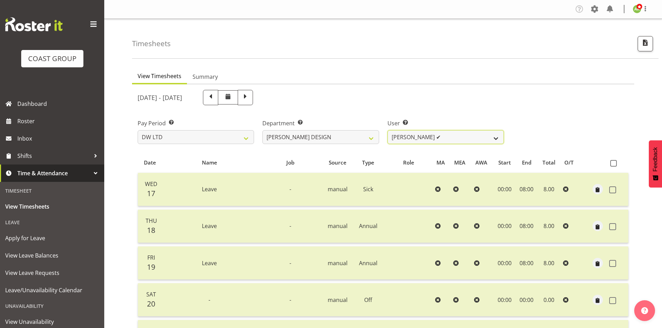
click at [439, 139] on select "[PERSON_NAME] ✔ [PERSON_NAME] [PERSON_NAME] ✔" at bounding box center [445, 137] width 116 height 14
click at [344, 142] on select "[PERSON_NAME] [PERSON_NAME] ACCOUNTS/OFFICE [PERSON_NAME] DESIGN [PERSON_NAME] …" at bounding box center [320, 137] width 116 height 14
click at [262, 130] on select "[PERSON_NAME] [PERSON_NAME] ACCOUNTS/OFFICE [PERSON_NAME] DESIGN [PERSON_NAME] …" at bounding box center [320, 137] width 116 height 14
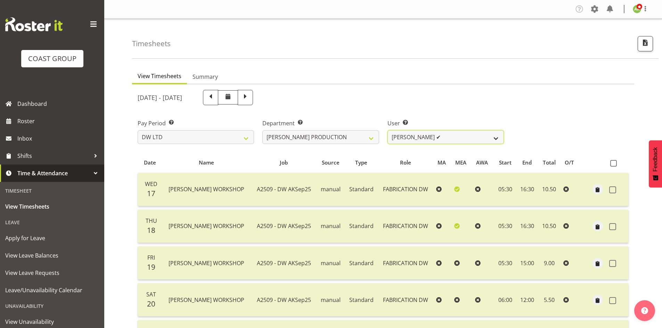
click at [461, 142] on select "[PERSON_NAME] ✔" at bounding box center [445, 137] width 116 height 14
click at [364, 143] on select "[PERSON_NAME] [PERSON_NAME] ACCOUNTS/OFFICE [PERSON_NAME] DESIGN [PERSON_NAME] …" at bounding box center [320, 137] width 116 height 14
select select "28"
click at [262, 130] on select "[PERSON_NAME] [PERSON_NAME] ACCOUNTS/OFFICE [PERSON_NAME] DESIGN [PERSON_NAME] …" at bounding box center [320, 137] width 116 height 14
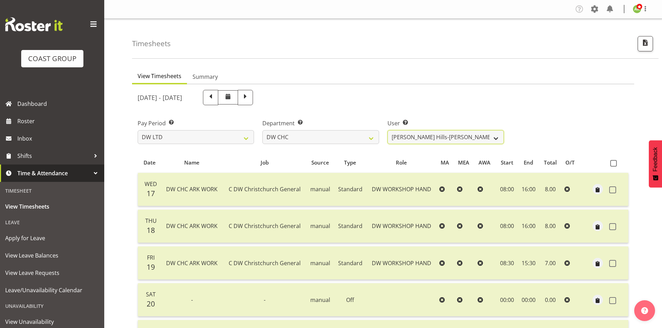
click at [460, 137] on select "[PERSON_NAME] Hills-[PERSON_NAME] ✔ [PERSON_NAME] ✔ [PERSON_NAME] ✔ [PERSON_NAM…" at bounding box center [445, 137] width 116 height 14
select select "10060"
click at [387, 130] on select "[PERSON_NAME] Hills-[PERSON_NAME] ✔ [PERSON_NAME] ✔ [PERSON_NAME] ✔ [PERSON_NAM…" at bounding box center [445, 137] width 116 height 14
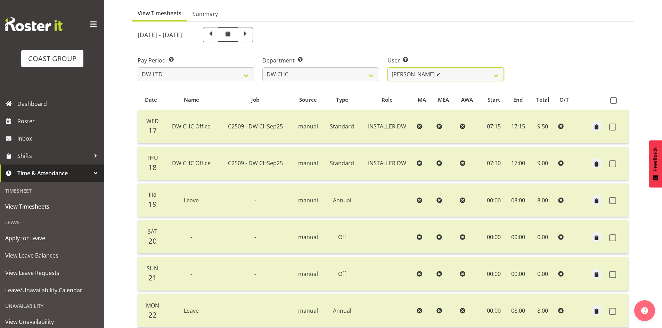
scroll to position [16, 0]
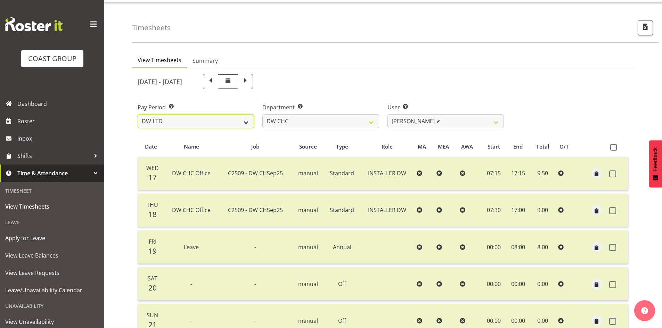
click at [200, 124] on select "SLP LTD EHS LTD DW LTD VEHICLES Carlton Events [PERSON_NAME] 120 Limited Wellin…" at bounding box center [196, 121] width 116 height 14
select select "149"
click at [138, 114] on select "SLP LTD EHS LTD DW LTD VEHICLES Carlton Events [PERSON_NAME] 120 Limited Wellin…" at bounding box center [196, 121] width 116 height 14
select select
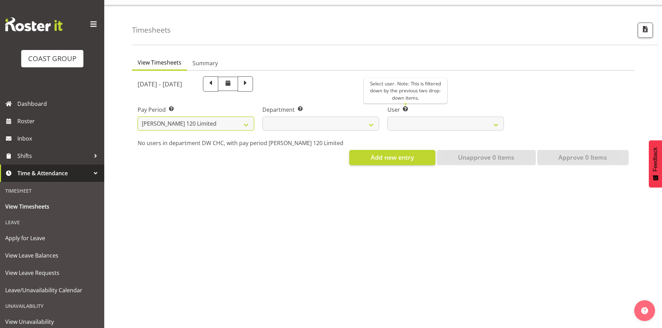
select select
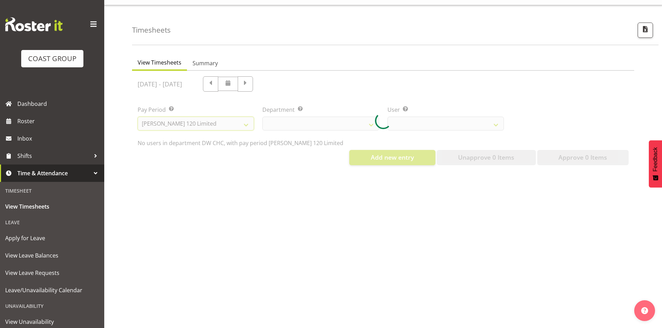
select select
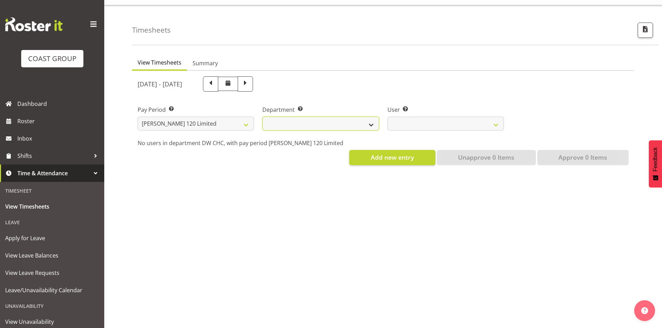
click at [370, 124] on select "[PERSON_NAME]" at bounding box center [320, 124] width 116 height 14
select select "751"
click at [262, 117] on select "[PERSON_NAME]" at bounding box center [320, 124] width 116 height 14
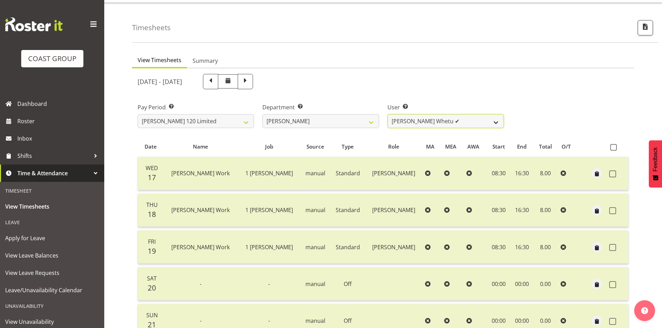
click at [463, 124] on select "[PERSON_NAME] ✔ [PERSON_NAME] ✔ [PERSON_NAME] ✔ [PERSON_NAME] ✔ [PERSON_NAME] ✔…" at bounding box center [445, 121] width 116 height 14
click at [650, 28] on button "button" at bounding box center [645, 27] width 15 height 15
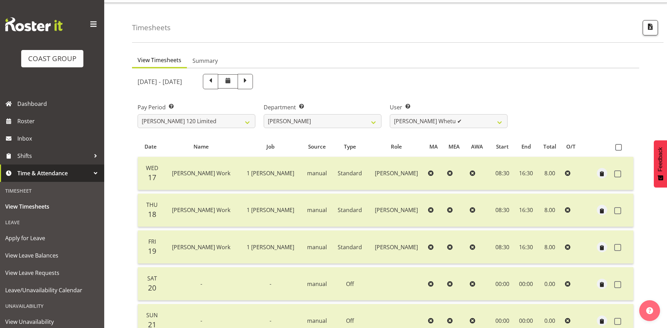
select select "149"
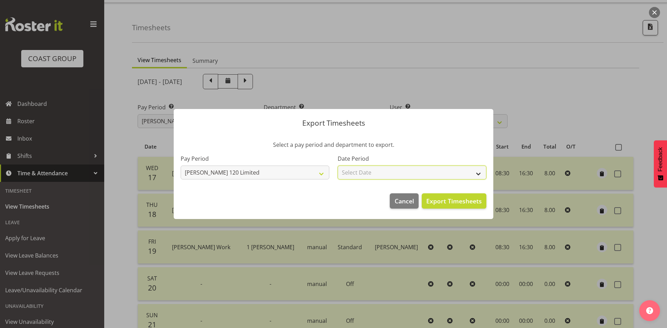
click at [422, 169] on select "Select Date Week starting [DATE] Week starting [DATE] Week starting [DATE] Week…" at bounding box center [412, 173] width 149 height 14
select select "[DATE]"
click at [338, 166] on select "Select Date Week starting [DATE] Week starting [DATE] Week starting [DATE] Week…" at bounding box center [412, 173] width 149 height 14
click at [463, 197] on span "Export Timesheets" at bounding box center [454, 201] width 56 height 9
click at [373, 64] on div at bounding box center [333, 164] width 667 height 328
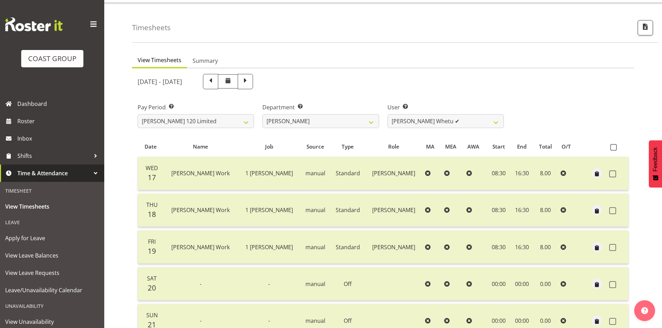
click at [225, 65] on ul "View Timesheets Summary" at bounding box center [383, 60] width 502 height 15
click at [206, 63] on span "Summary" at bounding box center [204, 61] width 25 height 8
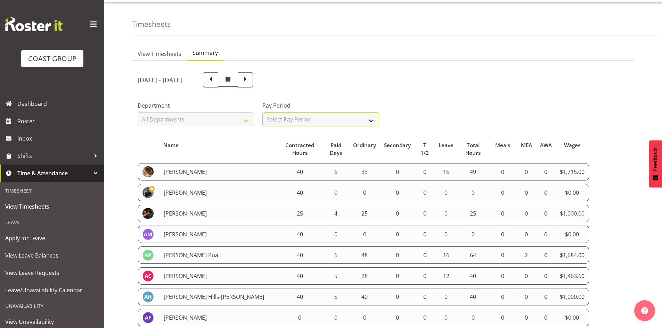
click at [366, 126] on select "Select Pay Period All Pay Periods SLP LTD EHS LTD DW LTD VEHICLES Carlton Event…" at bounding box center [320, 120] width 116 height 14
select select "149"
click at [262, 113] on select "Select Pay Period All Pay Periods SLP LTD EHS LTD DW LTD VEHICLES Carlton Event…" at bounding box center [320, 120] width 116 height 14
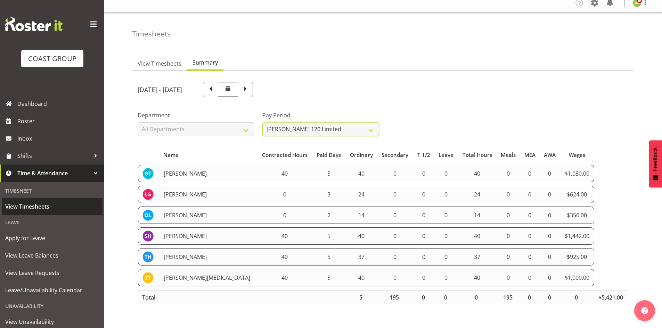
scroll to position [11, 0]
click at [312, 172] on td "5" at bounding box center [328, 173] width 33 height 17
drag, startPoint x: 140, startPoint y: 166, endPoint x: 596, endPoint y: 269, distance: 467.7
click at [596, 269] on table "Name Contracted Hours Paid Days Ordinary Secondary T 1/2 Leave Total Hours Meal…" at bounding box center [383, 227] width 491 height 164
copy tbody "[PERSON_NAME] Whetu 40 5 40 0 0 0 40 0 0 0 $1,080.00 [PERSON_NAME] 0 3 24 0 0 0…"
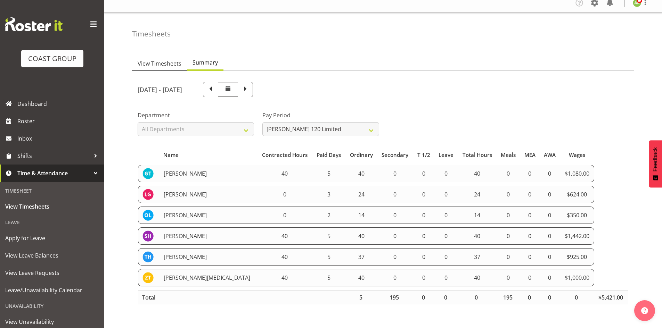
click at [162, 59] on span "View Timesheets" at bounding box center [160, 63] width 44 height 8
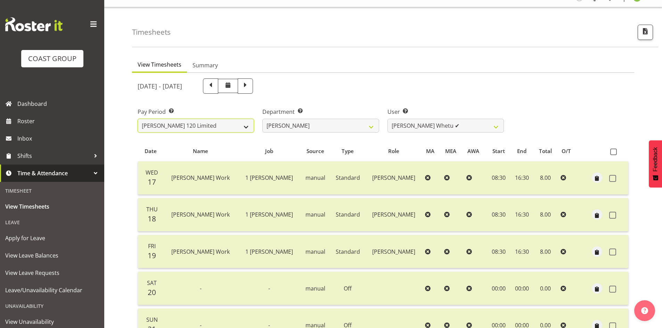
click at [230, 124] on select "SLP LTD EHS LTD DW LTD VEHICLES Carlton Events [PERSON_NAME] 120 Limited Wellin…" at bounding box center [196, 126] width 116 height 14
select select "150"
click at [138, 119] on select "SLP LTD EHS LTD DW LTD VEHICLES Carlton Events [PERSON_NAME] 120 Limited Wellin…" at bounding box center [196, 126] width 116 height 14
select select
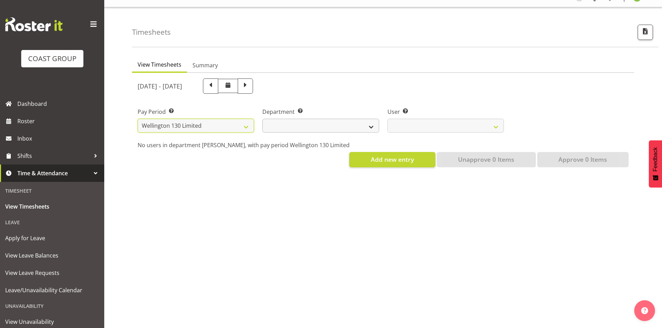
select select
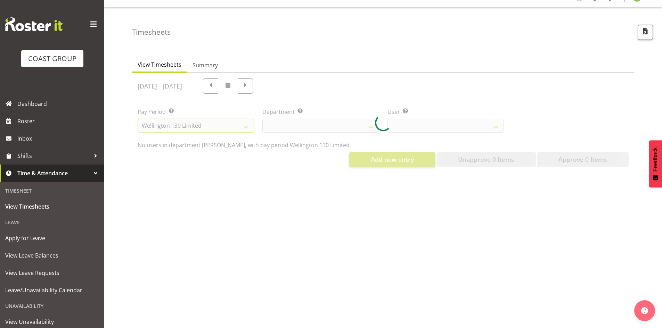
select select
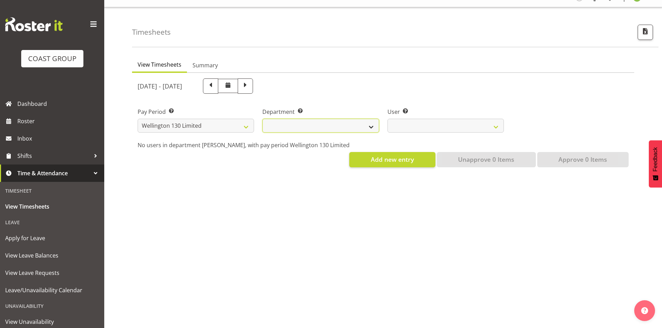
click at [365, 123] on select "[PERSON_NAME][GEOGRAPHIC_DATA]" at bounding box center [320, 126] width 116 height 14
select select "752"
click at [262, 119] on select "[PERSON_NAME][GEOGRAPHIC_DATA]" at bounding box center [320, 126] width 116 height 14
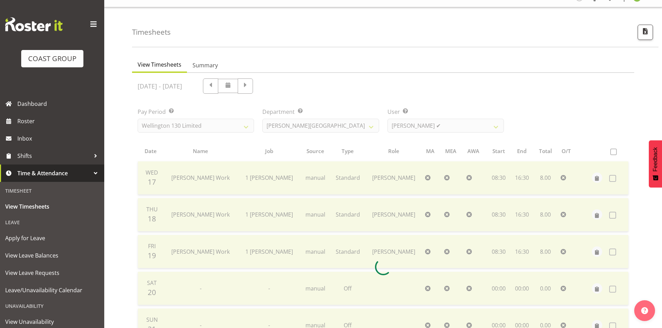
click at [422, 128] on div at bounding box center [383, 267] width 502 height 388
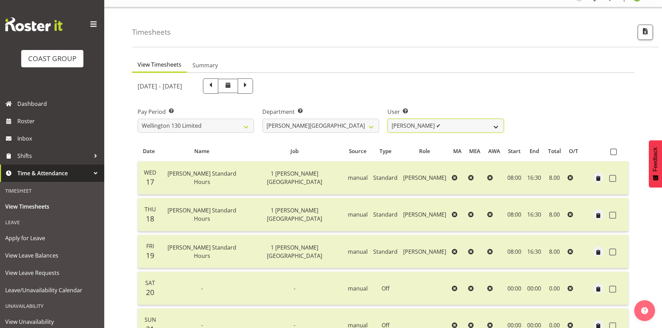
click at [422, 128] on select "[PERSON_NAME] ✔ [PERSON_NAME] ✔ [PERSON_NAME] [PERSON_NAME] ❌ [PERSON_NAME] ✔ […" at bounding box center [445, 126] width 116 height 14
click at [647, 31] on span "button" at bounding box center [645, 31] width 9 height 9
select select "150"
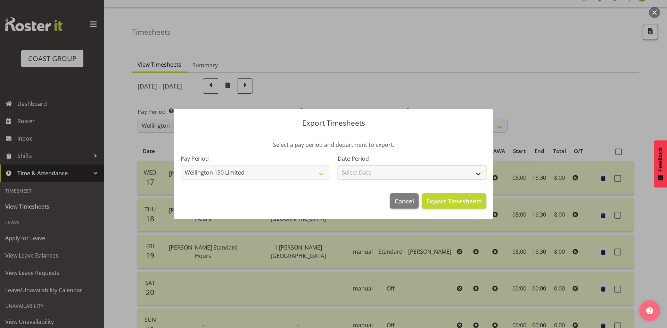
click at [432, 177] on select "Select Date Week starting [DATE] Week starting [DATE] Week starting [DATE] Week…" at bounding box center [412, 173] width 149 height 14
select select "[DATE]"
click at [338, 166] on select "Select Date Week starting [DATE] Week starting [DATE] Week starting [DATE] Week…" at bounding box center [412, 173] width 149 height 14
click at [459, 204] on span "Export Timesheets" at bounding box center [454, 201] width 56 height 9
click at [214, 59] on div at bounding box center [333, 164] width 667 height 328
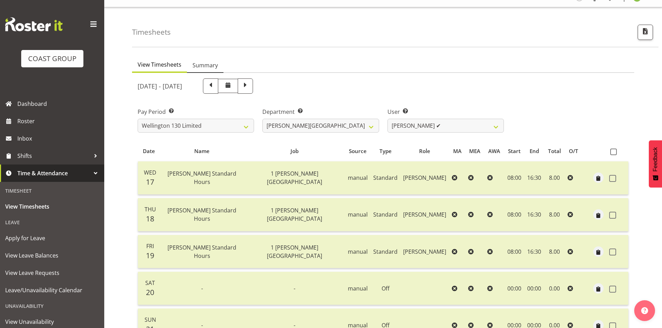
click at [214, 64] on span "Summary" at bounding box center [204, 65] width 25 height 8
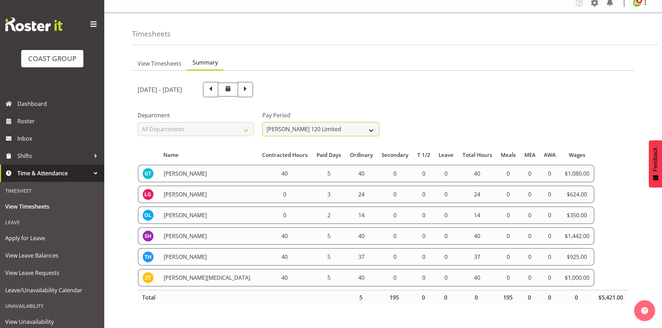
click at [333, 127] on select "All Pay Periods SLP LTD EHS LTD DW LTD VEHICLES Carlton Events [PERSON_NAME] 12…" at bounding box center [320, 129] width 116 height 14
select select "150"
click at [262, 122] on select "All Pay Periods SLP LTD EHS LTD DW LTD VEHICLES Carlton Events [PERSON_NAME] 12…" at bounding box center [320, 129] width 116 height 14
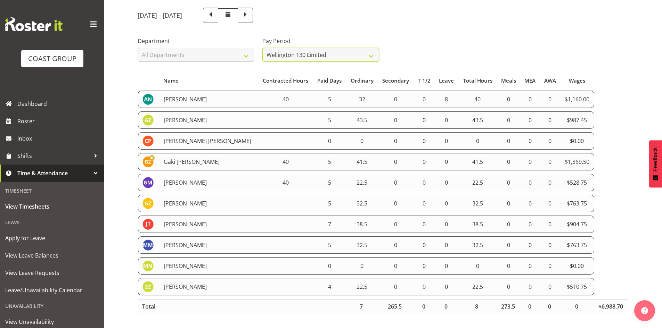
scroll to position [86, 0]
drag, startPoint x: 142, startPoint y: 95, endPoint x: 597, endPoint y: 278, distance: 490.6
click at [597, 278] on table "Name Contracted Hours Paid Days Ordinary Secondary T 1/2 Leave Total Hours Meal…" at bounding box center [383, 193] width 491 height 247
copy tbody "[PERSON_NAME] 40 5 32 0 0 8 40 0 0 0 $1,160.00 [PERSON_NAME] 5 43.5 0 0 0 43.5 …"
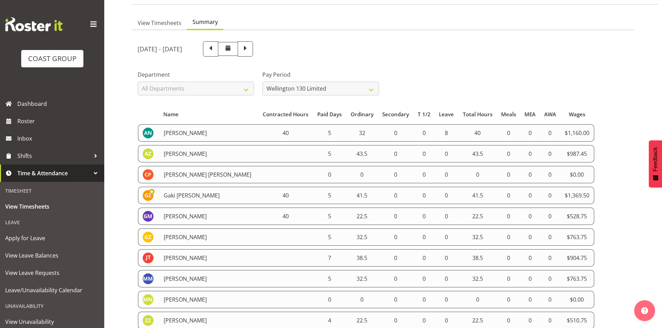
scroll to position [0, 0]
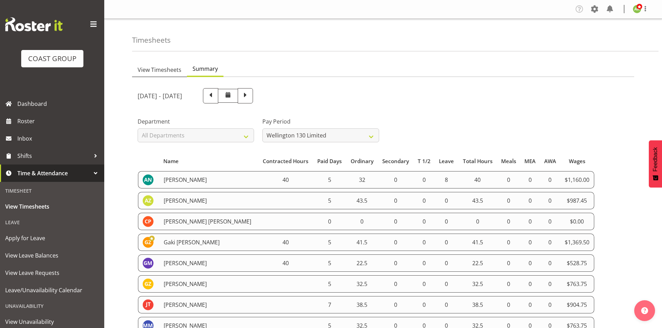
click at [163, 72] on span "View Timesheets" at bounding box center [160, 70] width 44 height 8
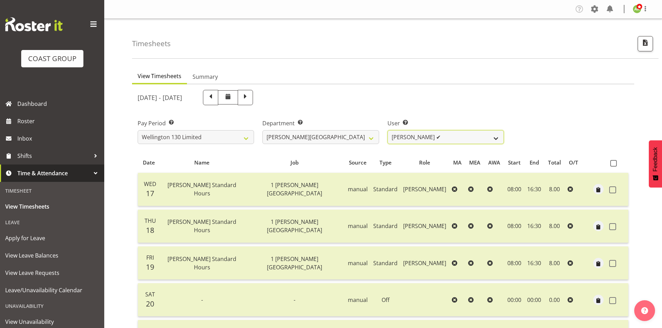
click at [448, 138] on select "[PERSON_NAME] ✔ [PERSON_NAME] ✔ [PERSON_NAME] [PERSON_NAME] ❌ [PERSON_NAME] ✔ […" at bounding box center [445, 137] width 116 height 14
select select "9954"
click at [387, 130] on select "[PERSON_NAME] ✔ [PERSON_NAME] ✔ [PERSON_NAME] [PERSON_NAME] ❌ [PERSON_NAME] ✔ […" at bounding box center [445, 137] width 116 height 14
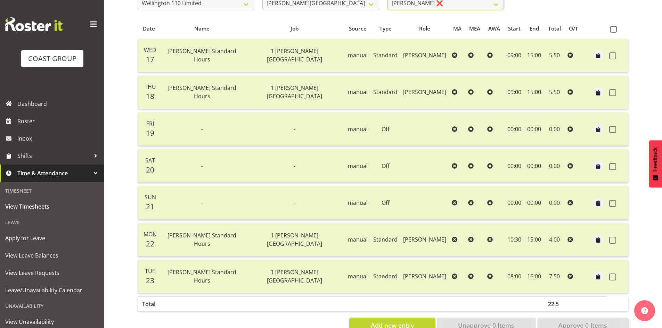
scroll to position [127, 0]
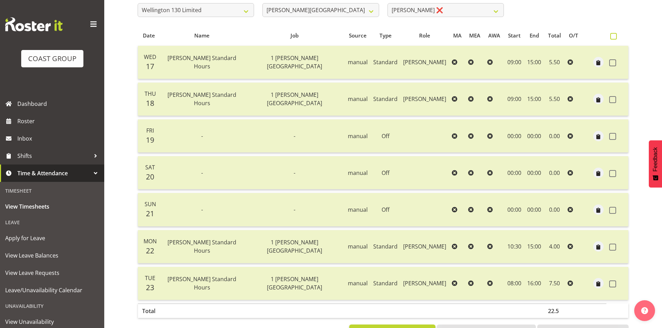
click at [617, 36] on span at bounding box center [613, 36] width 7 height 7
click at [615, 36] on input "checkbox" at bounding box center [612, 36] width 5 height 5
checkbox input "true"
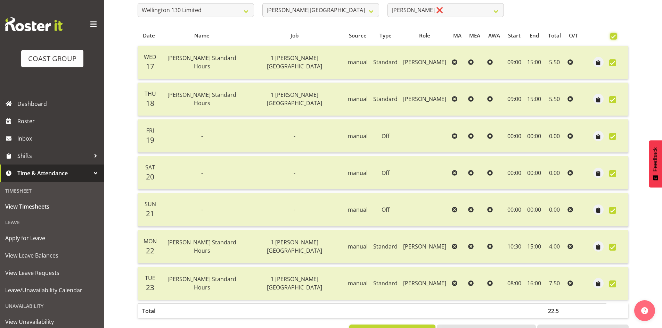
checkbox input "true"
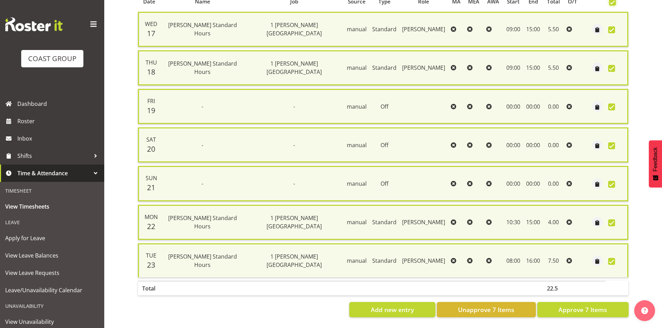
scroll to position [166, 0]
click at [574, 307] on span "Approve 7 Items" at bounding box center [582, 309] width 49 height 9
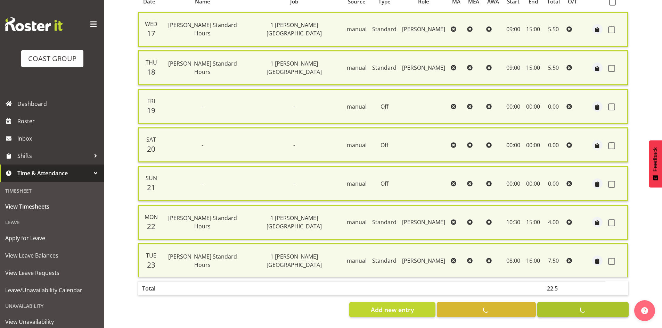
checkbox input "false"
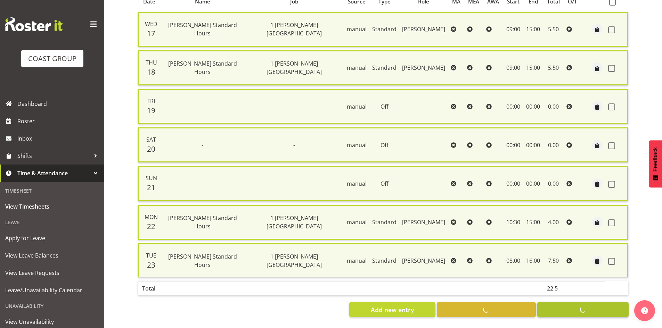
checkbox input "false"
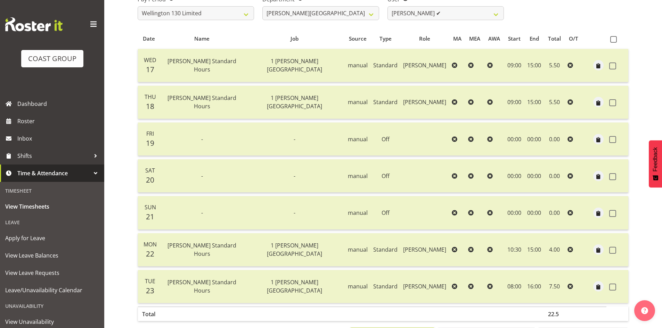
scroll to position [0, 0]
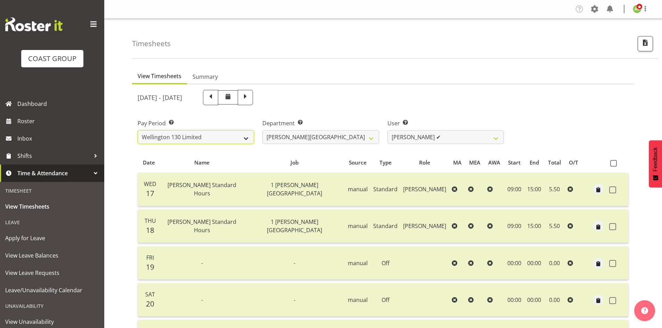
click at [212, 135] on select "SLP LTD EHS LTD DW LTD VEHICLES Carlton Events [PERSON_NAME] 120 Limited Wellin…" at bounding box center [196, 137] width 116 height 14
select select "6"
click at [138, 130] on select "SLP LTD EHS LTD DW LTD VEHICLES Carlton Events [PERSON_NAME] 120 Limited Wellin…" at bounding box center [196, 137] width 116 height 14
select select
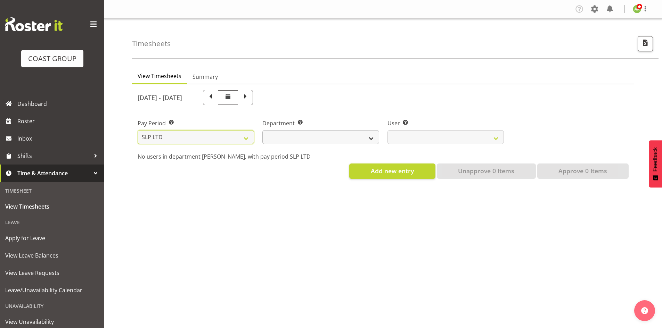
select select
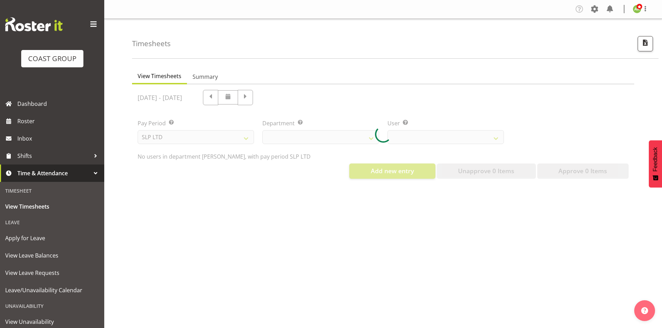
click at [320, 139] on div at bounding box center [383, 134] width 502 height 100
select select
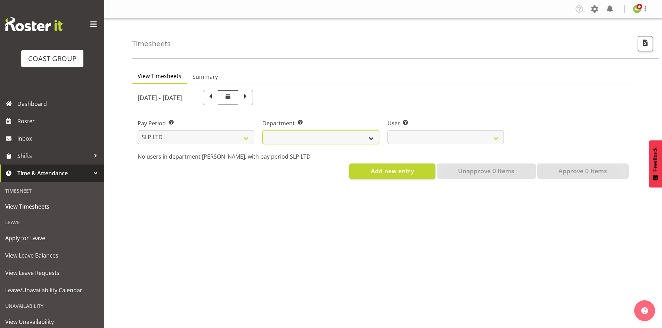
click at [369, 135] on select "SLP CHC SLP OFFICE SLP PRODUCTION SLP TRADE" at bounding box center [320, 137] width 116 height 14
click at [262, 130] on select "SLP CHC SLP OFFICE SLP PRODUCTION SLP TRADE" at bounding box center [320, 137] width 116 height 14
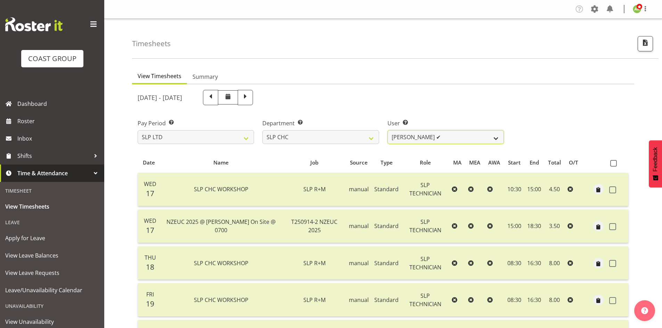
click at [498, 139] on select "[PERSON_NAME] ✔ [PERSON_NAME] ✔ [PERSON_NAME] ✔" at bounding box center [445, 137] width 116 height 14
click at [309, 140] on select "SLP CHC SLP OFFICE SLP PRODUCTION SLP TRADE" at bounding box center [320, 137] width 116 height 14
click at [262, 130] on select "SLP CHC SLP OFFICE SLP PRODUCTION SLP TRADE" at bounding box center [320, 137] width 116 height 14
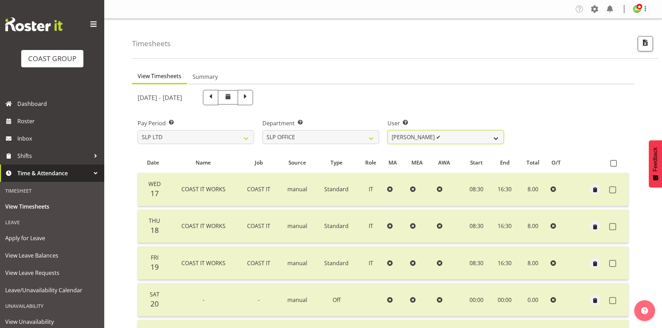
click at [446, 139] on select "[PERSON_NAME] ✔ [PERSON_NAME] ✔ [PERSON_NAME] ✔" at bounding box center [445, 137] width 116 height 14
click at [349, 139] on select "SLP CHC SLP OFFICE SLP PRODUCTION SLP TRADE" at bounding box center [320, 137] width 116 height 14
click at [262, 130] on select "SLP CHC SLP OFFICE SLP PRODUCTION SLP TRADE" at bounding box center [320, 137] width 116 height 14
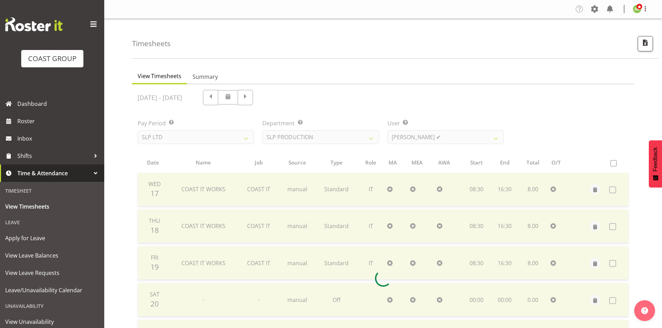
click at [451, 140] on div at bounding box center [383, 278] width 502 height 388
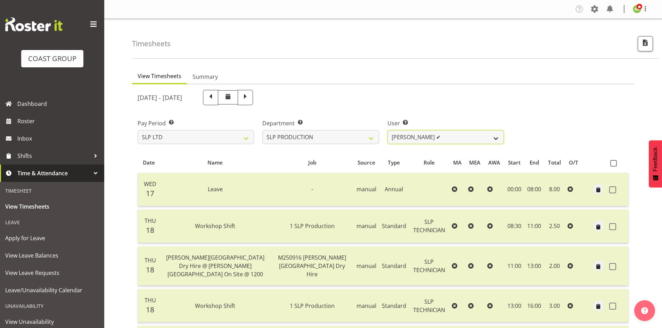
click at [453, 139] on select "[PERSON_NAME] ✔ [PERSON_NAME] ✔ [PERSON_NAME] ✔ [PERSON_NAME] ✔ [PERSON_NAME] ✔…" at bounding box center [445, 137] width 116 height 14
click at [294, 140] on select "SLP CHC SLP OFFICE SLP PRODUCTION SLP TRADE" at bounding box center [320, 137] width 116 height 14
select select "23"
click at [262, 130] on select "SLP CHC SLP OFFICE SLP PRODUCTION SLP TRADE" at bounding box center [320, 137] width 116 height 14
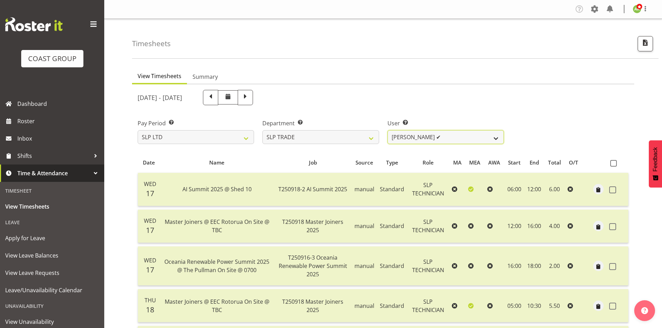
click at [455, 139] on select "[PERSON_NAME] ✔ [PERSON_NAME] ✔ [PERSON_NAME] ✔ [PERSON_NAME] ✔ [PERSON_NAME] ✔…" at bounding box center [445, 137] width 116 height 14
click at [643, 44] on span "button" at bounding box center [645, 42] width 9 height 9
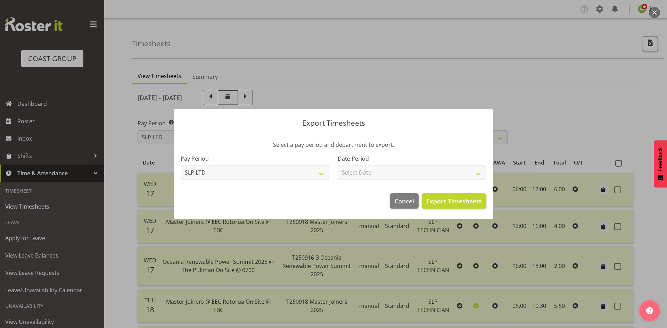
drag, startPoint x: 444, startPoint y: 163, endPoint x: 448, endPoint y: 161, distance: 4.2
click at [444, 164] on div "Date Period Select Date Week starting [DATE] Week starting [DATE] Week starting…" at bounding box center [412, 167] width 149 height 25
click at [451, 173] on select "Select Date Week starting [DATE] Week starting [DATE] Week starting [DATE] Week…" at bounding box center [412, 173] width 149 height 14
select select "[DATE]"
click at [338, 166] on select "Select Date Week starting [DATE] Week starting [DATE] Week starting [DATE] Week…" at bounding box center [412, 173] width 149 height 14
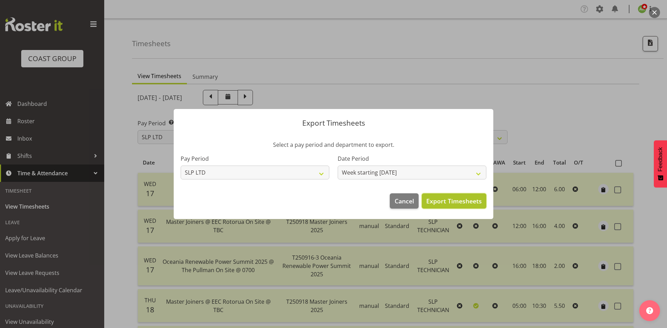
click at [463, 200] on span "Export Timesheets" at bounding box center [454, 201] width 56 height 9
click at [477, 198] on span "Export Timesheets" at bounding box center [454, 201] width 56 height 9
click at [580, 99] on div at bounding box center [333, 164] width 667 height 328
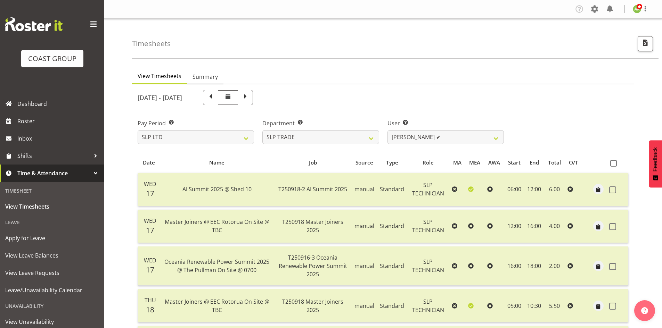
click at [203, 77] on span "Summary" at bounding box center [204, 77] width 25 height 8
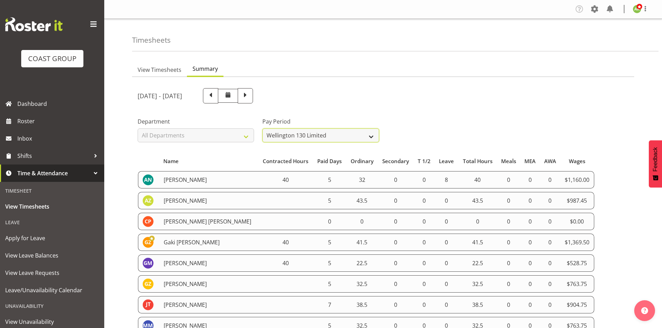
click at [307, 135] on select "All Pay Periods SLP LTD EHS LTD DW LTD VEHICLES Carlton Events Hamilton 120 Lim…" at bounding box center [320, 136] width 116 height 14
select select "6"
click at [262, 129] on select "All Pay Periods SLP LTD EHS LTD DW LTD VEHICLES Carlton Events Hamilton 120 Lim…" at bounding box center [320, 136] width 116 height 14
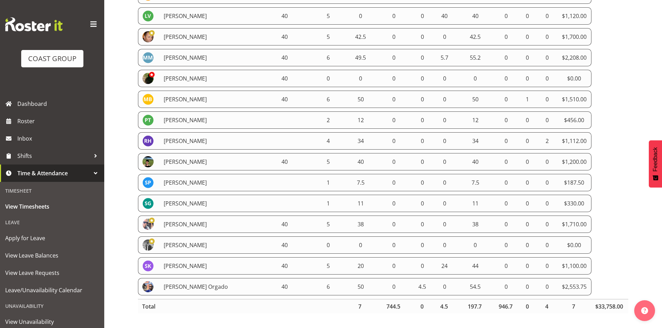
scroll to position [461, 0]
drag, startPoint x: 138, startPoint y: 41, endPoint x: 591, endPoint y: 276, distance: 510.2
click at [591, 276] on table "Name Contracted Hours Paid Days Ordinary Secondary T 1/2 Leave Total Hours Meal…" at bounding box center [383, 6] width 491 height 623
copy tbody "Aaron Grant 40 6 33 0 0 16 49 0 0 0 $1,715.00 Alan Burrows 25 4 25 0 0 0 25 0 0…"
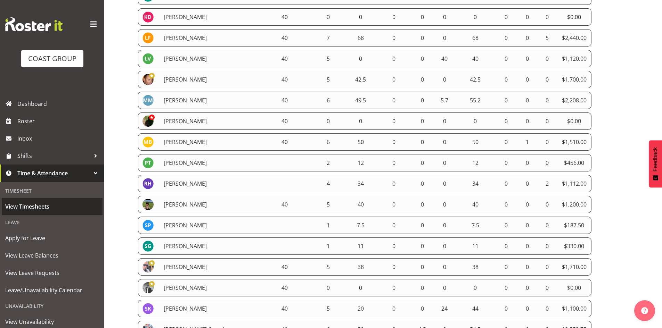
scroll to position [357, 0]
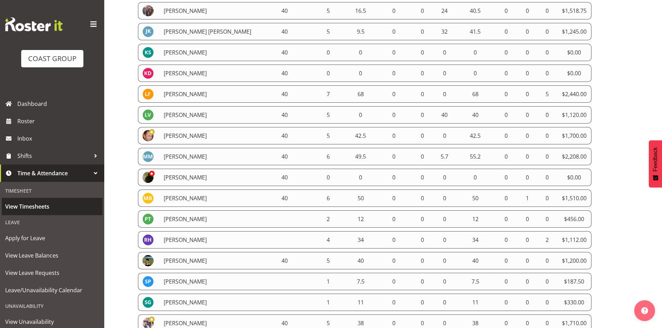
click at [49, 205] on span "View Timesheets" at bounding box center [52, 207] width 94 height 10
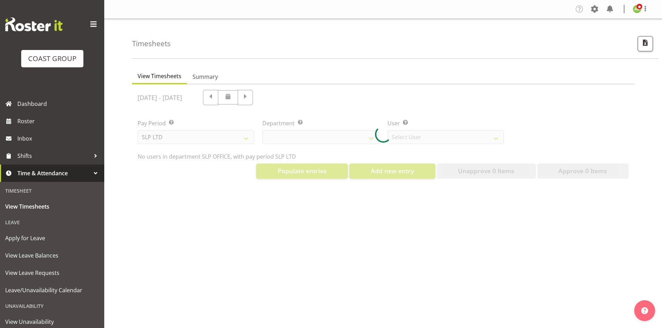
click at [207, 132] on div at bounding box center [383, 134] width 502 height 100
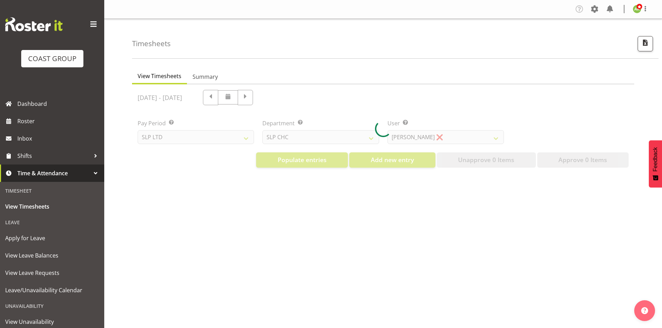
select select "25"
select select "7496"
click at [330, 139] on div at bounding box center [383, 128] width 502 height 89
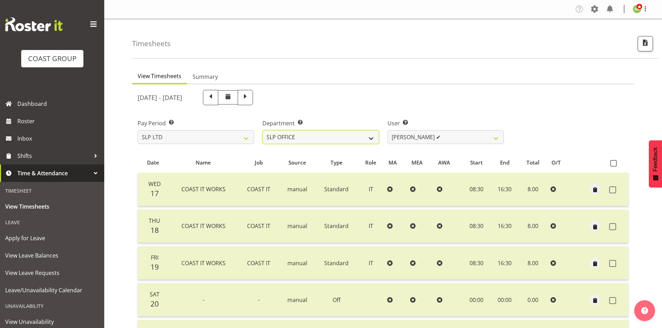
click at [330, 139] on select "SLP CHC SLP OFFICE SLP PRODUCTION SLP TRADE" at bounding box center [320, 137] width 116 height 14
click at [196, 137] on select "SLP LTD EHS LTD DW LTD VEHICLES Carlton Events Hamilton 120 Limited Wellington …" at bounding box center [196, 137] width 116 height 14
select select "7"
click at [138, 130] on select "SLP LTD EHS LTD DW LTD VEHICLES Carlton Events Hamilton 120 Limited Wellington …" at bounding box center [196, 137] width 116 height 14
select select
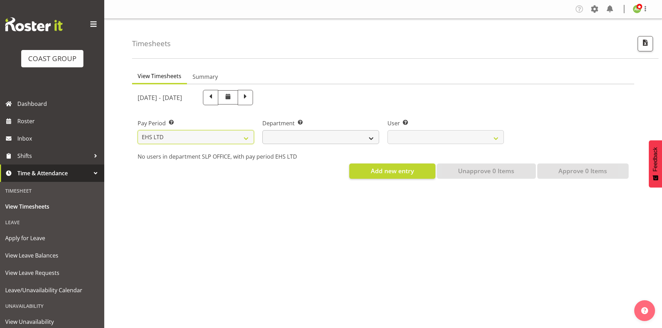
select select
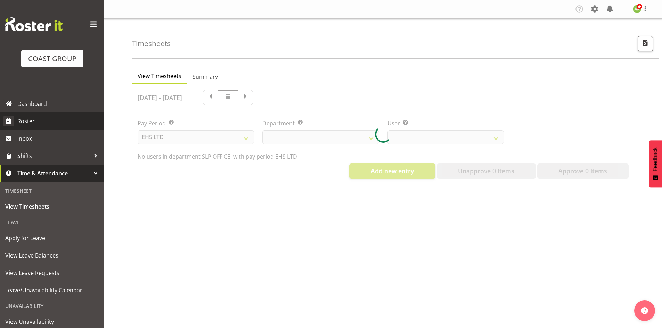
select select
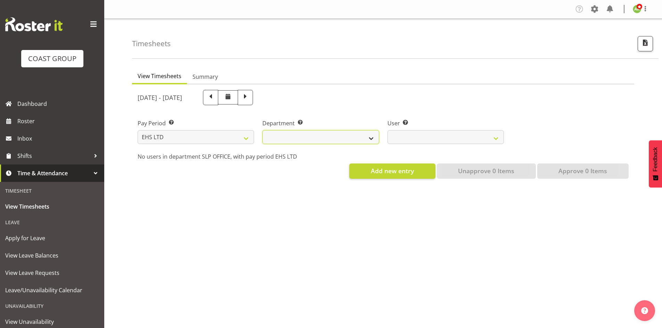
click at [298, 142] on select "EHS AKL ACCOUNTS EHS AKL CARPET EHS AKL D&B EHS AKL DESIGNER EHS AKL FURNITURE …" at bounding box center [320, 137] width 116 height 14
click at [262, 130] on select "EHS AKL ACCOUNTS EHS AKL CARPET EHS AKL D&B EHS AKL DESIGNER EHS AKL FURNITURE …" at bounding box center [320, 137] width 116 height 14
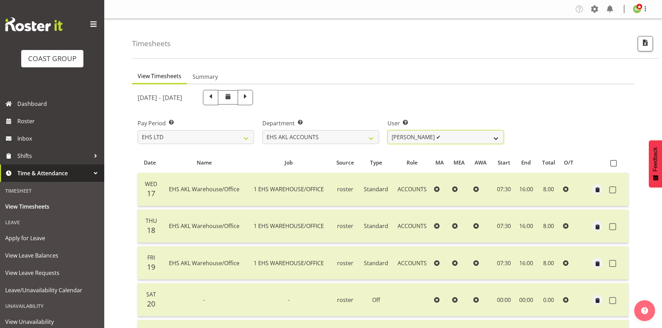
click at [460, 140] on select "Angela Kerrigan ✔ Michelle Xiang ✔ Rissa (Thitiphat) Preecharujiroj ✔ Seon Youn…" at bounding box center [445, 137] width 116 height 14
click at [317, 124] on label "Department Select which department you would like to view." at bounding box center [320, 123] width 116 height 8
click at [322, 138] on select "EHS AKL ACCOUNTS EHS AKL CARPET EHS AKL D&B EHS AKL DESIGNER EHS AKL FURNITURE …" at bounding box center [320, 137] width 116 height 14
click at [262, 130] on select "EHS AKL ACCOUNTS EHS AKL CARPET EHS AKL D&B EHS AKL DESIGNER EHS AKL FURNITURE …" at bounding box center [320, 137] width 116 height 14
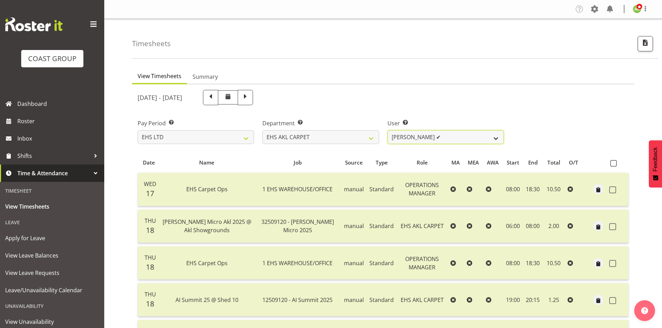
click at [467, 141] on select "[PERSON_NAME] ✔ [PERSON_NAME] ✔ [PERSON_NAME] ✔ [PERSON_NAME] ✔ [PERSON_NAME] […" at bounding box center [445, 137] width 116 height 14
click at [327, 138] on select "EHS AKL ACCOUNTS EHS AKL CARPET EHS AKL D&B EHS AKL DESIGNER EHS AKL FURNITURE …" at bounding box center [320, 137] width 116 height 14
click at [262, 130] on select "EHS AKL ACCOUNTS EHS AKL CARPET EHS AKL D&B EHS AKL DESIGNER EHS AKL FURNITURE …" at bounding box center [320, 137] width 116 height 14
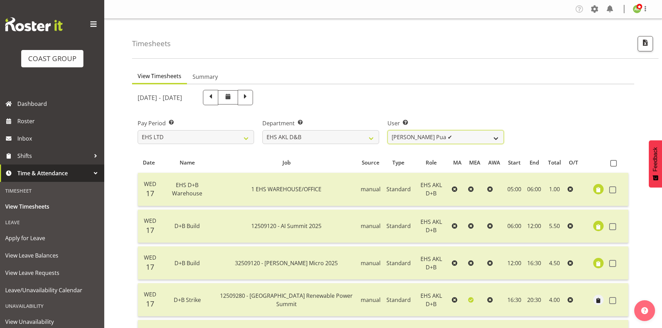
click at [453, 141] on select "Aleki Palu Pua ✔ Ben Dewes ✔ David Forte ✔ Durham Foster ✔ Ihaka Roberts ✔ Joe …" at bounding box center [445, 137] width 116 height 14
click at [364, 140] on select "EHS AKL ACCOUNTS EHS AKL CARPET EHS AKL D&B EHS AKL DESIGNER EHS AKL FURNITURE …" at bounding box center [320, 137] width 116 height 14
click at [262, 130] on select "EHS AKL ACCOUNTS EHS AKL CARPET EHS AKL D&B EHS AKL DESIGNER EHS AKL FURNITURE …" at bounding box center [320, 137] width 116 height 14
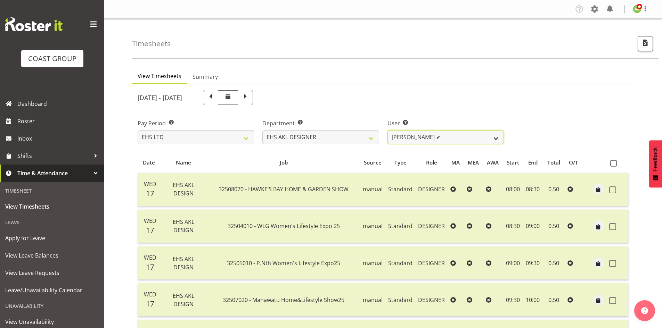
click at [451, 138] on select "Daniel An ✔ Maria Scarabino ✔ Mathew Rolle ✔ Sebastian Ibanez ✔ Yunlin Xie ✔" at bounding box center [445, 137] width 116 height 14
click at [348, 131] on select "EHS AKL ACCOUNTS EHS AKL CARPET EHS AKL D&B EHS AKL DESIGNER EHS AKL FURNITURE …" at bounding box center [320, 137] width 116 height 14
click at [262, 130] on select "EHS AKL ACCOUNTS EHS AKL CARPET EHS AKL D&B EHS AKL DESIGNER EHS AKL FURNITURE …" at bounding box center [320, 137] width 116 height 14
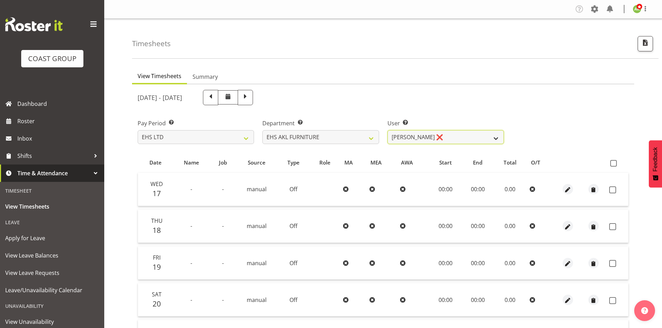
click at [450, 140] on select "Daniel Tini ❌ Filipo Iupeli ❌ Harley Wongpayuk ❌ Malae Toleafoa ❌ Manase Ward ❌…" at bounding box center [445, 137] width 116 height 14
click at [341, 133] on select "EHS AKL ACCOUNTS EHS AKL CARPET EHS AKL D&B EHS AKL DESIGNER EHS AKL FURNITURE …" at bounding box center [320, 137] width 116 height 14
click at [262, 130] on select "EHS AKL ACCOUNTS EHS AKL CARPET EHS AKL D&B EHS AKL DESIGNER EHS AKL FURNITURE …" at bounding box center [320, 137] width 116 height 14
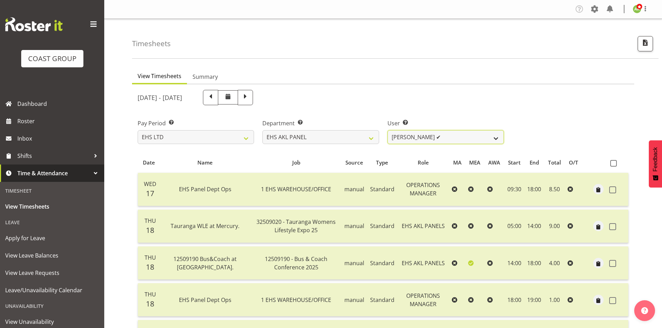
click at [485, 136] on select "Abe Denton ✔ Cameron Phillips ✔ Chad Phillips ✔ Emmett Denton ✔ Fiona Berghoffe…" at bounding box center [445, 137] width 116 height 14
click at [314, 138] on select "EHS AKL ACCOUNTS EHS AKL CARPET EHS AKL D&B EHS AKL DESIGNER EHS AKL FURNITURE …" at bounding box center [320, 137] width 116 height 14
click at [262, 130] on select "EHS AKL ACCOUNTS EHS AKL CARPET EHS AKL D&B EHS AKL DESIGNER EHS AKL FURNITURE …" at bounding box center [320, 137] width 116 height 14
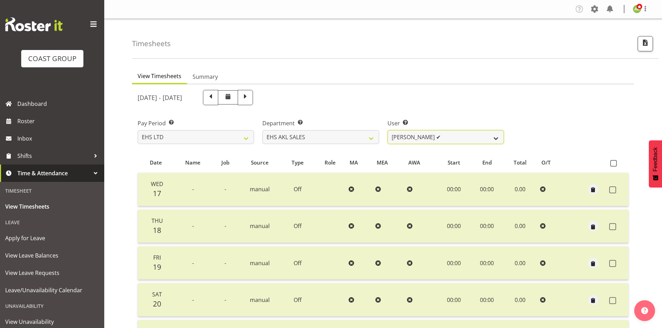
click at [469, 141] on select "Aleisha Midgley ✔ Annie Lister ✔ Christina Jaramillo ✔ Dane Botherway ✔ Holly E…" at bounding box center [445, 137] width 116 height 14
click at [338, 137] on select "EHS AKL ACCOUNTS EHS AKL CARPET EHS AKL D&B EHS AKL DESIGNER EHS AKL FURNITURE …" at bounding box center [320, 137] width 116 height 14
click at [262, 130] on select "EHS AKL ACCOUNTS EHS AKL CARPET EHS AKL D&B EHS AKL DESIGNER EHS AKL FURNITURE …" at bounding box center [320, 137] width 116 height 14
click at [471, 138] on select "Aminio Fonongaloa-Lolohea ✔ David Wiseman ✔ George Unsworth ✔ Keegan Thomas ✔ M…" at bounding box center [445, 137] width 116 height 14
click at [302, 142] on select "EHS AKL ACCOUNTS EHS AKL CARPET EHS AKL D&B EHS AKL DESIGNER EHS AKL FURNITURE …" at bounding box center [320, 137] width 116 height 14
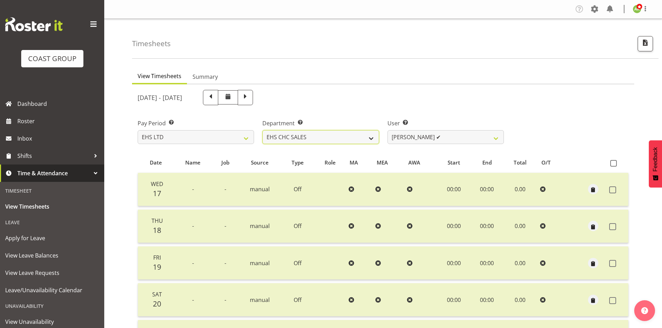
click at [262, 130] on select "EHS AKL ACCOUNTS EHS AKL CARPET EHS AKL D&B EHS AKL DESIGNER EHS AKL FURNITURE …" at bounding box center [320, 137] width 116 height 14
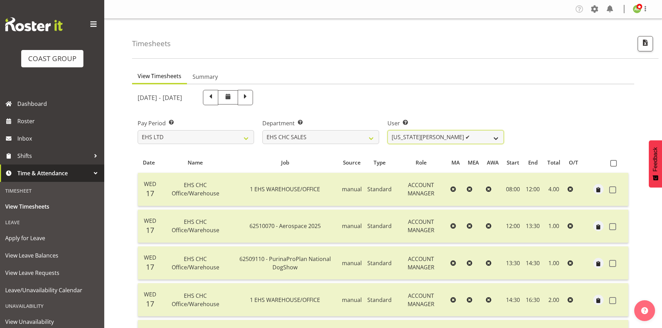
click at [455, 140] on select "Georgia Costain ✔ Kelly Butterill ✔ Nicola Ransome ✔" at bounding box center [445, 137] width 116 height 14
click at [344, 143] on select "EHS AKL ACCOUNTS EHS AKL CARPET EHS AKL D&B EHS AKL DESIGNER EHS AKL FURNITURE …" at bounding box center [320, 137] width 116 height 14
select select "46"
click at [262, 130] on select "EHS AKL ACCOUNTS EHS AKL CARPET EHS AKL D&B EHS AKL DESIGNER EHS AKL FURNITURE …" at bounding box center [320, 137] width 116 height 14
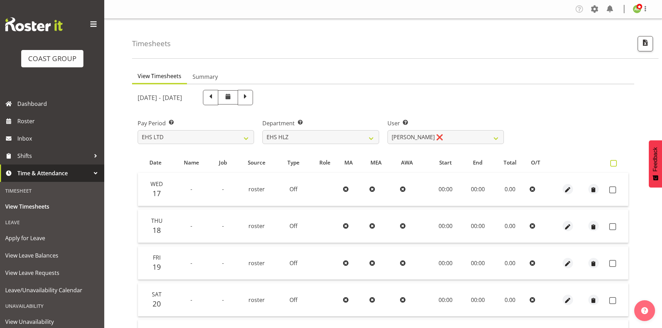
click at [617, 163] on label at bounding box center [615, 163] width 10 height 7
click at [615, 163] on input "checkbox" at bounding box center [612, 163] width 5 height 5
checkbox input "true"
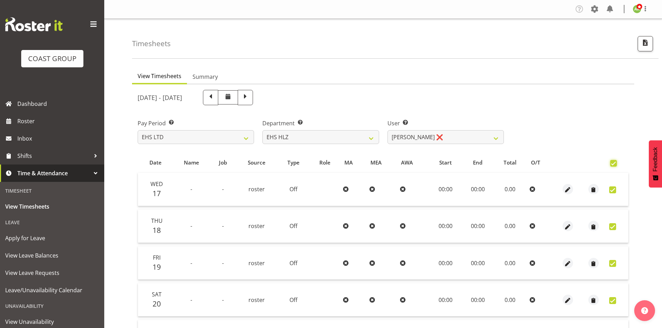
checkbox input "true"
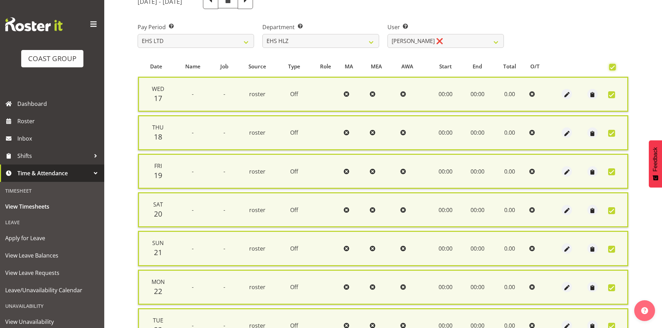
scroll to position [166, 0]
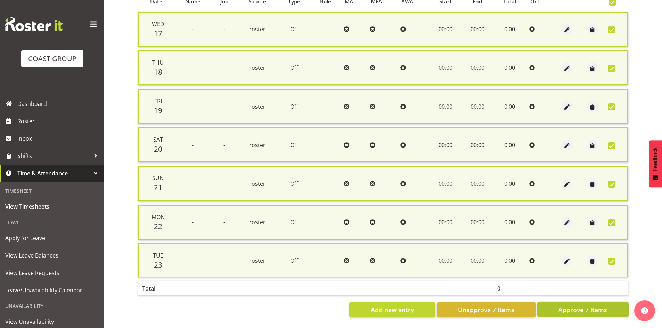
click at [588, 305] on span "Approve 7 Items" at bounding box center [582, 309] width 49 height 9
checkbox input "false"
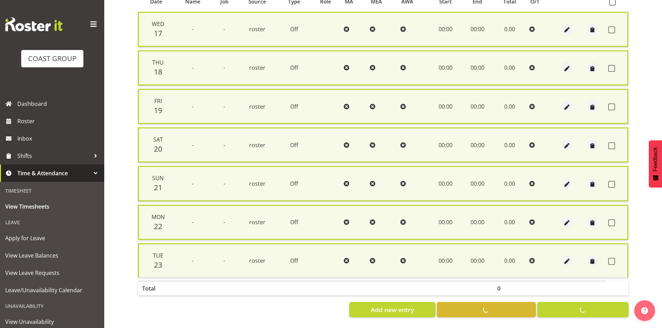
checkbox input "false"
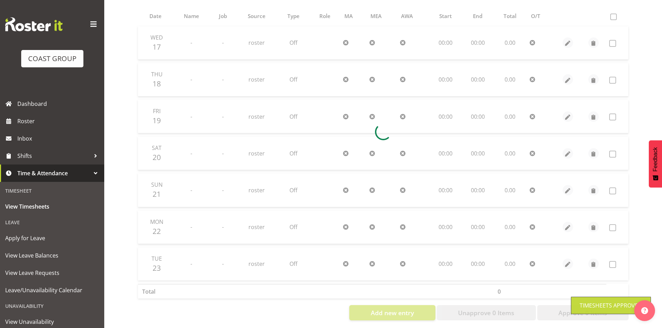
scroll to position [16, 0]
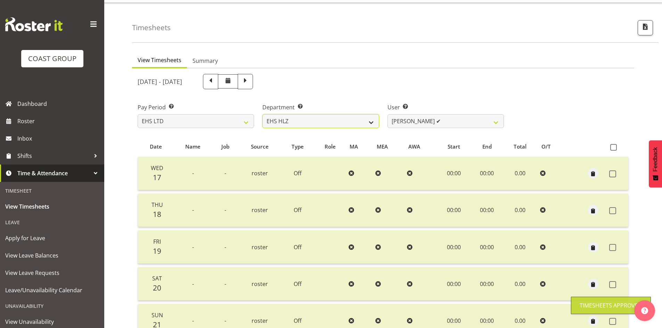
drag, startPoint x: 353, startPoint y: 116, endPoint x: 353, endPoint y: 121, distance: 4.2
click at [353, 117] on select "EHS AKL ACCOUNTS EHS AKL CARPET EHS AKL D&B EHS AKL DESIGNER EHS AKL FURNITURE …" at bounding box center [320, 121] width 116 height 14
click at [262, 114] on select "EHS AKL ACCOUNTS EHS AKL CARPET EHS AKL D&B EHS AKL DESIGNER EHS AKL FURNITURE …" at bounding box center [320, 121] width 116 height 14
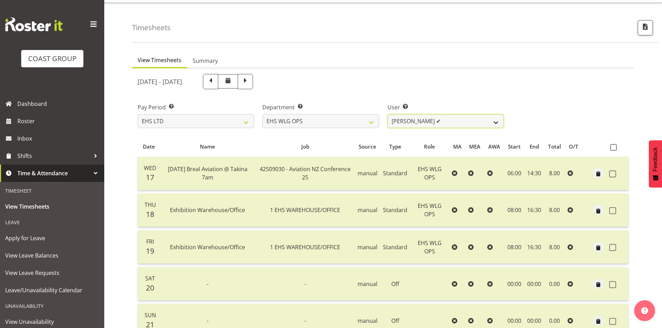
click at [469, 120] on select "Ashton Staats ✔ Darryl Burns ✔ Geoffrey Robertson ✔ Jackson Howsan ✔ Kade Tiati…" at bounding box center [445, 121] width 116 height 14
click at [362, 118] on select "EHS AKL ACCOUNTS EHS AKL CARPET EHS AKL D&B EHS AKL DESIGNER EHS AKL FURNITURE …" at bounding box center [320, 121] width 116 height 14
select select "44"
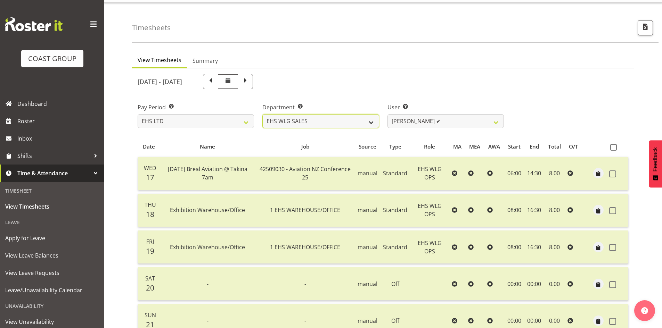
click at [262, 114] on select "EHS AKL ACCOUNTS EHS AKL CARPET EHS AKL D&B EHS AKL DESIGNER EHS AKL FURNITURE …" at bounding box center [320, 121] width 116 height 14
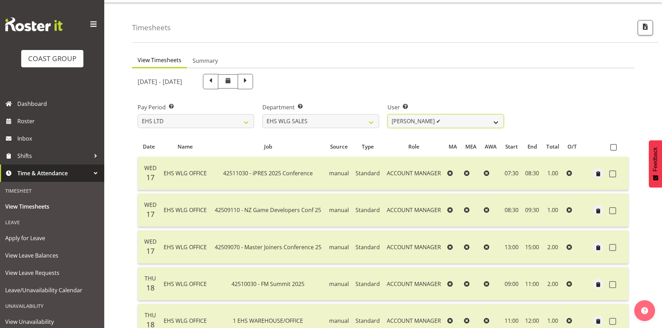
click at [493, 122] on select "Lu Budden ✔ Tatiyana Isaac ✔" at bounding box center [445, 121] width 116 height 14
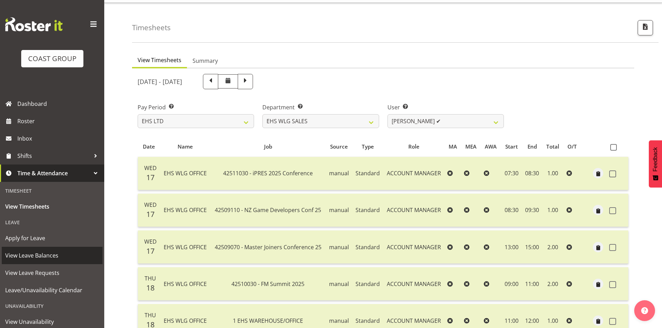
click at [41, 256] on span "View Leave Balances" at bounding box center [52, 256] width 94 height 10
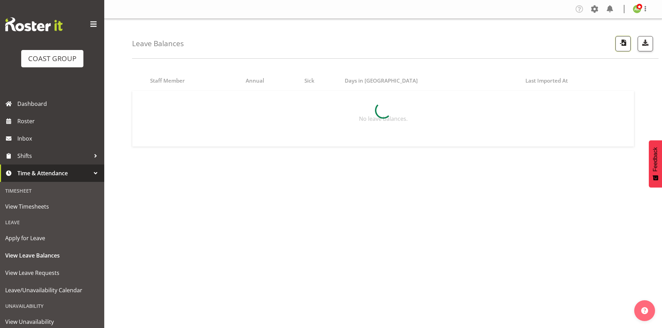
click at [618, 42] on span "button" at bounding box center [622, 42] width 9 height 9
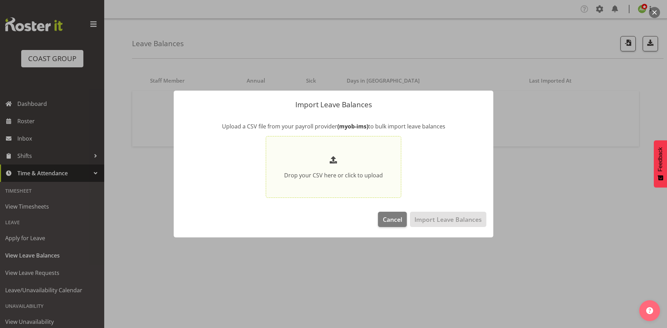
click at [334, 157] on span at bounding box center [333, 160] width 11 height 11
click at [334, 157] on input "Drop your CSV here or click to upload" at bounding box center [334, 167] width 136 height 62
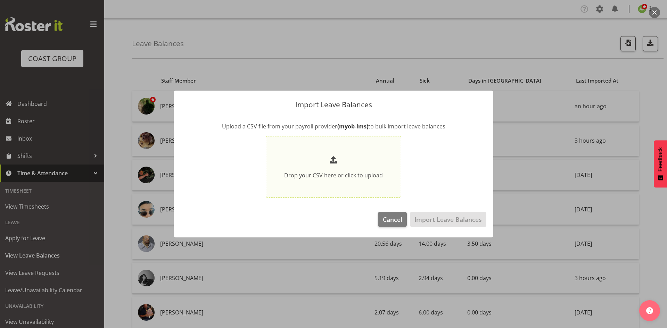
type input "C:\fakepath\Historical_Leave_2025_09_24.csv"
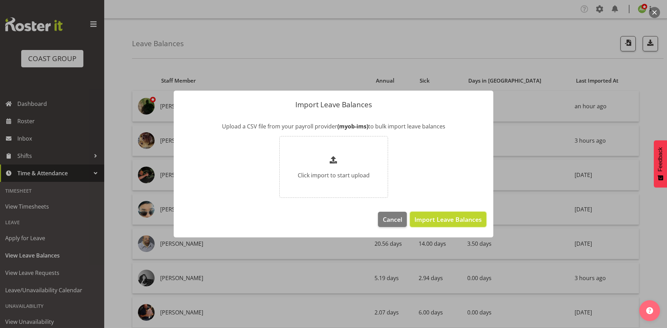
click at [438, 214] on button "Import Leave Balances" at bounding box center [448, 219] width 76 height 15
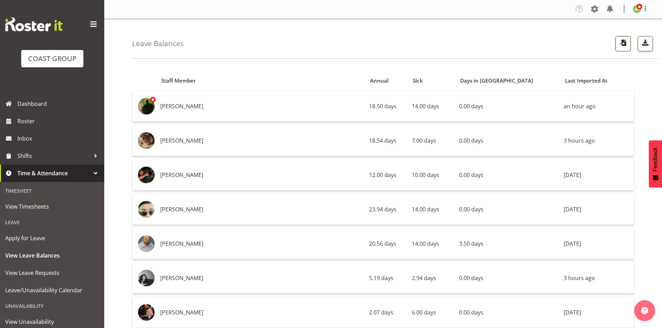
click at [626, 46] on span "button" at bounding box center [622, 42] width 9 height 9
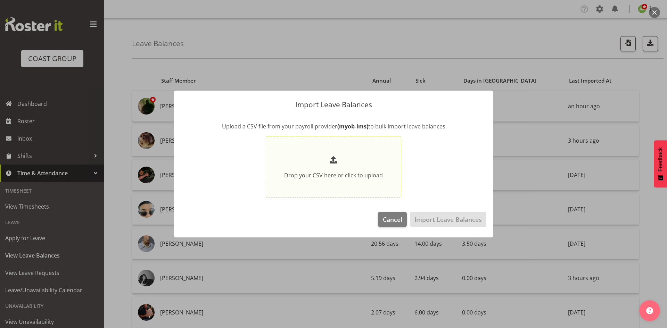
click at [343, 153] on section "Drop your CSV here or click to upload" at bounding box center [334, 167] width 132 height 59
click at [343, 153] on input "Drop your CSV here or click to upload" at bounding box center [334, 167] width 136 height 62
type input "C:\fakepath\Historical_Leave_2025_09_24.csv"
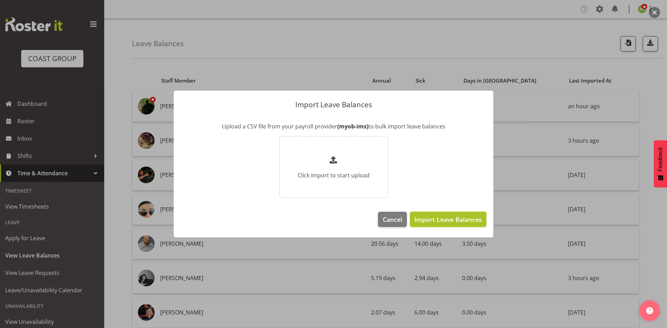
click at [449, 217] on span "Import Leave Balances" at bounding box center [447, 219] width 67 height 9
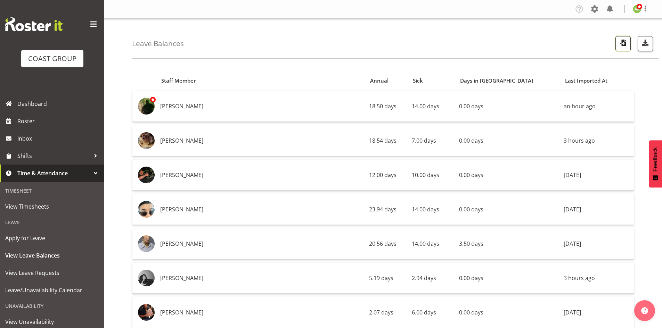
click at [619, 44] on span "button" at bounding box center [622, 42] width 9 height 9
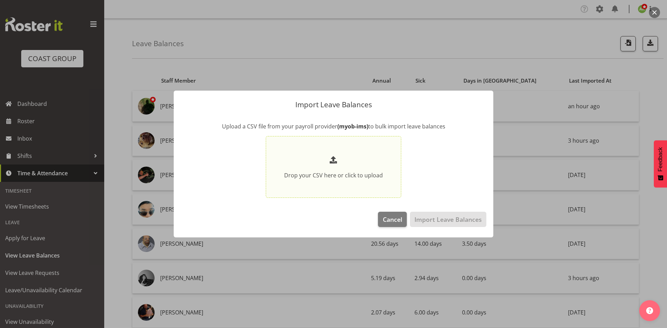
click at [336, 146] on section "Drop your CSV here or click to upload" at bounding box center [334, 167] width 132 height 59
click at [336, 146] on input "Drop your CSV here or click to upload" at bounding box center [334, 167] width 136 height 62
type input "C:\fakepath\Historical_Leave_2025_09_24.csv"
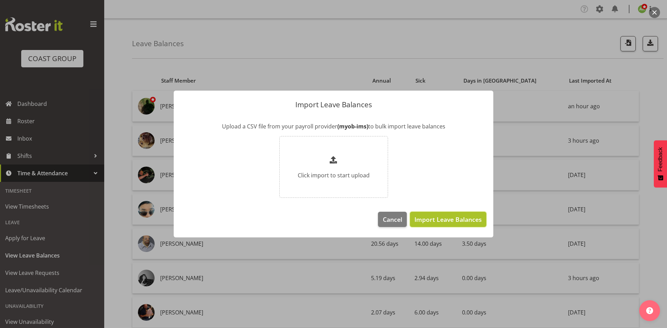
click at [465, 215] on span "Import Leave Balances" at bounding box center [447, 219] width 67 height 9
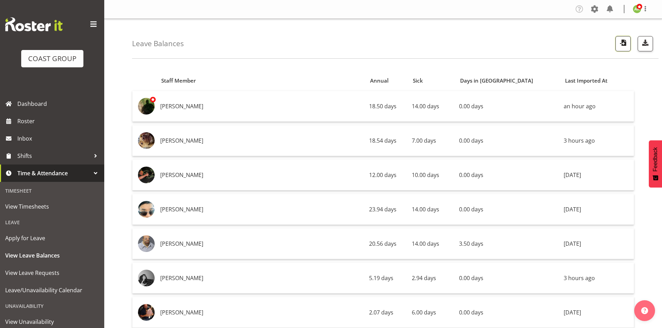
click at [618, 46] on button "button" at bounding box center [622, 43] width 15 height 15
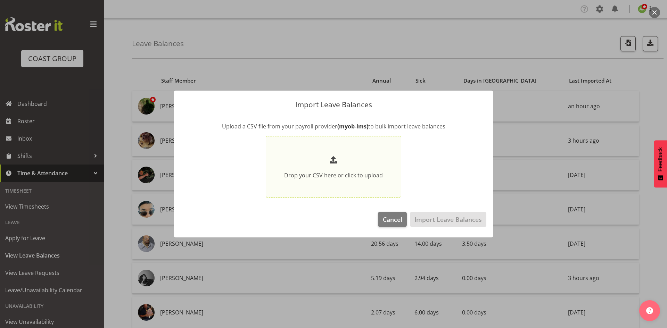
click at [328, 151] on section "Drop your CSV here or click to upload" at bounding box center [334, 167] width 132 height 59
click at [328, 151] on input "Drop your CSV here or click to upload" at bounding box center [334, 167] width 136 height 62
type input "C:\fakepath\Historical_Leave_2025_09_24.csv"
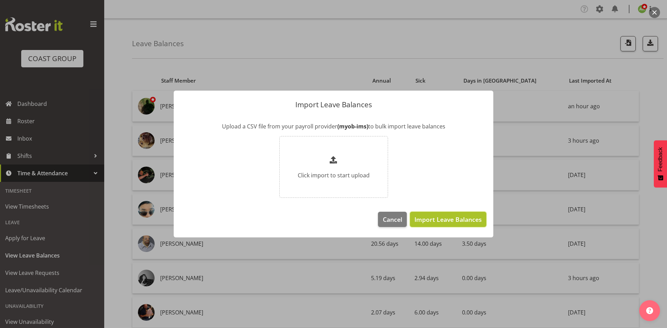
click at [472, 217] on span "Import Leave Balances" at bounding box center [447, 219] width 67 height 9
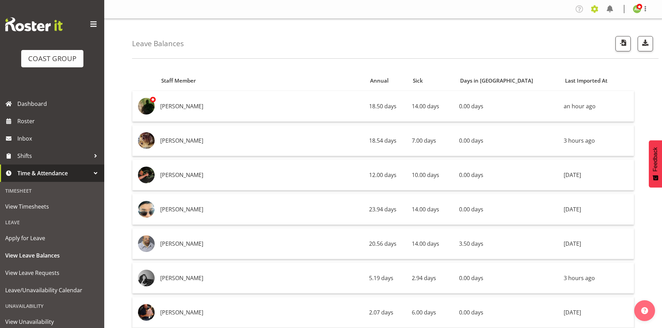
click at [590, 11] on span at bounding box center [594, 8] width 11 height 11
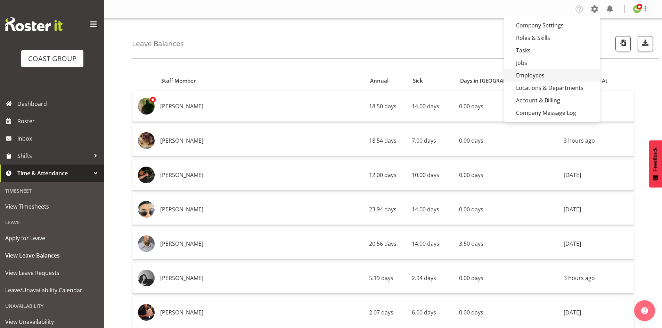
click at [540, 73] on link "Employees" at bounding box center [552, 75] width 96 height 13
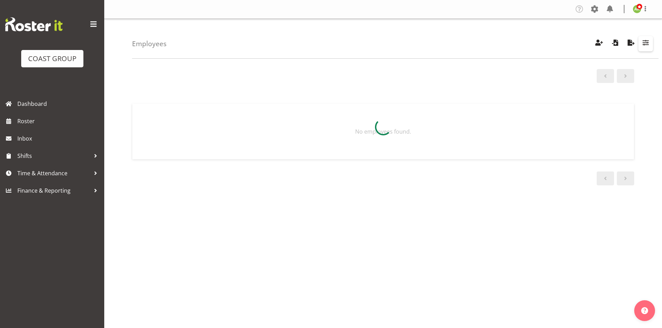
click at [644, 47] on span "button" at bounding box center [645, 42] width 9 height 9
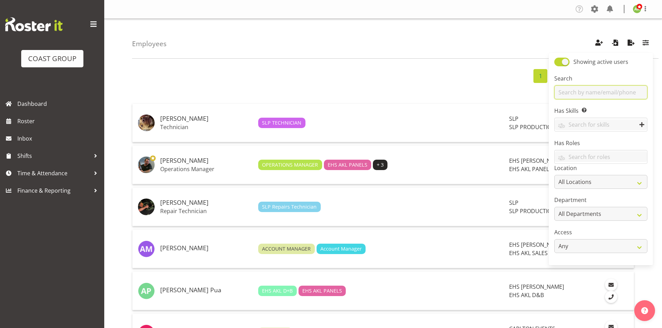
click at [608, 85] on input "text" at bounding box center [600, 92] width 93 height 14
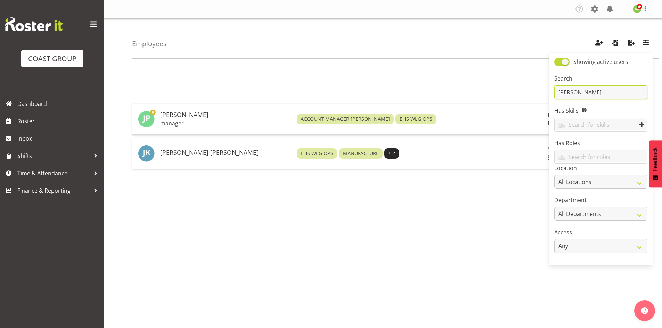
type input "[PERSON_NAME]"
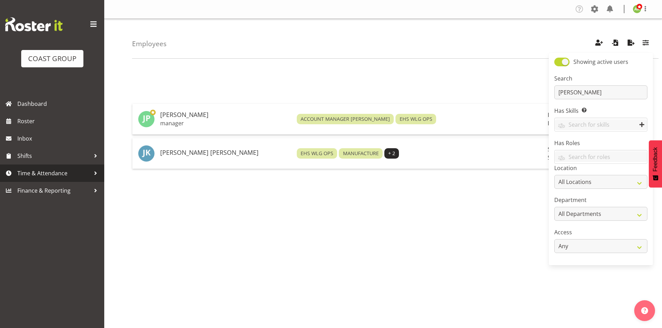
click at [50, 176] on span "Time & Attendance" at bounding box center [53, 173] width 73 height 10
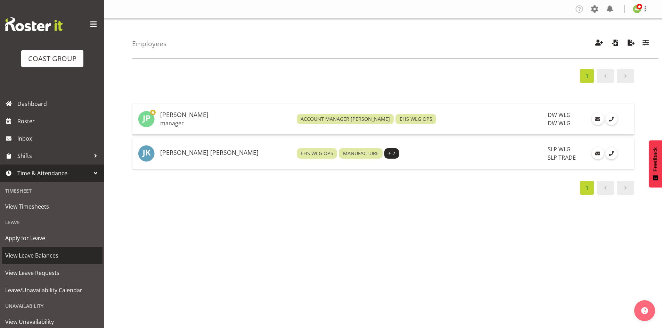
click at [41, 254] on span "View Leave Balances" at bounding box center [52, 256] width 94 height 10
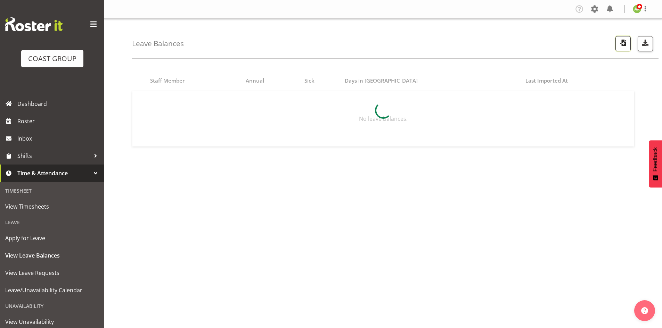
click at [622, 44] on span "button" at bounding box center [622, 42] width 9 height 9
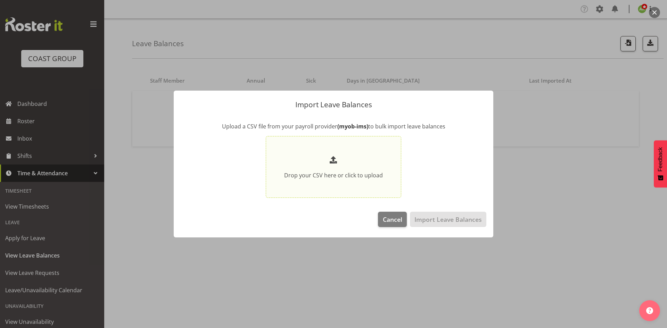
click at [331, 156] on span at bounding box center [333, 160] width 11 height 11
click at [331, 156] on input "Drop your CSV here or click to upload" at bounding box center [334, 167] width 136 height 62
type input "C:\fakepath\Historical_Leave_2025_09_24(1).csv"
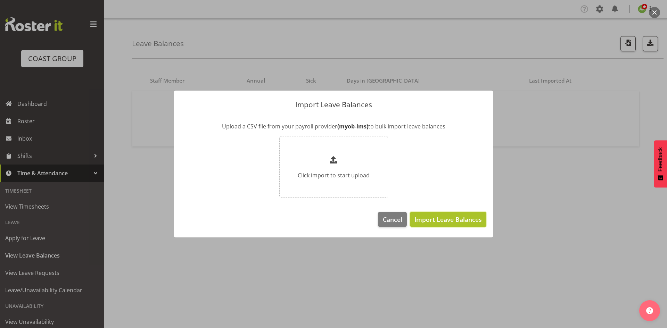
click at [448, 221] on span "Import Leave Balances" at bounding box center [447, 219] width 67 height 9
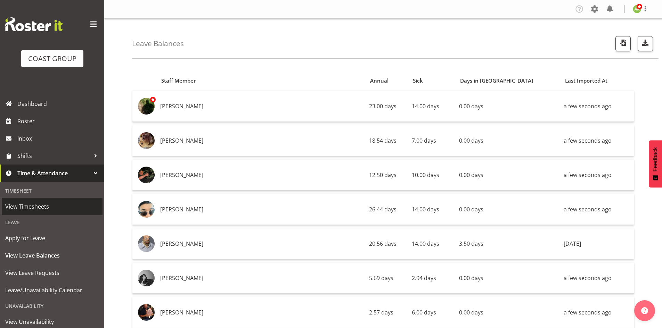
click at [49, 206] on span "View Timesheets" at bounding box center [52, 207] width 94 height 10
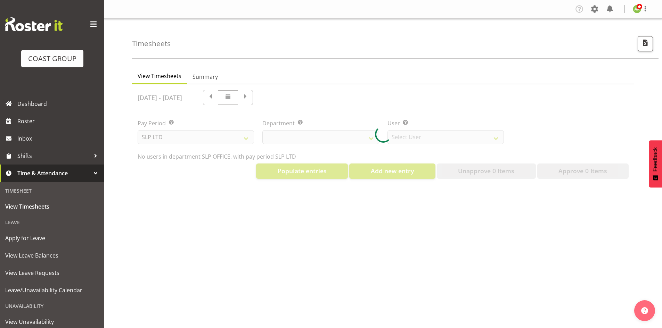
select select "25"
select select "7496"
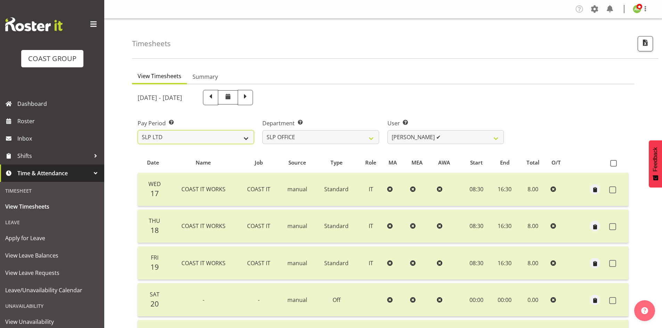
drag, startPoint x: 220, startPoint y: 140, endPoint x: 213, endPoint y: 143, distance: 7.9
click at [220, 140] on select "SLP LTD EHS LTD DW LTD VEHICLES Carlton Events [PERSON_NAME] 120 Limited Wellin…" at bounding box center [196, 137] width 116 height 14
select select "7"
click at [138, 130] on select "SLP LTD EHS LTD DW LTD VEHICLES Carlton Events Hamilton 120 Limited Wellington …" at bounding box center [196, 137] width 116 height 14
select select
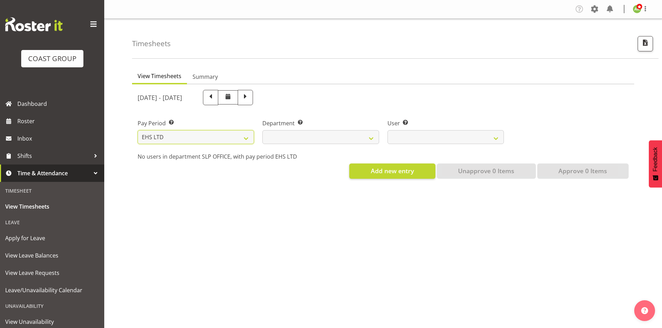
select select
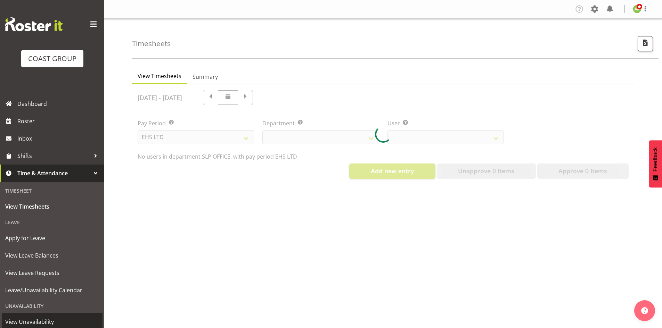
select select
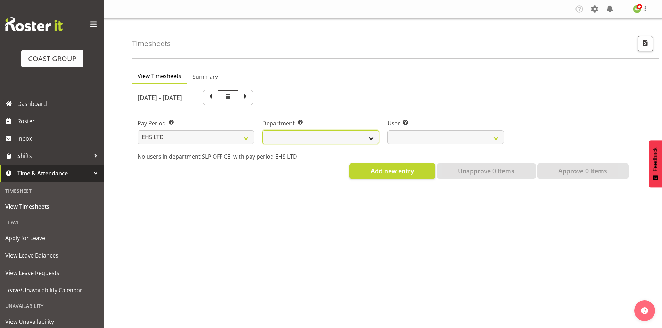
click at [331, 134] on select "EHS AKL ACCOUNTS EHS AKL CARPET EHS AKL D&B EHS AKL DESIGNER EHS AKL FURNITURE …" at bounding box center [320, 137] width 116 height 14
click at [262, 130] on select "EHS AKL ACCOUNTS EHS AKL CARPET EHS AKL D&B EHS AKL DESIGNER EHS AKL FURNITURE …" at bounding box center [320, 137] width 116 height 14
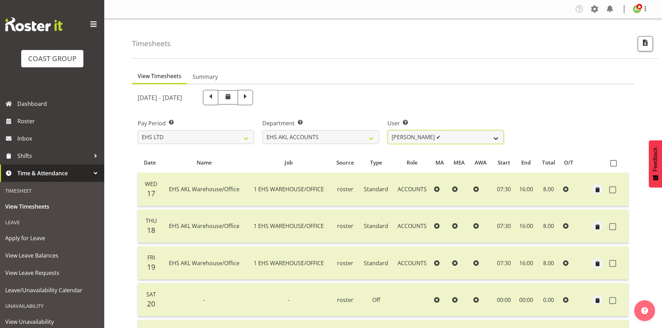
click at [460, 139] on select "Angela Kerrigan ✔ Michelle Xiang ✔ Rissa (Thitiphat) Preecharujiroj ✔ Seon Youn…" at bounding box center [445, 137] width 116 height 14
click at [344, 138] on select "EHS AKL ACCOUNTS EHS AKL CARPET EHS AKL D&B EHS AKL DESIGNER EHS AKL FURNITURE …" at bounding box center [320, 137] width 116 height 14
click at [262, 130] on select "EHS AKL ACCOUNTS EHS AKL CARPET EHS AKL D&B EHS AKL DESIGNER EHS AKL FURNITURE …" at bounding box center [320, 137] width 116 height 14
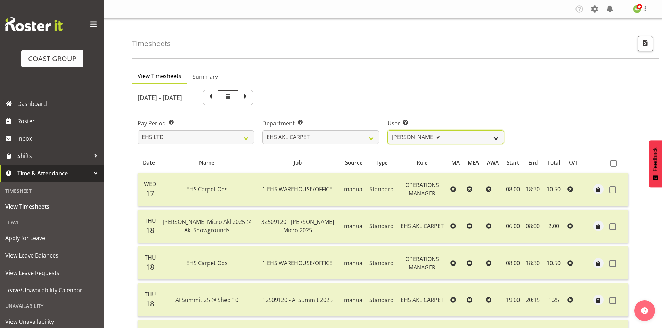
click at [462, 140] on select "Brittany Taylor ✔ Charwen Vaevaepare ✔ Kelsey Keutenius ✔ Leo Faalogo ✔ Marley …" at bounding box center [445, 137] width 116 height 14
click at [362, 138] on select "EHS AKL ACCOUNTS EHS AKL CARPET EHS AKL D&B EHS AKL DESIGNER EHS AKL FURNITURE …" at bounding box center [320, 137] width 116 height 14
click at [262, 130] on select "EHS AKL ACCOUNTS EHS AKL CARPET EHS AKL D&B EHS AKL DESIGNER EHS AKL FURNITURE …" at bounding box center [320, 137] width 116 height 14
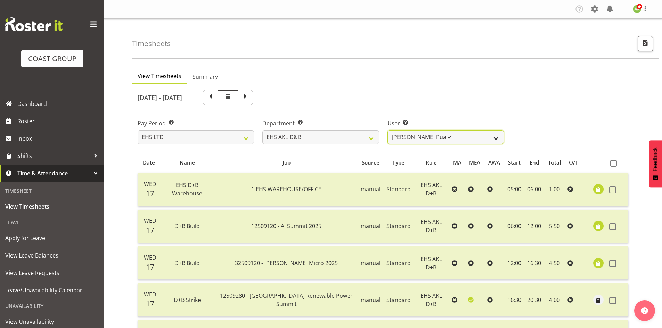
click at [493, 139] on select "Aleki Palu Pua ✔ Ben Dewes ✔ David Forte ✔ Durham Foster ✔ Ihaka Roberts ✔ Joe …" at bounding box center [445, 137] width 116 height 14
click at [331, 145] on div "Department Select which department you would like to view. EHS AKL ACCOUNTS EHS…" at bounding box center [320, 128] width 125 height 39
click at [332, 138] on select "EHS AKL ACCOUNTS EHS AKL CARPET EHS AKL D&B EHS AKL DESIGNER EHS AKL FURNITURE …" at bounding box center [320, 137] width 116 height 14
click at [262, 130] on select "EHS AKL ACCOUNTS EHS AKL CARPET EHS AKL D&B EHS AKL DESIGNER EHS AKL FURNITURE …" at bounding box center [320, 137] width 116 height 14
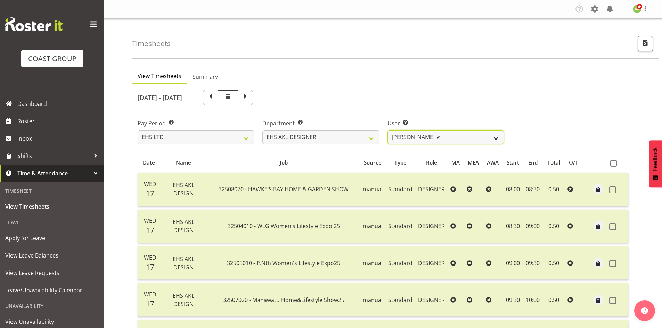
click at [494, 139] on select "Daniel An ✔ Maria Scarabino ✔ Mathew Rolle ✔ Sebastian Ibanez ✔ Yunlin Xie ✔" at bounding box center [445, 137] width 116 height 14
click at [372, 144] on select "EHS AKL ACCOUNTS EHS AKL CARPET EHS AKL D&B EHS AKL DESIGNER EHS AKL FURNITURE …" at bounding box center [320, 137] width 116 height 14
click at [262, 130] on select "EHS AKL ACCOUNTS EHS AKL CARPET EHS AKL D&B EHS AKL DESIGNER EHS AKL FURNITURE …" at bounding box center [320, 137] width 116 height 14
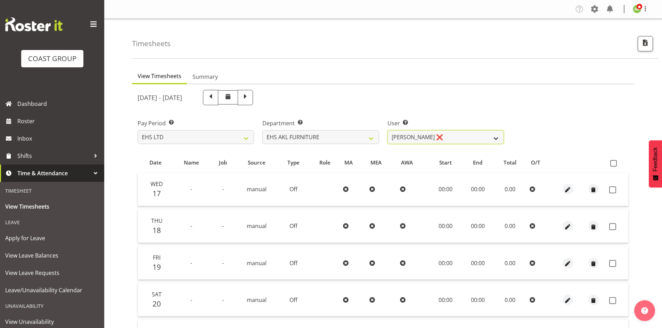
click at [474, 141] on select "Daniel Tini ❌ Filipo Iupeli ✔ Harley Wongpayuk ✔ Malae Toleafoa ✔ Manase Ward ❌…" at bounding box center [445, 137] width 116 height 14
click at [340, 139] on select "EHS AKL ACCOUNTS EHS AKL CARPET EHS AKL D&B EHS AKL DESIGNER EHS AKL FURNITURE …" at bounding box center [320, 137] width 116 height 14
click at [262, 130] on select "EHS AKL ACCOUNTS EHS AKL CARPET EHS AKL D&B EHS AKL DESIGNER EHS AKL FURNITURE …" at bounding box center [320, 137] width 116 height 14
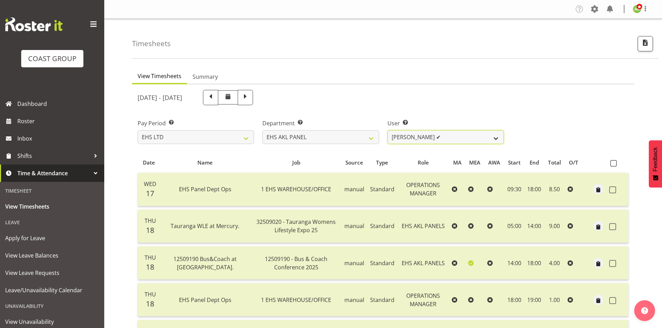
click at [487, 140] on select "Abe Denton ✔ Cameron Phillips ✔ Chad Phillips ✔ Emmett Denton ✔ Fiona Berghoffe…" at bounding box center [445, 137] width 116 height 14
click at [333, 140] on select "EHS AKL ACCOUNTS EHS AKL CARPET EHS AKL D&B EHS AKL DESIGNER EHS AKL FURNITURE …" at bounding box center [320, 137] width 116 height 14
click at [262, 130] on select "EHS AKL ACCOUNTS EHS AKL CARPET EHS AKL D&B EHS AKL DESIGNER EHS AKL FURNITURE …" at bounding box center [320, 137] width 116 height 14
click at [342, 143] on select "EHS AKL ACCOUNTS EHS AKL CARPET EHS AKL D&B EHS AKL DESIGNER EHS AKL FURNITURE …" at bounding box center [320, 137] width 116 height 14
click at [262, 130] on select "EHS AKL ACCOUNTS EHS AKL CARPET EHS AKL D&B EHS AKL DESIGNER EHS AKL FURNITURE …" at bounding box center [320, 137] width 116 height 14
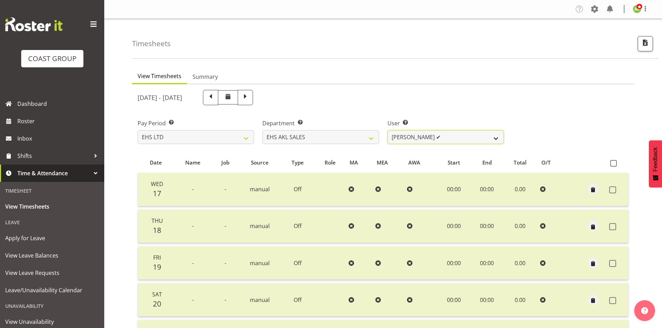
click at [452, 141] on select "Aleisha Midgley ✔ Annie Lister ✔ Christina Jaramillo ✔ Dane Botherway ✔ Holly E…" at bounding box center [445, 137] width 116 height 14
click at [319, 146] on div "Department Select which department you would like to view. EHS AKL ACCOUNTS EHS…" at bounding box center [320, 128] width 125 height 39
click at [312, 137] on select "EHS AKL ACCOUNTS EHS AKL CARPET EHS AKL D&B EHS AKL DESIGNER EHS AKL FURNITURE …" at bounding box center [320, 137] width 116 height 14
click at [262, 130] on select "EHS AKL ACCOUNTS EHS AKL CARPET EHS AKL D&B EHS AKL DESIGNER EHS AKL FURNITURE …" at bounding box center [320, 137] width 116 height 14
click at [478, 138] on select "Aminio Fonongaloa-Lolohea ✔ David Wiseman ✔ George Unsworth ✔ Keegan Thomas ✔ M…" at bounding box center [445, 137] width 116 height 14
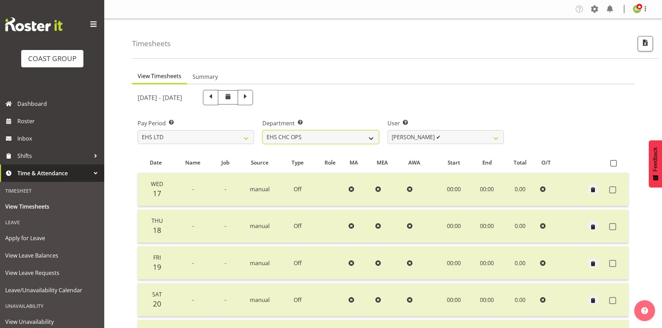
click at [344, 141] on select "EHS AKL ACCOUNTS EHS AKL CARPET EHS AKL D&B EHS AKL DESIGNER EHS AKL FURNITURE …" at bounding box center [320, 137] width 116 height 14
click at [262, 130] on select "EHS AKL ACCOUNTS EHS AKL CARPET EHS AKL D&B EHS AKL DESIGNER EHS AKL FURNITURE …" at bounding box center [320, 137] width 116 height 14
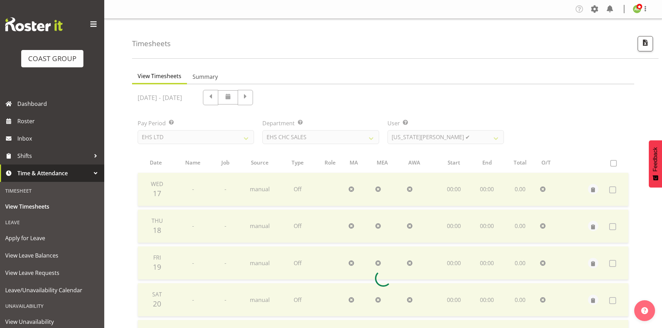
click at [468, 132] on div at bounding box center [383, 278] width 502 height 388
click at [473, 138] on div at bounding box center [383, 278] width 502 height 388
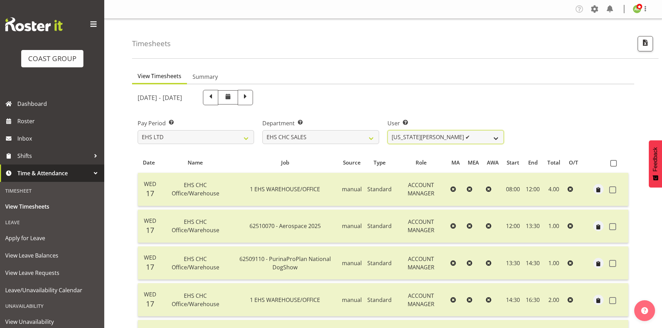
click at [473, 138] on select "Georgia Costain ✔ Kelly Butterill ✔ Nicola Ransome ✔" at bounding box center [445, 137] width 116 height 14
click at [347, 140] on select "EHS AKL ACCOUNTS EHS AKL CARPET EHS AKL D&B EHS AKL DESIGNER EHS AKL FURNITURE …" at bounding box center [320, 137] width 116 height 14
click at [262, 130] on select "EHS AKL ACCOUNTS EHS AKL CARPET EHS AKL D&B EHS AKL DESIGNER EHS AKL FURNITURE …" at bounding box center [320, 137] width 116 height 14
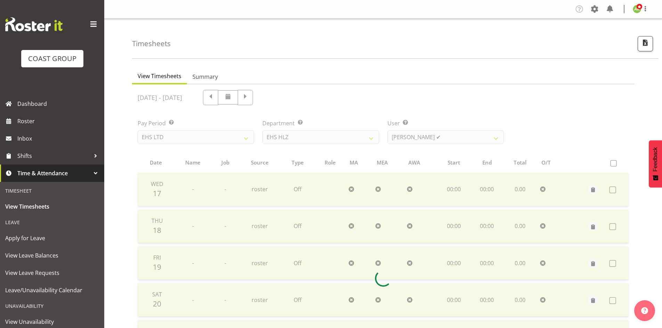
click at [293, 143] on div "September 17th - September 23rd 2025 Pay Period Select which pay period you wou…" at bounding box center [383, 276] width 491 height 381
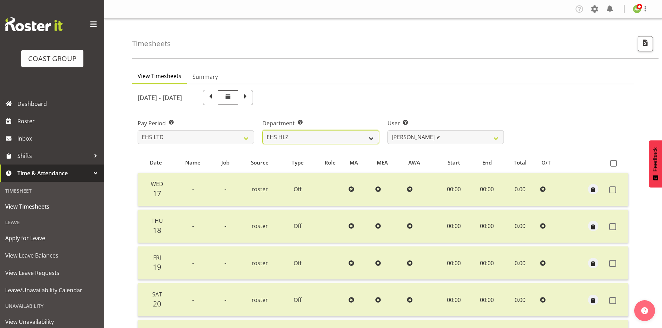
drag, startPoint x: 305, startPoint y: 135, endPoint x: 308, endPoint y: 141, distance: 7.0
click at [305, 135] on select "EHS AKL ACCOUNTS EHS AKL CARPET EHS AKL D&B EHS AKL DESIGNER EHS AKL FURNITURE …" at bounding box center [320, 137] width 116 height 14
click at [262, 130] on select "EHS AKL ACCOUNTS EHS AKL CARPET EHS AKL D&B EHS AKL DESIGNER EHS AKL FURNITURE …" at bounding box center [320, 137] width 116 height 14
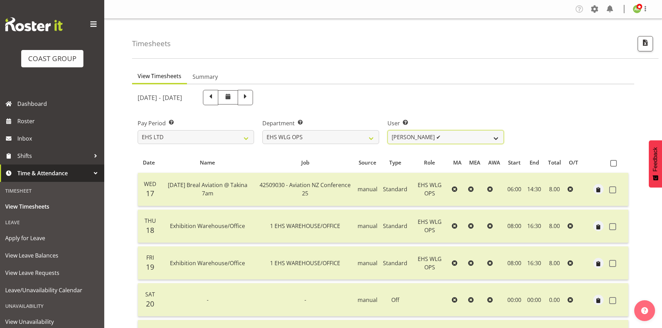
click at [469, 137] on select "Ashton Staats ✔ Darryl Burns ✔ Geoffrey Robertson ✔ Jackson Howsan ✔ Kade Tiati…" at bounding box center [445, 137] width 116 height 14
click at [311, 139] on select "EHS AKL ACCOUNTS EHS AKL CARPET EHS AKL D&B EHS AKL DESIGNER EHS AKL FURNITURE …" at bounding box center [320, 137] width 116 height 14
click at [262, 130] on select "EHS AKL ACCOUNTS EHS AKL CARPET EHS AKL D&B EHS AKL DESIGNER EHS AKL FURNITURE …" at bounding box center [320, 137] width 116 height 14
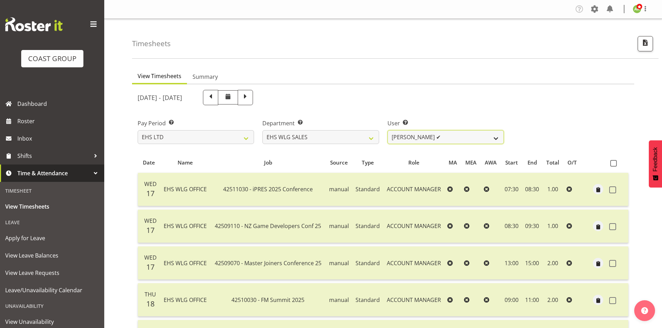
click at [494, 139] on select "Lu Budden ✔ Tatiyana Isaac ✔" at bounding box center [445, 137] width 116 height 14
drag, startPoint x: 342, startPoint y: 141, endPoint x: 339, endPoint y: 144, distance: 4.2
click at [342, 141] on select "EHS AKL ACCOUNTS EHS AKL CARPET EHS AKL D&B EHS AKL DESIGNER EHS AKL FURNITURE …" at bounding box center [320, 137] width 116 height 14
select select "41"
click at [262, 130] on select "EHS AKL ACCOUNTS EHS AKL CARPET EHS AKL D&B EHS AKL DESIGNER EHS AKL FURNITURE …" at bounding box center [320, 137] width 116 height 14
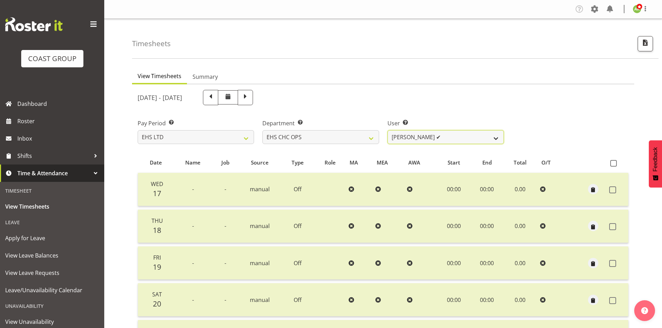
click at [486, 138] on select "Aminio Fonongaloa-Lolohea ✔ David Wiseman ✔ George Unsworth ✔ Keegan Thomas ✔ M…" at bounding box center [445, 137] width 116 height 14
select select "11387"
click at [387, 130] on select "Aminio Fonongaloa-Lolohea ✔ David Wiseman ✔ George Unsworth ✔ Keegan Thomas ✔ M…" at bounding box center [445, 137] width 116 height 14
click at [232, 138] on select "SLP LTD EHS LTD DW LTD VEHICLES Carlton Events Hamilton 120 Limited Wellington …" at bounding box center [196, 137] width 116 height 14
click at [138, 130] on select "SLP LTD EHS LTD DW LTD VEHICLES Carlton Events Hamilton 120 Limited Wellington …" at bounding box center [196, 137] width 116 height 14
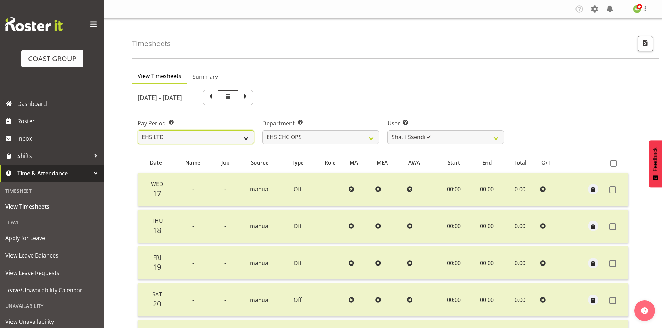
click at [172, 141] on select "SLP LTD EHS LTD DW LTD VEHICLES Carlton Events Hamilton 120 Limited Wellington …" at bounding box center [196, 137] width 116 height 14
select select "6"
click at [138, 130] on select "SLP LTD EHS LTD DW LTD VEHICLES Carlton Events Hamilton 120 Limited Wellington …" at bounding box center [196, 137] width 116 height 14
select select
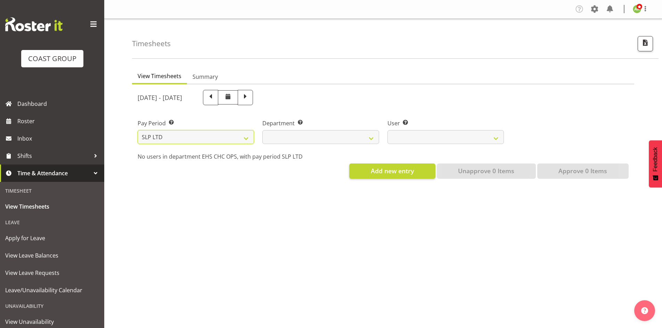
select select
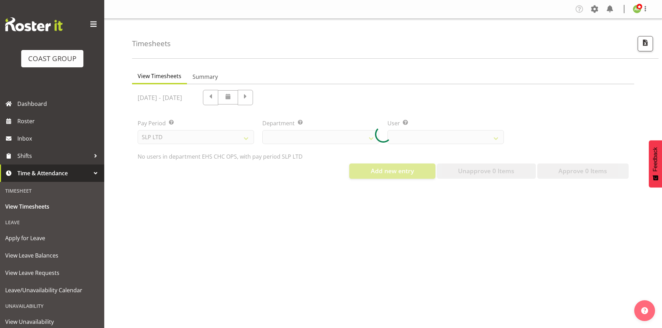
select select
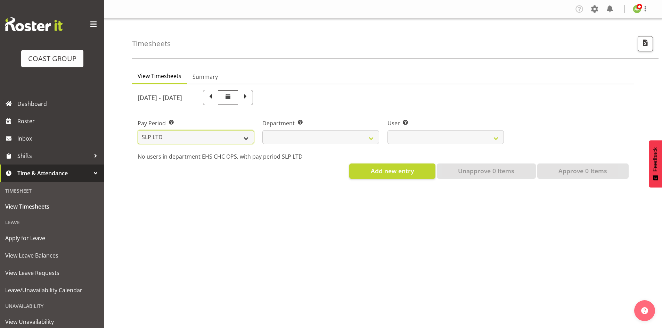
click at [206, 140] on select "SLP LTD EHS LTD DW LTD VEHICLES Carlton Events Hamilton 120 Limited Wellington …" at bounding box center [196, 137] width 116 height 14
select select "7"
click at [138, 130] on select "SLP LTD EHS LTD DW LTD VEHICLES Carlton Events Hamilton 120 Limited Wellington …" at bounding box center [196, 137] width 116 height 14
select select "41"
select select "11387"
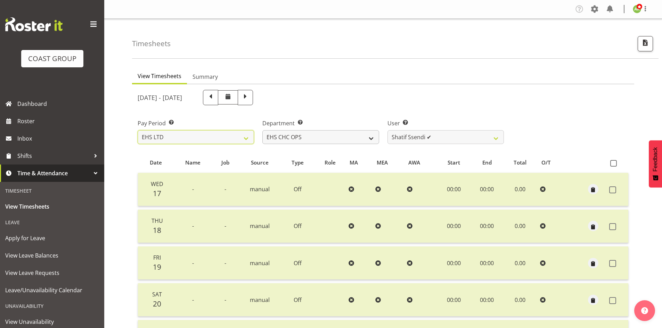
select select
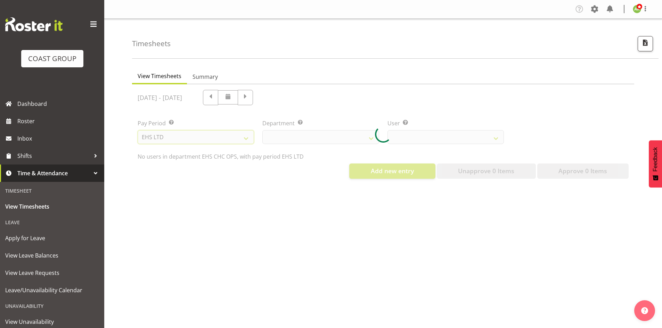
select select "41"
select select "11387"
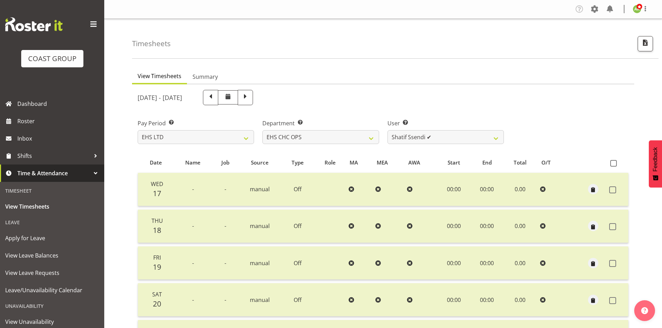
click at [319, 141] on div "September 17th - September 23rd 2025 Pay Period Select which pay period you wou…" at bounding box center [383, 276] width 491 height 381
click at [319, 141] on select "EHS AKL ACCOUNTS EHS AKL CARPET EHS AKL D&B EHS AKL DESIGNER EHS AKL FURNITURE …" at bounding box center [320, 137] width 116 height 14
click at [262, 130] on select "EHS AKL ACCOUNTS EHS AKL CARPET EHS AKL D&B EHS AKL DESIGNER EHS AKL FURNITURE …" at bounding box center [320, 137] width 116 height 14
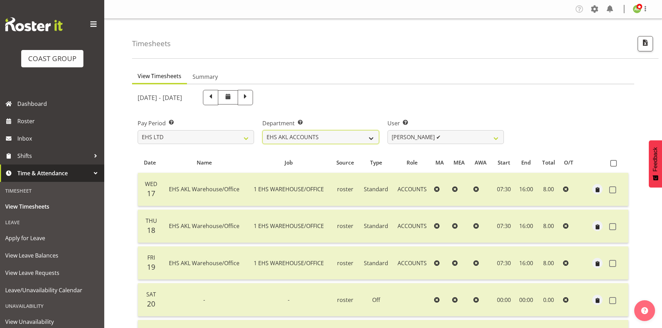
click at [358, 143] on select "EHS AKL ACCOUNTS EHS AKL CARPET EHS AKL D&B EHS AKL DESIGNER EHS AKL FURNITURE …" at bounding box center [320, 137] width 116 height 14
select select "38"
click at [262, 130] on select "EHS AKL ACCOUNTS EHS AKL CARPET EHS AKL D&B EHS AKL DESIGNER EHS AKL FURNITURE …" at bounding box center [320, 137] width 116 height 14
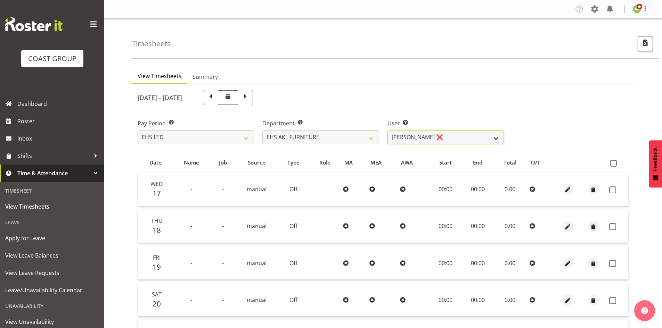
click at [403, 142] on select "Daniel Tini ❌ Filipo Iupeli ✔ Harley Wongpayuk ✔ Malae Toleafoa ✔ Manase Ward ❌…" at bounding box center [445, 137] width 116 height 14
click at [174, 130] on select "SLP LTD EHS LTD DW LTD VEHICLES Carlton Events Hamilton 120 Limited Wellington …" at bounding box center [196, 137] width 116 height 14
select select "6"
click at [138, 130] on select "SLP LTD EHS LTD DW LTD VEHICLES Carlton Events Hamilton 120 Limited Wellington …" at bounding box center [196, 137] width 116 height 14
select select
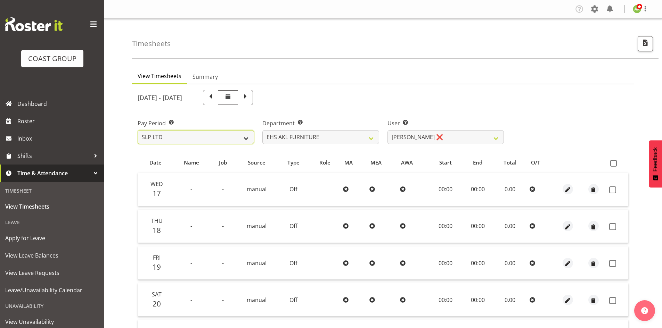
select select
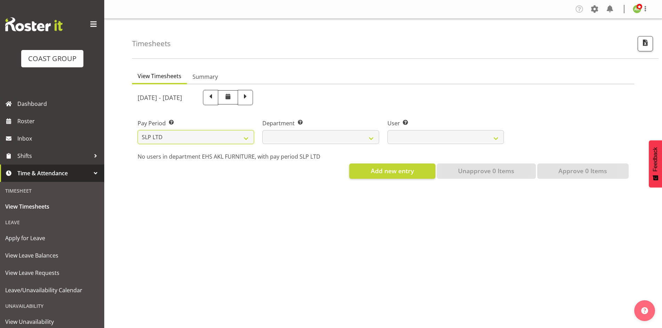
select select
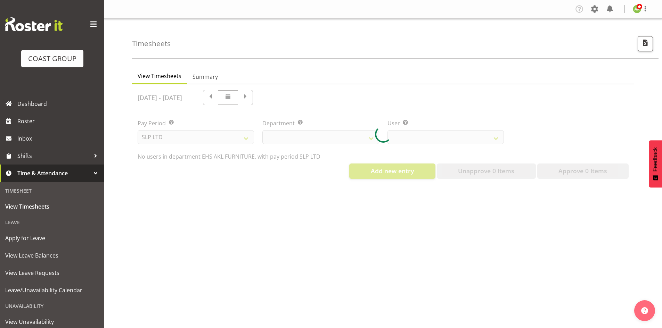
select select
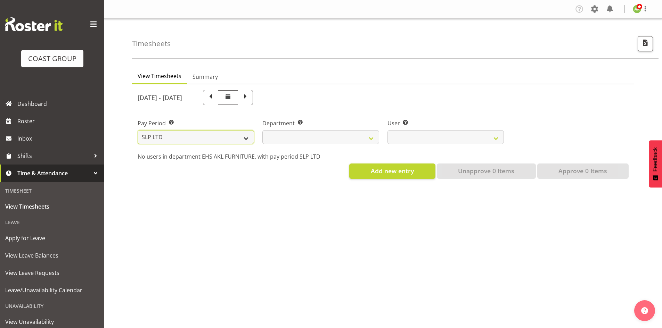
click at [238, 141] on select "SLP LTD EHS LTD DW LTD VEHICLES Carlton Events Hamilton 120 Limited Wellington …" at bounding box center [196, 137] width 116 height 14
select select "7"
click at [138, 130] on select "SLP LTD EHS LTD DW LTD VEHICLES Carlton Events Hamilton 120 Limited Wellington …" at bounding box center [196, 137] width 116 height 14
select select "38"
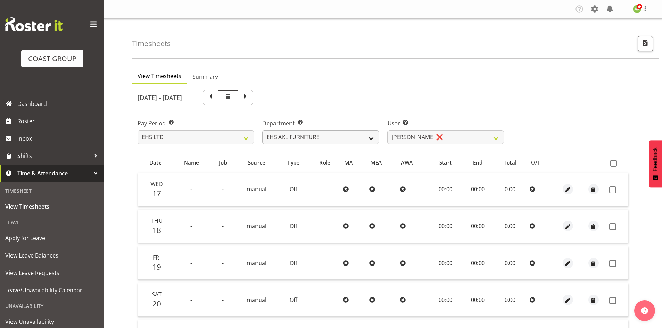
select select
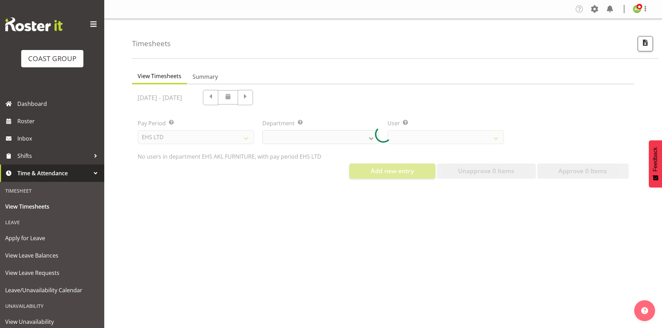
click at [312, 138] on div at bounding box center [383, 134] width 502 height 100
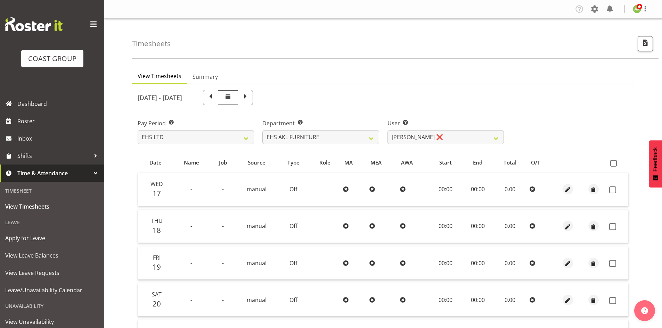
click at [351, 139] on div "September 17th - September 23rd 2025 Pay Period Select which pay period you wou…" at bounding box center [383, 276] width 491 height 381
click at [351, 139] on select "EHS AKL ACCOUNTS EHS AKL CARPET EHS AKL D&B EHS AKL DESIGNER EHS AKL FURNITURE …" at bounding box center [320, 137] width 116 height 14
click at [262, 130] on select "EHS AKL ACCOUNTS EHS AKL CARPET EHS AKL D&B EHS AKL DESIGNER EHS AKL FURNITURE …" at bounding box center [320, 137] width 116 height 14
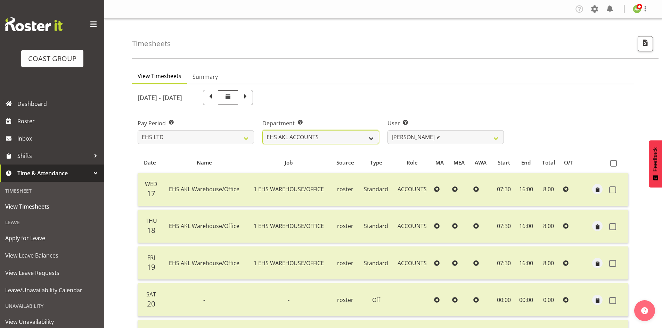
click at [343, 138] on select "EHS AKL ACCOUNTS EHS AKL CARPET EHS AKL D&B EHS AKL DESIGNER EHS AKL FURNITURE …" at bounding box center [320, 137] width 116 height 14
select select "38"
click at [262, 130] on select "EHS AKL ACCOUNTS EHS AKL CARPET EHS AKL D&B EHS AKL DESIGNER EHS AKL FURNITURE …" at bounding box center [320, 137] width 116 height 14
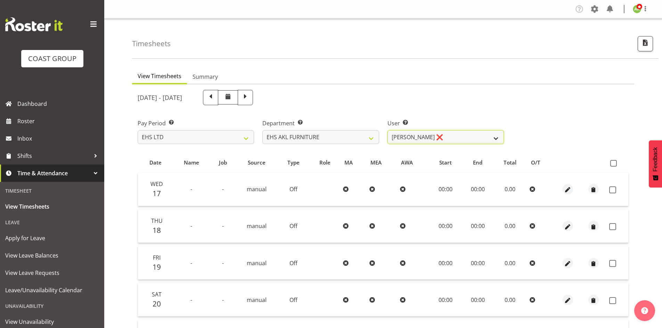
click at [462, 134] on select "Daniel Tini ❌ Filipo Iupeli ✔ Harley Wongpayuk ✔ Malae Toleafoa ✔ Manase Ward ❌…" at bounding box center [445, 137] width 116 height 14
click at [212, 134] on select "SLP LTD EHS LTD DW LTD VEHICLES Carlton Events Hamilton 120 Limited Wellington …" at bounding box center [196, 137] width 116 height 14
select select "6"
click at [138, 130] on select "SLP LTD EHS LTD DW LTD VEHICLES Carlton Events Hamilton 120 Limited Wellington …" at bounding box center [196, 137] width 116 height 14
select select
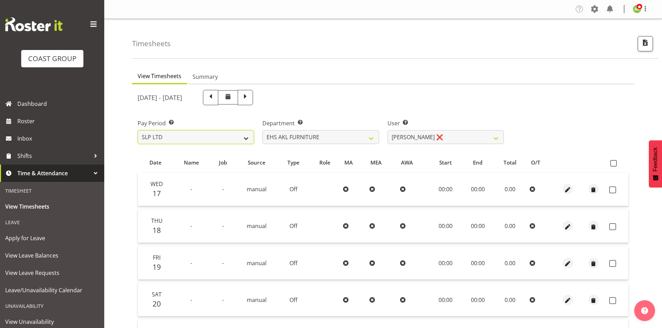
select select
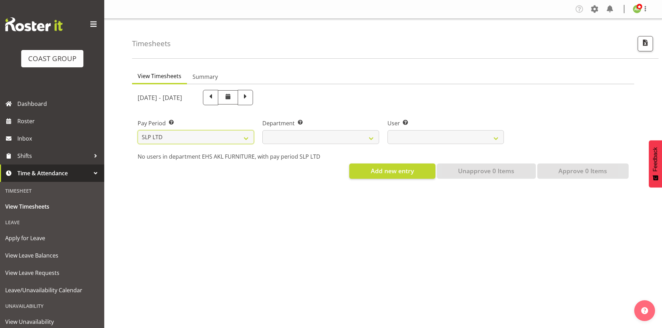
select select
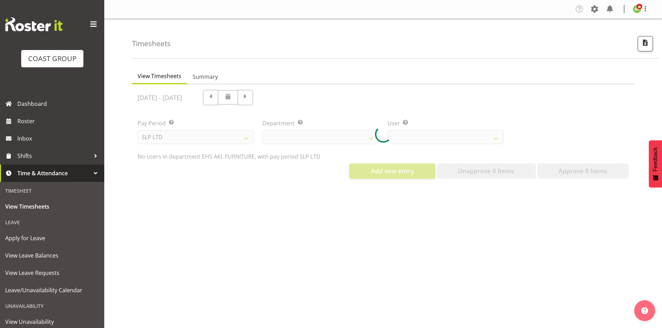
select select
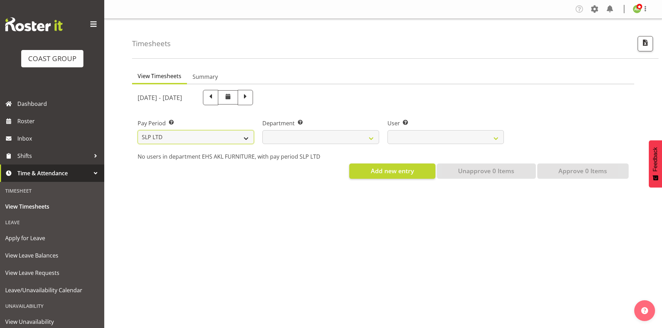
click at [243, 141] on select "SLP LTD EHS LTD DW LTD VEHICLES Carlton Events Hamilton 120 Limited Wellington …" at bounding box center [196, 137] width 116 height 14
select select "7"
click at [138, 130] on select "SLP LTD EHS LTD DW LTD VEHICLES Carlton Events Hamilton 120 Limited Wellington …" at bounding box center [196, 137] width 116 height 14
select select "38"
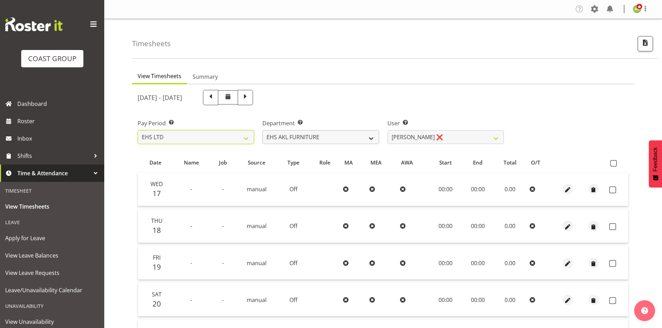
select select
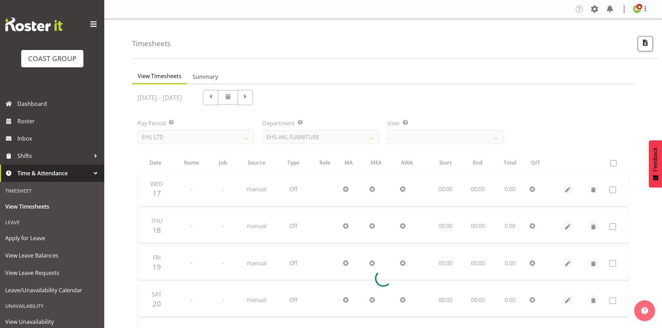
click at [369, 140] on div at bounding box center [383, 278] width 502 height 388
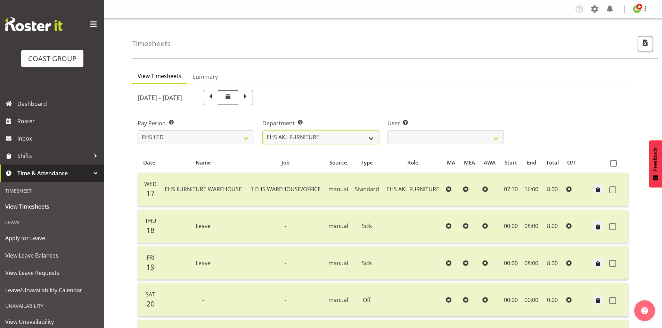
click at [367, 140] on select "EHS AKL ACCOUNTS EHS AKL CARPET EHS AKL D&B EHS AKL DESIGNER EHS AKL FURNITURE …" at bounding box center [320, 137] width 116 height 14
click at [262, 130] on select "EHS AKL ACCOUNTS EHS AKL CARPET EHS AKL D&B EHS AKL DESIGNER EHS AKL FURNITURE …" at bounding box center [320, 137] width 116 height 14
click at [453, 141] on select "Daniel Tini ✔ Filipo Iupeli ✔ Harley Wongpayuk ✔ Malae Toleafoa ✔ Manase Ward ✔…" at bounding box center [445, 137] width 116 height 14
click at [326, 66] on div "View Timesheets Summary September 17th - September 23rd 2025 Pay Period Select …" at bounding box center [397, 271] width 530 height 414
click at [318, 140] on select "EHS AKL ACCOUNTS EHS AKL CARPET EHS AKL D&B EHS AKL DESIGNER EHS AKL FURNITURE …" at bounding box center [320, 137] width 116 height 14
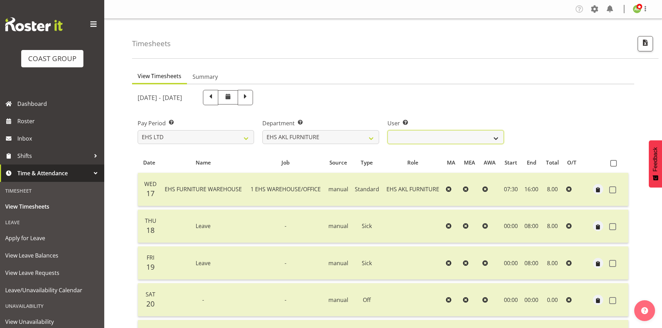
click at [436, 137] on select "Daniel Tini ✔ Filipo Iupeli ✔ Harley Wongpayuk ✔ Malae Toleafoa ✔ Manase Ward ✔…" at bounding box center [445, 137] width 116 height 14
click at [355, 138] on select "EHS AKL ACCOUNTS EHS AKL CARPET EHS AKL D&B EHS AKL DESIGNER EHS AKL FURNITURE …" at bounding box center [320, 137] width 116 height 14
click at [262, 130] on select "EHS AKL ACCOUNTS EHS AKL CARPET EHS AKL D&B EHS AKL DESIGNER EHS AKL FURNITURE …" at bounding box center [320, 137] width 116 height 14
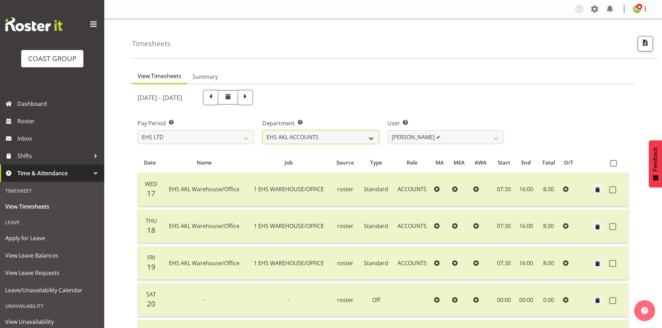
click at [346, 140] on select "EHS AKL ACCOUNTS EHS AKL CARPET EHS AKL D&B EHS AKL DESIGNER EHS AKL FURNITURE …" at bounding box center [320, 137] width 116 height 14
select select "38"
click at [262, 130] on select "EHS AKL ACCOUNTS EHS AKL CARPET EHS AKL D&B EHS AKL DESIGNER EHS AKL FURNITURE …" at bounding box center [320, 137] width 116 height 14
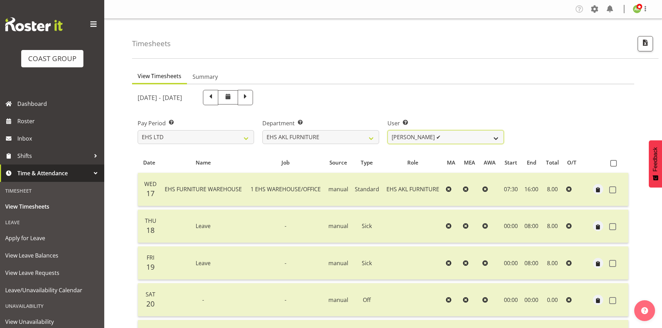
click at [472, 140] on select "Daniel Tini ✔ Filipo Iupeli ✔ Harley Wongpayuk ✔ Malae Toleafoa ✔ Manase Ward ✔…" at bounding box center [445, 137] width 116 height 14
click at [174, 137] on select "SLP LTD EHS LTD DW LTD VEHICLES Carlton Events Hamilton 120 Limited Wellington …" at bounding box center [196, 137] width 116 height 14
select select "6"
click at [138, 130] on select "SLP LTD EHS LTD DW LTD VEHICLES Carlton Events Hamilton 120 Limited Wellington …" at bounding box center [196, 137] width 116 height 14
select select
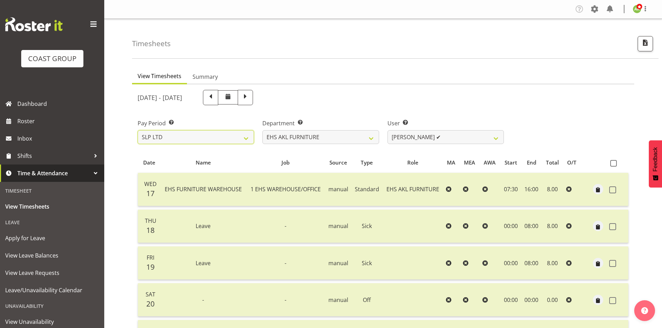
select select
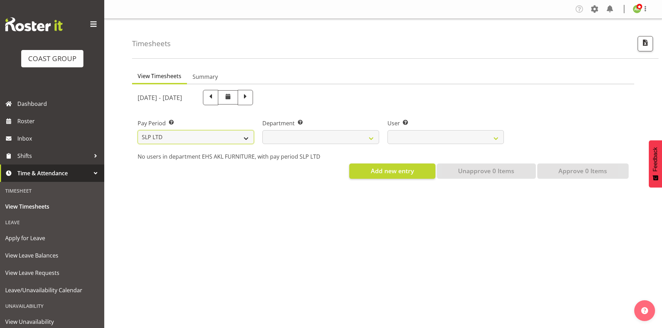
select select
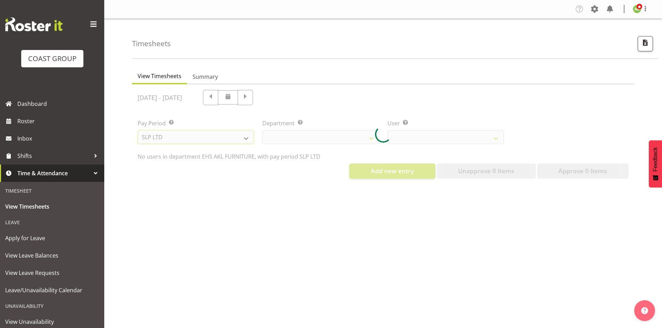
select select
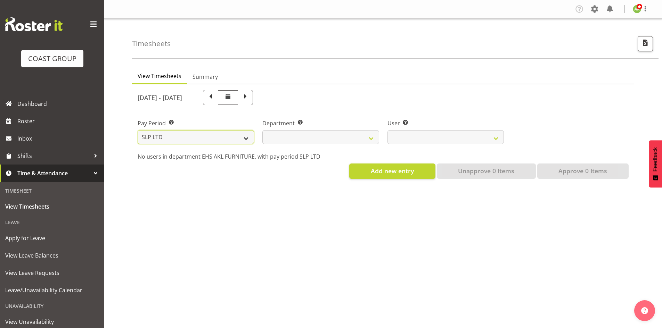
click at [235, 141] on select "SLP LTD EHS LTD DW LTD VEHICLES Carlton Events Hamilton 120 Limited Wellington …" at bounding box center [196, 137] width 116 height 14
select select "7"
click at [138, 130] on select "SLP LTD EHS LTD DW LTD VEHICLES Carlton Events Hamilton 120 Limited Wellington …" at bounding box center [196, 137] width 116 height 14
select select "38"
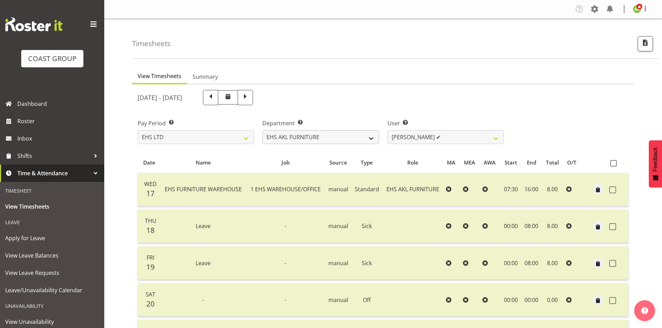
select select
click at [0, 0] on div at bounding box center [0, 0] width 0 height 0
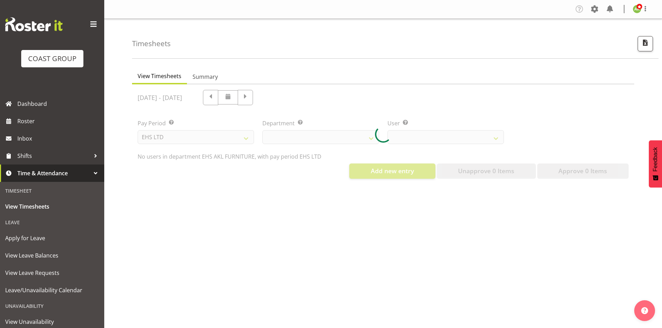
select select "38"
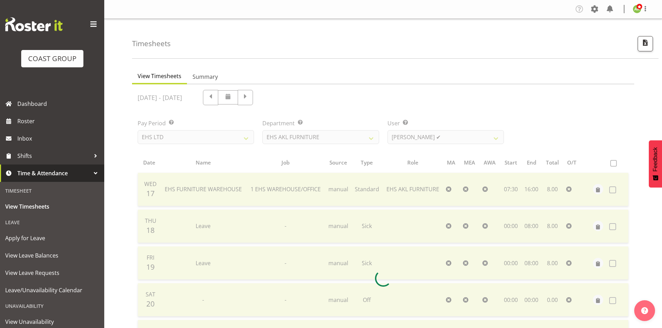
click at [347, 137] on div at bounding box center [383, 278] width 502 height 388
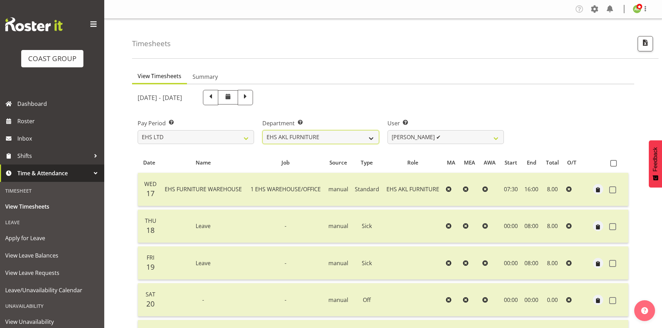
click at [347, 137] on select "EHS AKL ACCOUNTS EHS AKL CARPET EHS AKL D&B EHS AKL DESIGNER EHS AKL FURNITURE …" at bounding box center [320, 137] width 116 height 14
click at [262, 130] on select "EHS AKL ACCOUNTS EHS AKL CARPET EHS AKL D&B EHS AKL DESIGNER EHS AKL FURNITURE …" at bounding box center [320, 137] width 116 height 14
click at [450, 134] on select "Daniel Tini ✔ Filipo Iupeli ✔ Harley Wongpayuk ✔ Malae Toleafoa ✔ Manase Ward ✔…" at bounding box center [445, 137] width 116 height 14
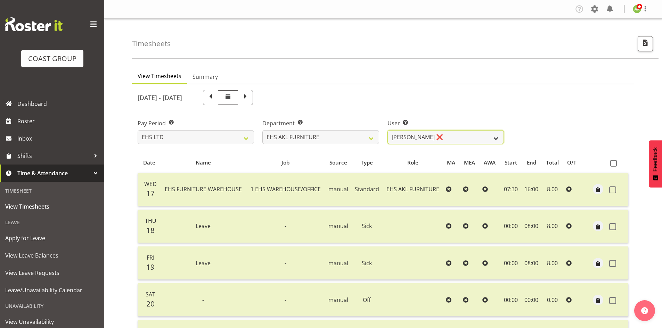
click at [387, 130] on select "Daniel Tini ✔ Filipo Iupeli ✔ Harley Wongpayuk ✔ Malae Toleafoa ✔ Manase Ward ✔…" at bounding box center [445, 137] width 116 height 14
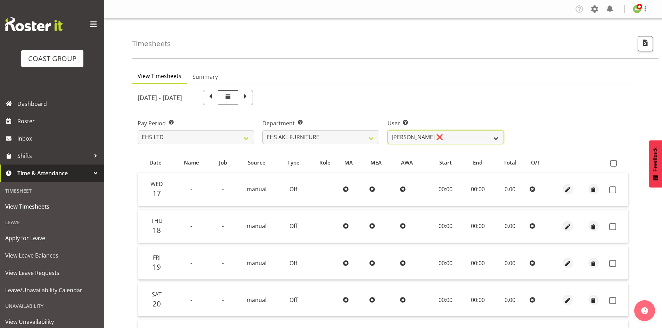
click at [482, 139] on select "Daniel Tini ✔ Filipo Iupeli ✔ Harley Wongpayuk ✔ Malae Toleafoa ✔ Manase Ward ✔…" at bounding box center [445, 137] width 116 height 14
click at [387, 130] on select "Daniel Tini ✔ Filipo Iupeli ✔ Harley Wongpayuk ✔ Malae Toleafoa ✔ Manase Ward ✔…" at bounding box center [445, 137] width 116 height 14
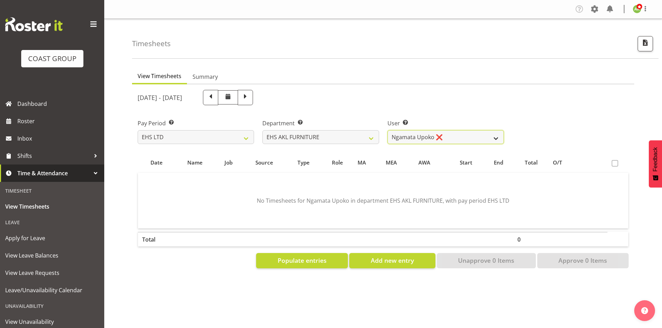
click at [477, 139] on select "Daniel Tini ✔ Filipo Iupeli ✔ Harley Wongpayuk ✔ Malae Toleafoa ✔ Manase Ward ✔…" at bounding box center [445, 137] width 116 height 14
select select "8639"
click at [387, 130] on select "Daniel Tini ✔ Filipo Iupeli ✔ Harley Wongpayuk ✔ Malae Toleafoa ✔ Manase Ward ✔…" at bounding box center [445, 137] width 116 height 14
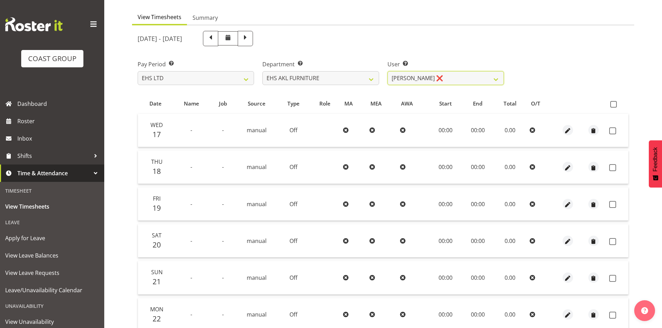
scroll to position [51, 0]
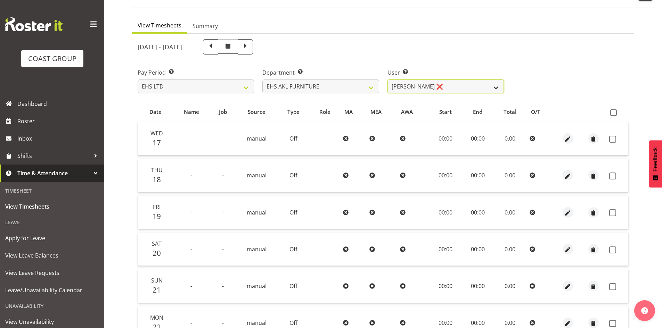
click at [491, 87] on select "Daniel Tini ✔ Filipo Iupeli ✔ Harley Wongpayuk ✔ Malae Toleafoa ✔ Manase Ward ✔…" at bounding box center [445, 87] width 116 height 14
click at [487, 94] on div "User Select user. Note: This is filtered down by the previous two drop-down ite…" at bounding box center [445, 78] width 125 height 39
click at [486, 87] on select "Daniel Tini ✔ Filipo Iupeli ✔ Harley Wongpayuk ✔ Malae Toleafoa ✔ Manase Ward ✔…" at bounding box center [445, 87] width 116 height 14
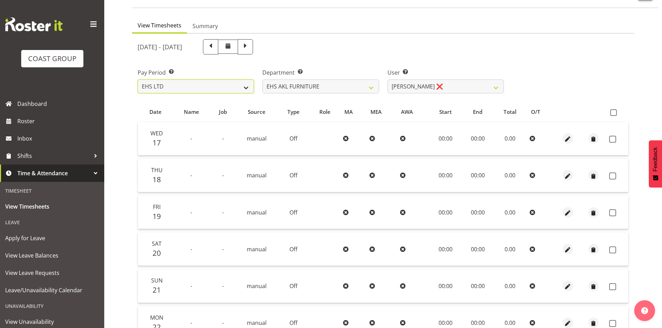
click at [222, 85] on select "SLP LTD EHS LTD DW LTD VEHICLES Carlton Events Hamilton 120 Limited Wellington …" at bounding box center [196, 87] width 116 height 14
select select "6"
click at [138, 93] on select "SLP LTD EHS LTD DW LTD VEHICLES Carlton Events Hamilton 120 Limited Wellington …" at bounding box center [196, 87] width 116 height 14
select select
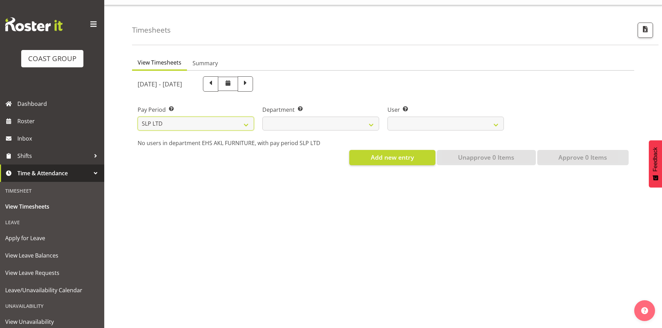
scroll to position [19, 0]
select select
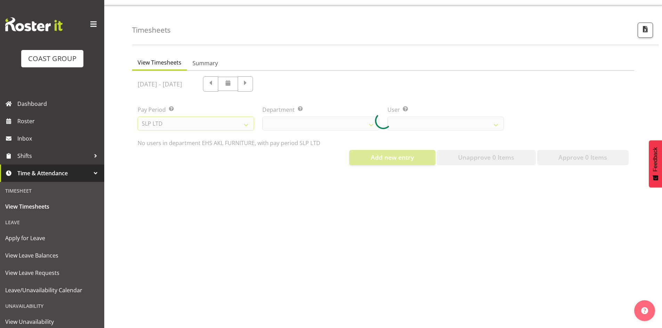
select select
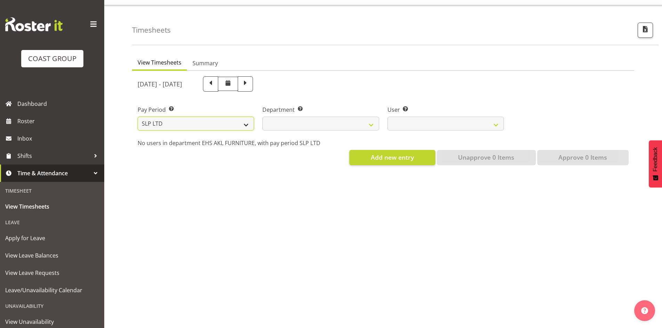
click at [232, 125] on select "SLP LTD EHS LTD DW LTD VEHICLES Carlton Events Hamilton 120 Limited Wellington …" at bounding box center [196, 124] width 116 height 14
select select "7"
click at [138, 117] on select "SLP LTD EHS LTD DW LTD VEHICLES Carlton Events Hamilton 120 Limited Wellington …" at bounding box center [196, 124] width 116 height 14
select select "38"
select select "8639"
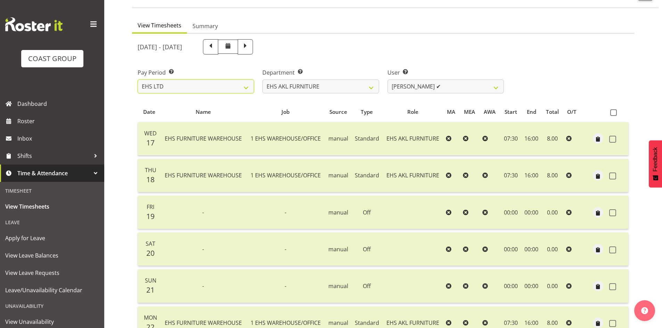
select select
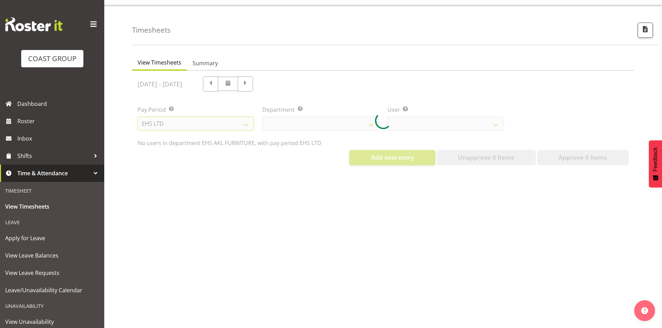
select select "38"
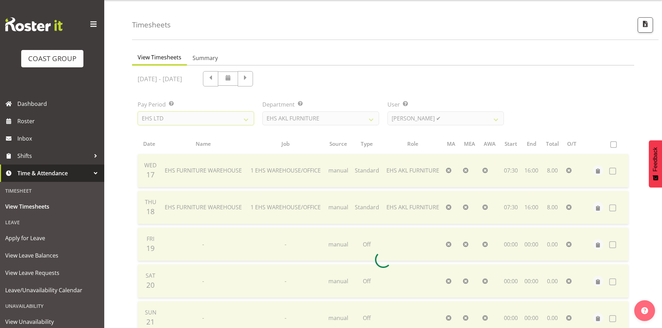
scroll to position [51, 0]
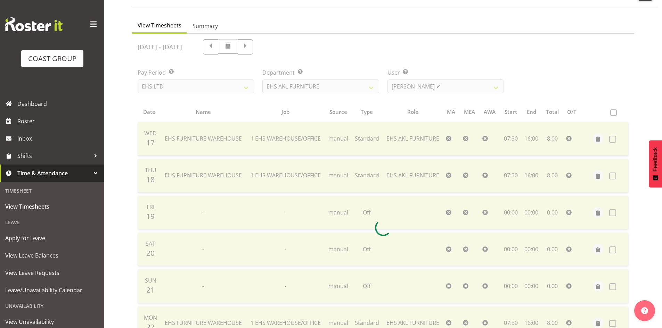
click at [342, 93] on div at bounding box center [383, 228] width 502 height 388
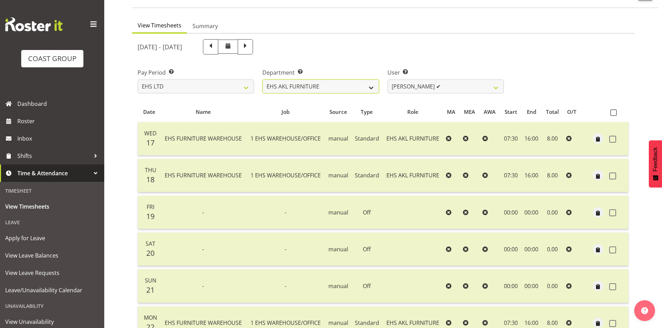
click at [342, 90] on select "EHS AKL ACCOUNTS EHS AKL CARPET EHS AKL D&B EHS AKL DESIGNER EHS AKL FURNITURE …" at bounding box center [320, 87] width 116 height 14
click at [420, 90] on select "Daniel Tini ✔ Filipo Iupeli ✔ Harley Wongpayuk ✔ Malae Toleafoa ✔ Manase Ward ✔…" at bounding box center [445, 87] width 116 height 14
select select "3423"
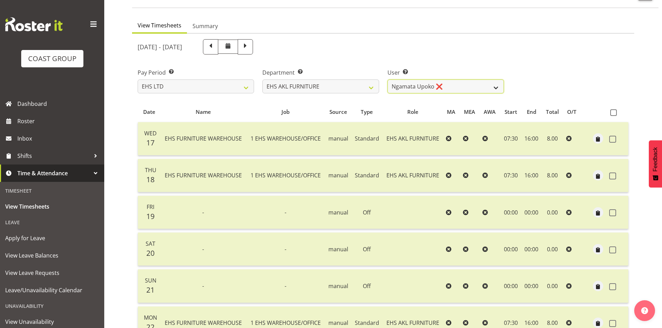
click at [387, 80] on select "Daniel Tini ✔ Filipo Iupeli ✔ Harley Wongpayuk ✔ Malae Toleafoa ✔ Manase Ward ✔…" at bounding box center [445, 87] width 116 height 14
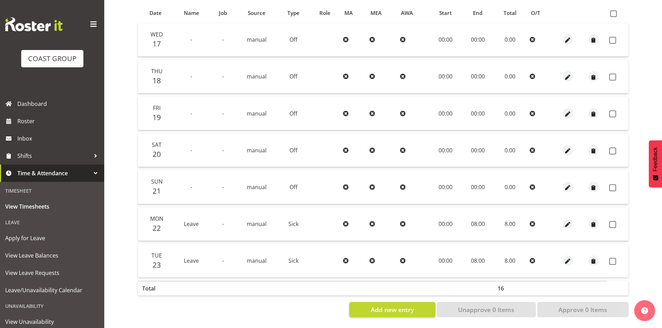
scroll to position [0, 0]
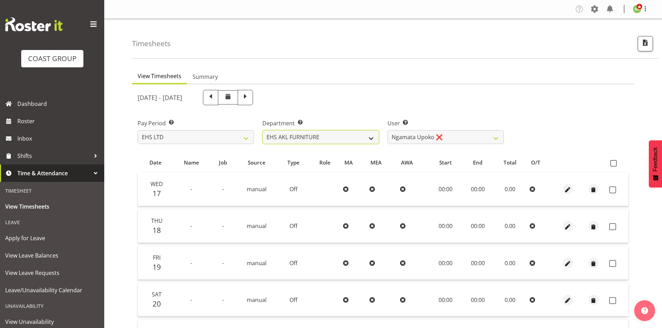
click at [346, 134] on select "EHS AKL ACCOUNTS EHS AKL CARPET EHS AKL D&B EHS AKL DESIGNER EHS AKL FURNITURE …" at bounding box center [320, 137] width 116 height 14
click at [262, 130] on select "EHS AKL ACCOUNTS EHS AKL CARPET EHS AKL D&B EHS AKL DESIGNER EHS AKL FURNITURE …" at bounding box center [320, 137] width 116 height 14
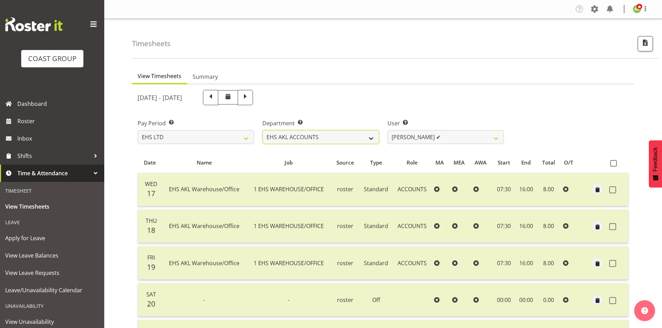
click at [301, 141] on select "EHS AKL ACCOUNTS EHS AKL CARPET EHS AKL D&B EHS AKL DESIGNER EHS AKL FURNITURE …" at bounding box center [320, 137] width 116 height 14
select select "38"
click at [262, 130] on select "EHS AKL ACCOUNTS EHS AKL CARPET EHS AKL D&B EHS AKL DESIGNER EHS AKL FURNITURE …" at bounding box center [320, 137] width 116 height 14
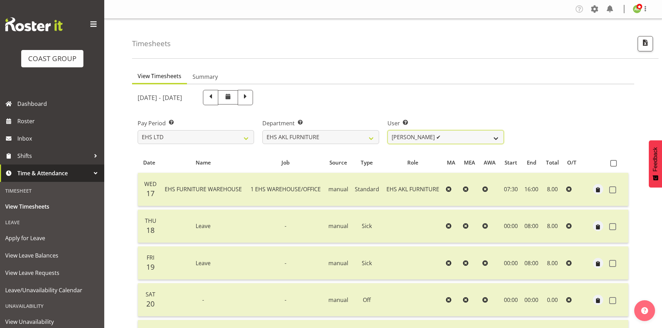
click at [459, 139] on select "Daniel Tini ✔ Filipo Iupeli ✔ Harley Wongpayuk ✔ Malae Toleafoa ✔ Manase Ward ✔…" at bounding box center [445, 137] width 116 height 14
click at [203, 130] on select "SLP LTD EHS LTD DW LTD VEHICLES Carlton Events Hamilton 120 Limited Wellington …" at bounding box center [196, 137] width 116 height 14
select select "6"
click at [138, 130] on select "SLP LTD EHS LTD DW LTD VEHICLES Carlton Events Hamilton 120 Limited Wellington …" at bounding box center [196, 137] width 116 height 14
select select
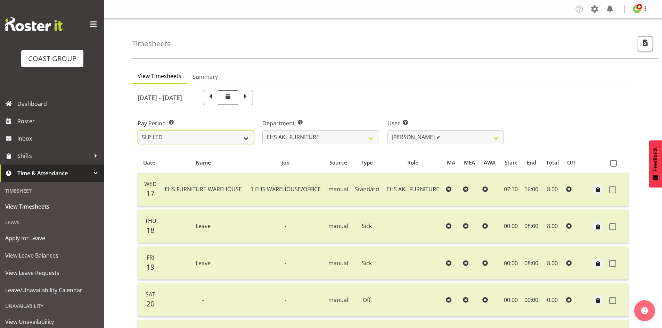
select select
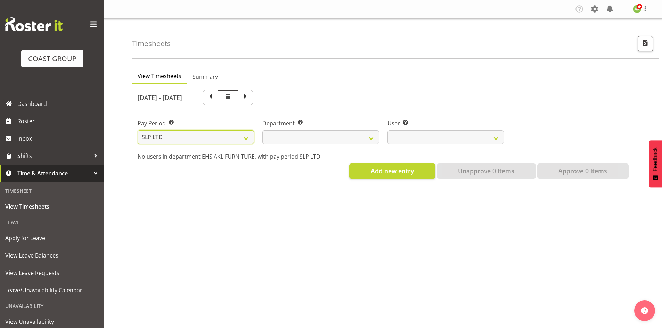
select select
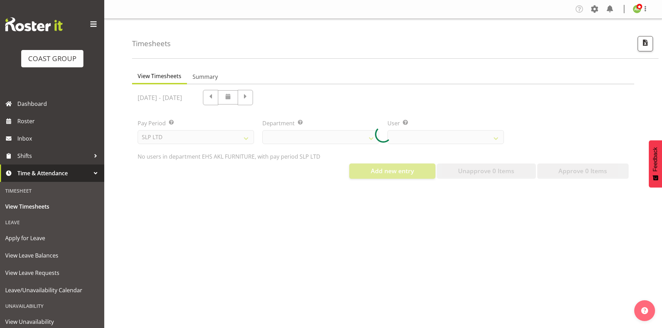
select select
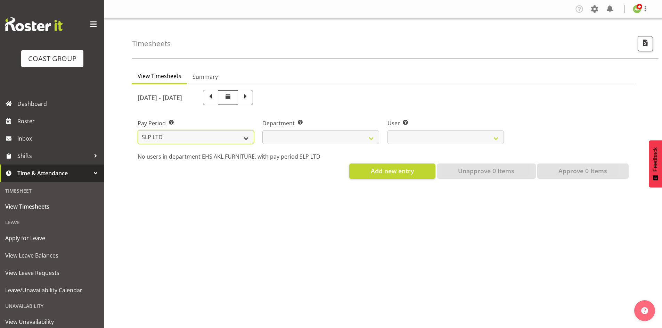
click at [206, 135] on select "SLP LTD EHS LTD DW LTD VEHICLES Carlton Events Hamilton 120 Limited Wellington …" at bounding box center [196, 137] width 116 height 14
select select "7"
click at [138, 130] on select "SLP LTD EHS LTD DW LTD VEHICLES Carlton Events Hamilton 120 Limited Wellington …" at bounding box center [196, 137] width 116 height 14
select select "38"
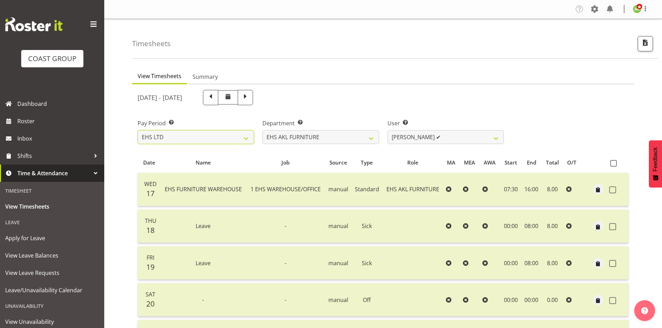
select select
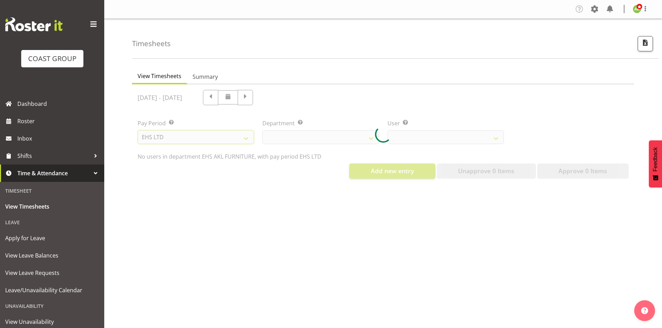
select select "38"
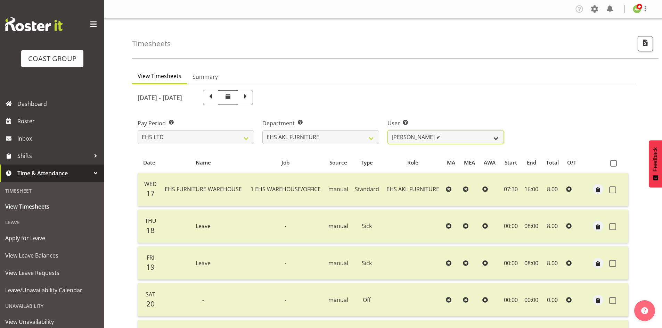
click at [440, 134] on select "Daniel Tini ✔ Filipo Iupeli ✔ Harley Wongpayuk ✔ Malae Toleafoa ✔ Manase Ward ✔…" at bounding box center [445, 137] width 116 height 14
click at [642, 46] on span "button" at bounding box center [645, 42] width 9 height 9
select select "7"
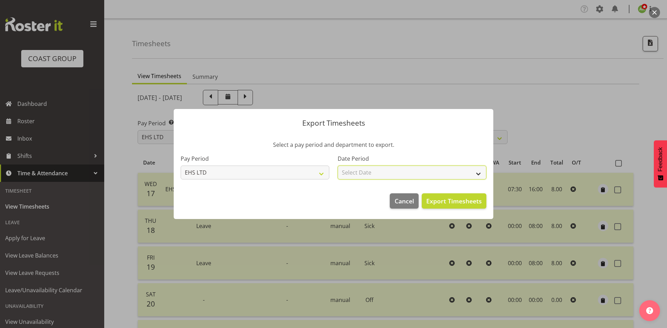
click at [409, 168] on select "Select Date Week starting 24/09/2025 Week starting 17/09/2025 Week starting 10/…" at bounding box center [412, 173] width 149 height 14
select select "2025-09-17"
click at [338, 166] on select "Select Date Week starting 24/09/2025 Week starting 17/09/2025 Week starting 10/…" at bounding box center [412, 173] width 149 height 14
click at [462, 199] on span "Export Timesheets" at bounding box center [454, 201] width 56 height 9
click at [271, 66] on div at bounding box center [333, 164] width 667 height 328
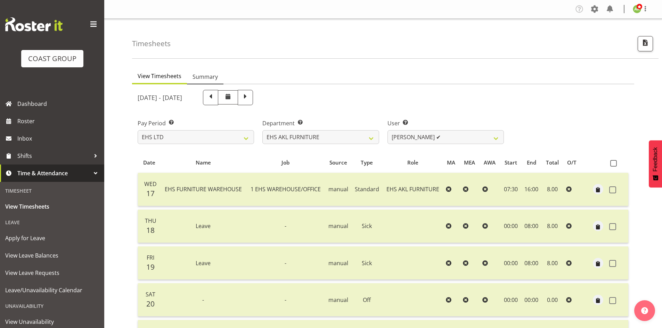
click at [215, 77] on span "Summary" at bounding box center [204, 77] width 25 height 8
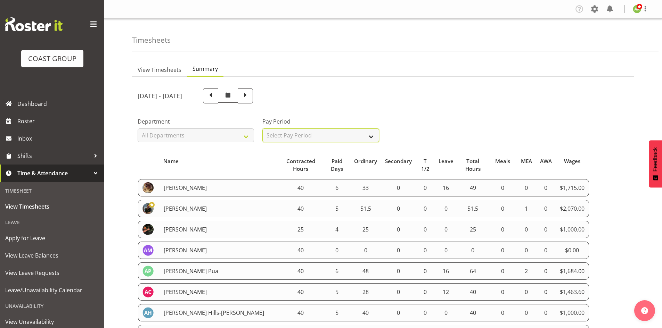
click at [363, 134] on select "Select Pay Period All Pay Periods SLP LTD EHS LTD DW LTD VEHICLES Carlton Event…" at bounding box center [320, 136] width 116 height 14
select select "7"
click at [262, 129] on select "Select Pay Period All Pay Periods SLP LTD EHS LTD DW LTD VEHICLES Carlton Event…" at bounding box center [320, 136] width 116 height 14
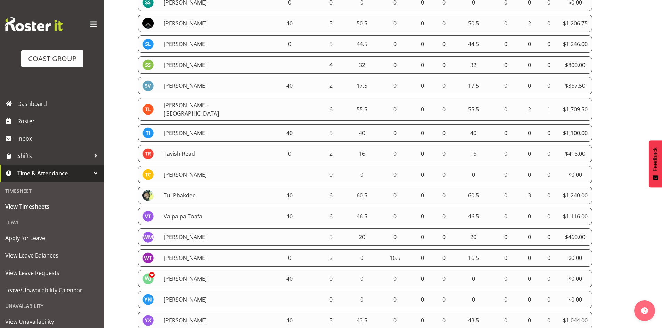
scroll to position [1983, 0]
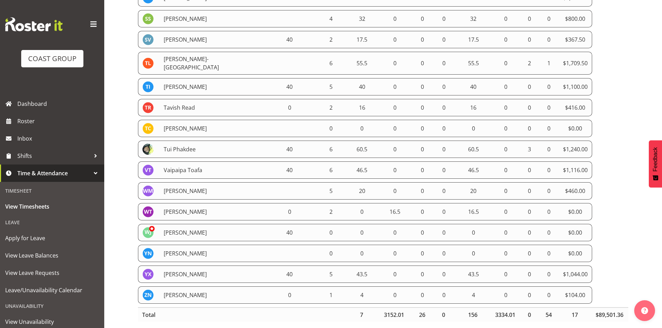
drag, startPoint x: 140, startPoint y: 75, endPoint x: 593, endPoint y: 288, distance: 500.5
copy tbody "Abe Denton 40 5 51.5 0 0 0 51.5 0 1 0 $2,070.00 Aleisha Midgley 40 0 0 0 0 0 0 …"
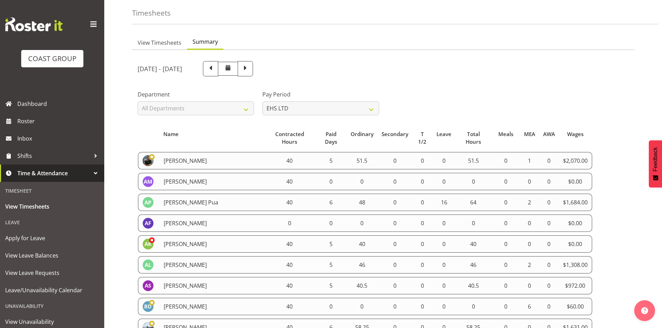
scroll to position [0, 0]
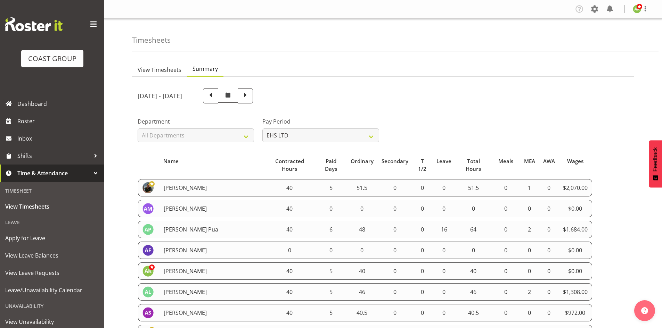
click at [171, 70] on span "View Timesheets" at bounding box center [160, 70] width 44 height 8
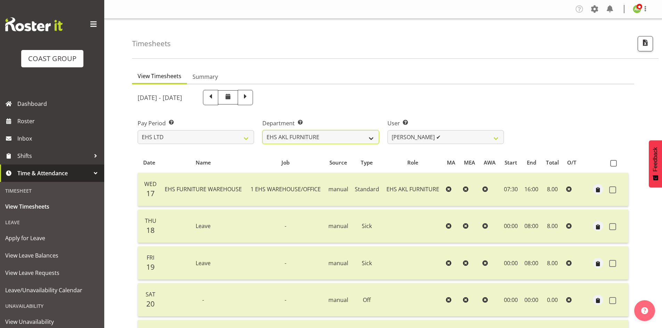
click at [358, 139] on select "EHS AKL ACCOUNTS EHS AKL CARPET EHS AKL D&B EHS AKL DESIGNER EHS AKL FURNITURE …" at bounding box center [320, 137] width 116 height 14
click at [262, 130] on select "EHS AKL ACCOUNTS EHS AKL CARPET EHS AKL D&B EHS AKL DESIGNER EHS AKL FURNITURE …" at bounding box center [320, 137] width 116 height 14
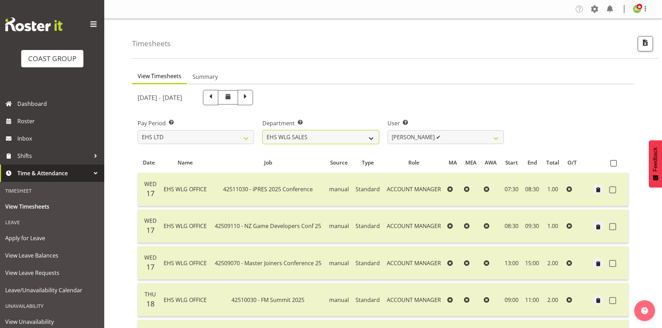
click at [299, 141] on select "EHS AKL ACCOUNTS EHS AKL CARPET EHS AKL D&B EHS AKL DESIGNER EHS AKL FURNITURE …" at bounding box center [320, 137] width 116 height 14
select select "39"
click at [262, 130] on select "EHS AKL ACCOUNTS EHS AKL CARPET EHS AKL D&B EHS AKL DESIGNER EHS AKL FURNITURE …" at bounding box center [320, 137] width 116 height 14
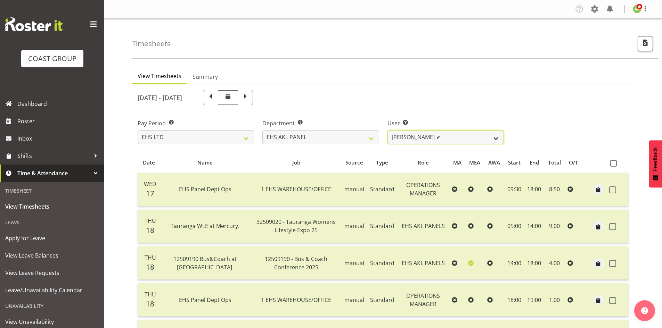
click at [466, 135] on select "Abe Denton ✔ Cameron Phillips ✔ Chad Phillips ✔ Emmett Denton ✔ Fiona Berghoffe…" at bounding box center [445, 137] width 116 height 14
select select "1092"
click at [387, 130] on select "Abe Denton ✔ Cameron Phillips ✔ Chad Phillips ✔ Emmett Denton ✔ Fiona Berghoffe…" at bounding box center [445, 137] width 116 height 14
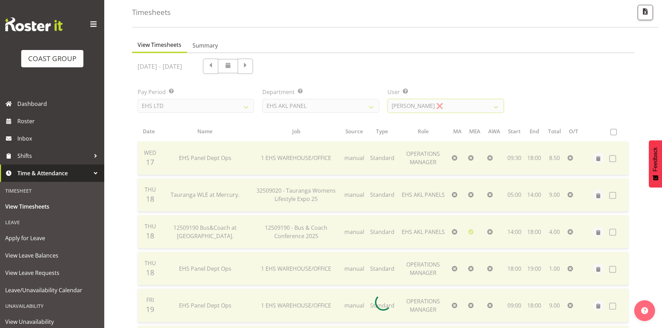
scroll to position [104, 0]
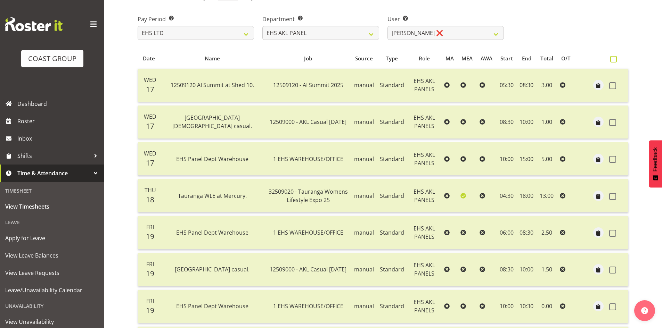
click at [610, 60] on span at bounding box center [613, 59] width 7 height 7
click at [610, 60] on input "checkbox" at bounding box center [612, 59] width 5 height 5
checkbox input "true"
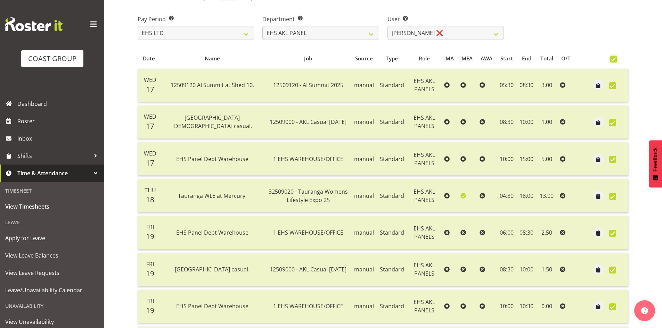
checkbox input "true"
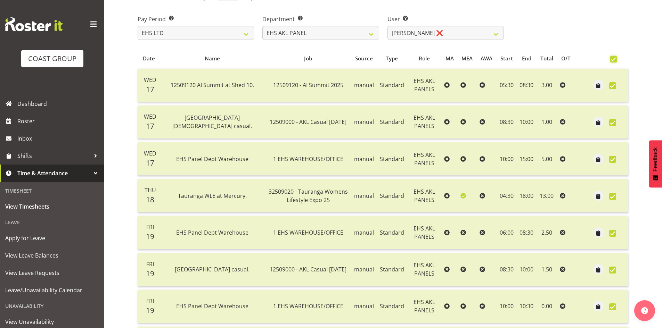
checkbox input "true"
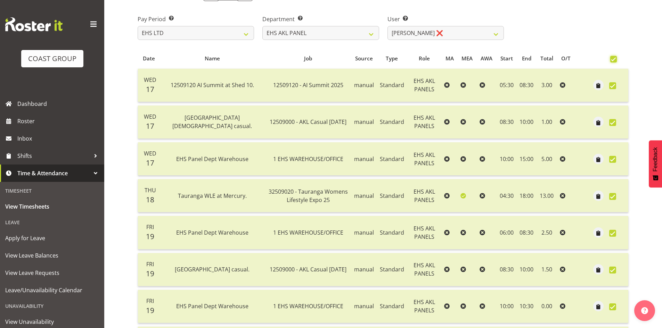
checkbox input "true"
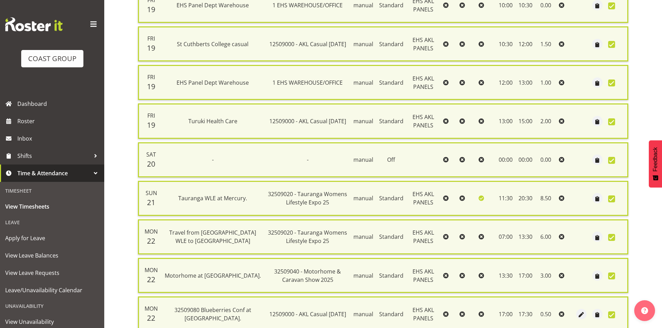
scroll to position [553, 0]
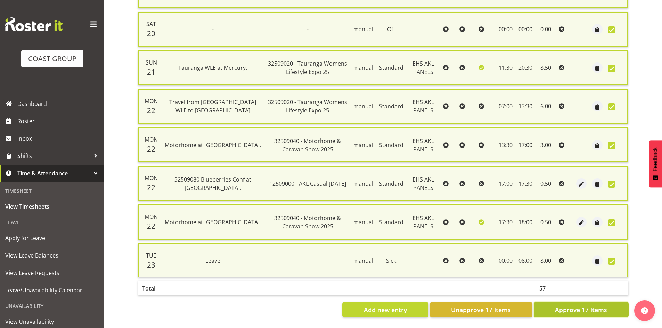
click at [561, 305] on span "Approve 17 Items" at bounding box center [581, 309] width 52 height 9
checkbox input "false"
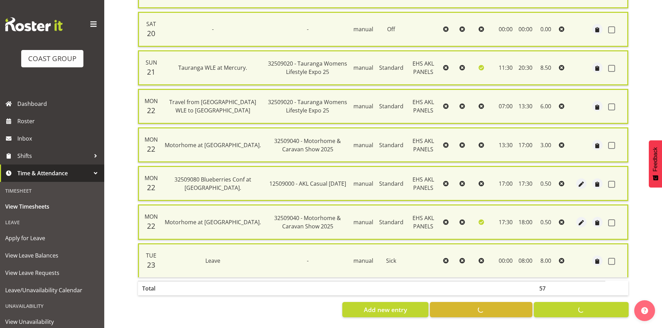
checkbox input "false"
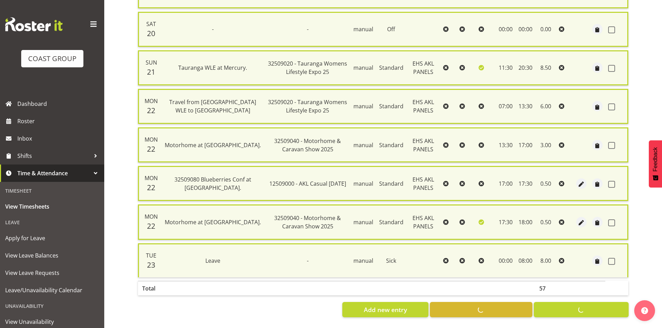
checkbox input "false"
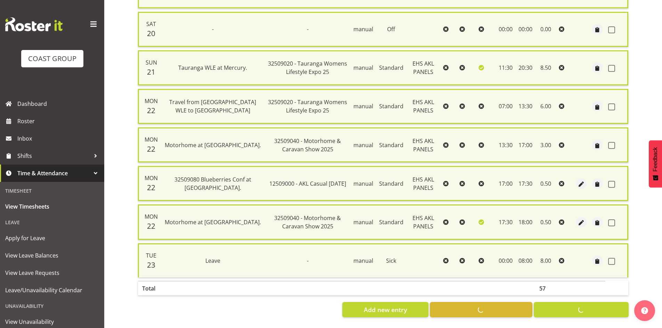
checkbox input "false"
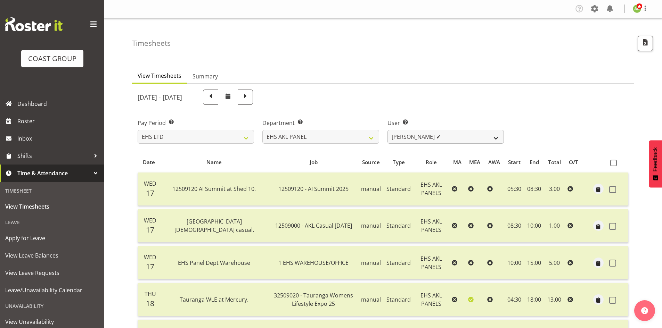
scroll to position [0, 0]
click at [402, 139] on select "Abe Denton ✔ Cameron Phillips ✔ Chad Phillips ✔ Emmett Denton ✔ Fiona Berghoffe…" at bounding box center [445, 137] width 116 height 14
select select "11953"
click at [387, 130] on select "Abe Denton ✔ Cameron Phillips ✔ Chad Phillips ✔ Emmett Denton ✔ Fiona Berghoffe…" at bounding box center [445, 137] width 116 height 14
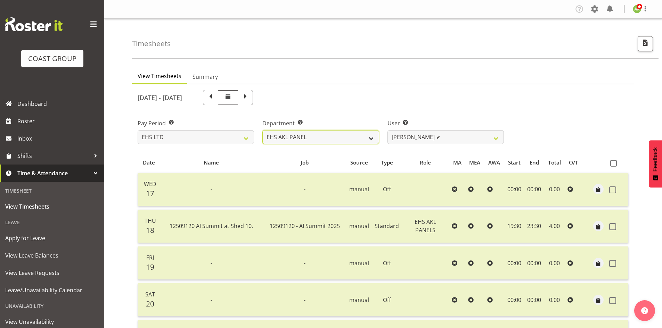
drag, startPoint x: 359, startPoint y: 138, endPoint x: 358, endPoint y: 142, distance: 4.4
click at [359, 138] on select "EHS AKL ACCOUNTS EHS AKL CARPET EHS AKL D&B EHS AKL DESIGNER EHS AKL FURNITURE …" at bounding box center [320, 137] width 116 height 14
select select "36"
click at [262, 130] on select "EHS AKL ACCOUNTS EHS AKL CARPET EHS AKL D&B EHS AKL DESIGNER EHS AKL FURNITURE …" at bounding box center [320, 137] width 116 height 14
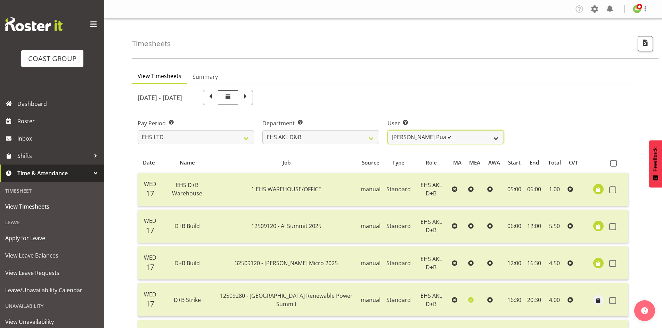
click at [442, 140] on select "Aleki Palu Pua ✔ Ben Dewes ✔ David Forte ✔ Durham Foster ✔ Ihaka Roberts ✔ Joe …" at bounding box center [445, 137] width 116 height 14
click at [387, 130] on select "Aleki Palu Pua ✔ Ben Dewes ✔ David Forte ✔ Durham Foster ✔ Ihaka Roberts ✔ Joe …" at bounding box center [445, 137] width 116 height 14
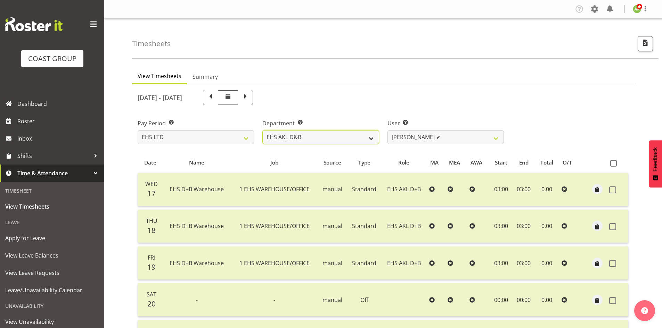
click at [331, 140] on select "EHS AKL ACCOUNTS EHS AKL CARPET EHS AKL D&B EHS AKL DESIGNER EHS AKL FURNITURE …" at bounding box center [320, 137] width 116 height 14
click at [425, 138] on select "Aleki Palu Pua ✔ Ben Dewes ✔ David Forte ✔ Durham Foster ✔ Ihaka Roberts ✔ Joe …" at bounding box center [445, 137] width 116 height 14
select select "10510"
click at [387, 130] on select "Aleki Palu Pua ✔ Ben Dewes ✔ David Forte ✔ Durham Foster ✔ Ihaka Roberts ✔ Joe …" at bounding box center [445, 137] width 116 height 14
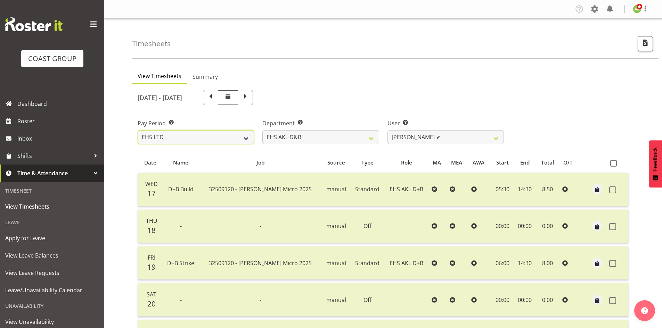
click at [237, 132] on select "SLP LTD EHS LTD DW LTD VEHICLES Carlton Events Hamilton 120 Limited Wellington …" at bounding box center [196, 137] width 116 height 14
click at [307, 139] on select "EHS AKL ACCOUNTS EHS AKL CARPET EHS AKL D&B EHS AKL DESIGNER EHS AKL FURNITURE …" at bounding box center [320, 137] width 116 height 14
select select "37"
click at [262, 130] on select "EHS AKL ACCOUNTS EHS AKL CARPET EHS AKL D&B EHS AKL DESIGNER EHS AKL FURNITURE …" at bounding box center [320, 137] width 116 height 14
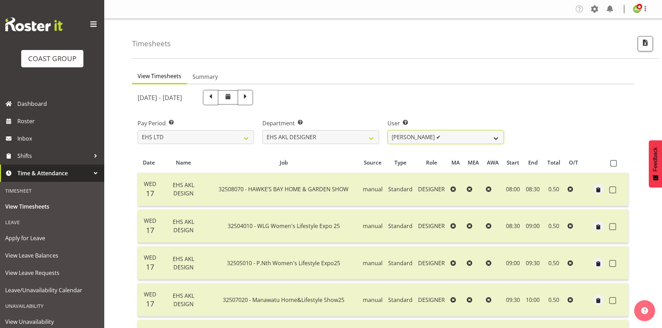
click at [465, 137] on select "Daniel An ✔ Maria Scarabino ✔ Mathew Rolle ✔ Sebastian Ibanez ✔ Yunlin Xie ✔" at bounding box center [445, 137] width 116 height 14
select select "6856"
click at [387, 130] on select "Daniel An ✔ Maria Scarabino ✔ Mathew Rolle ✔ Sebastian Ibanez ✔ Yunlin Xie ✔" at bounding box center [445, 137] width 116 height 14
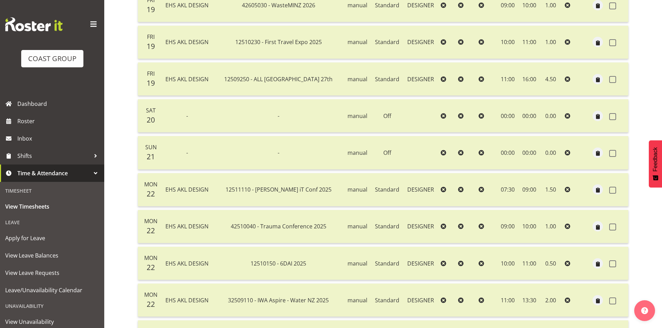
scroll to position [584, 0]
